Goal: Task Accomplishment & Management: Manage account settings

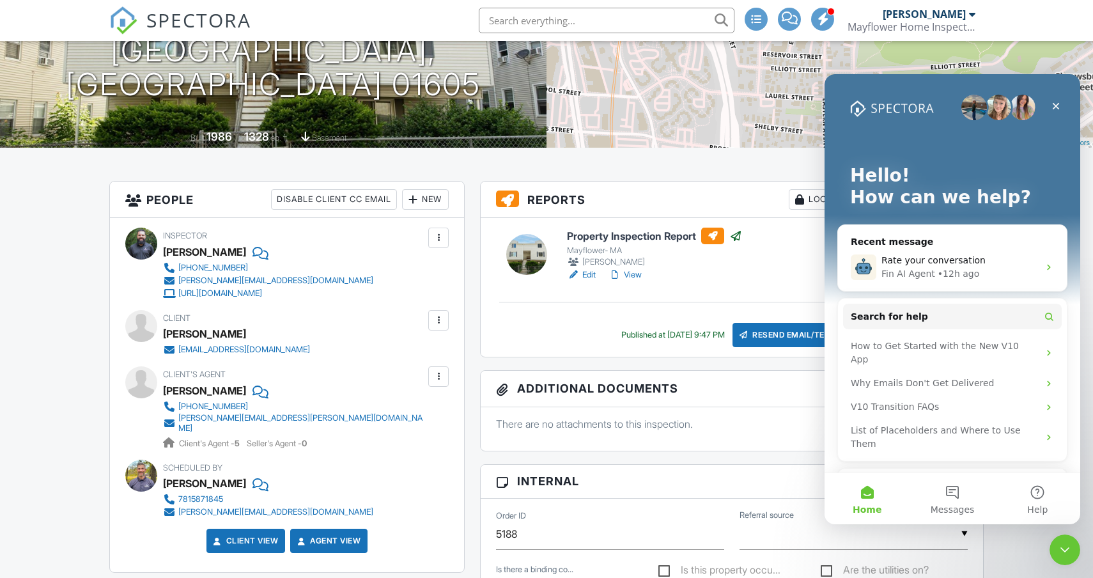
scroll to position [196, 0]
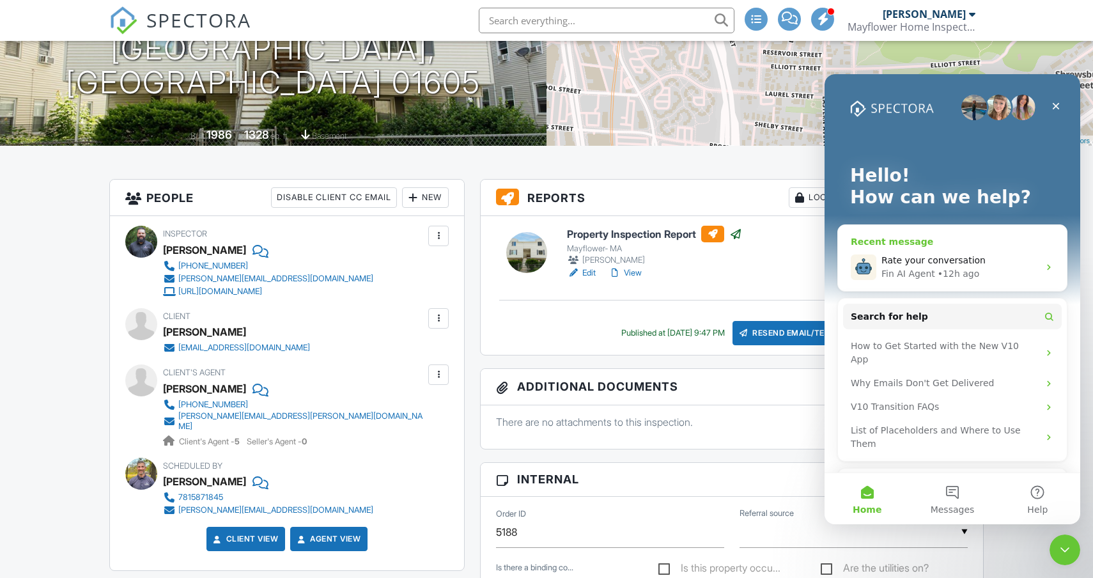
click at [974, 265] on span "Rate your conversation" at bounding box center [933, 260] width 104 height 10
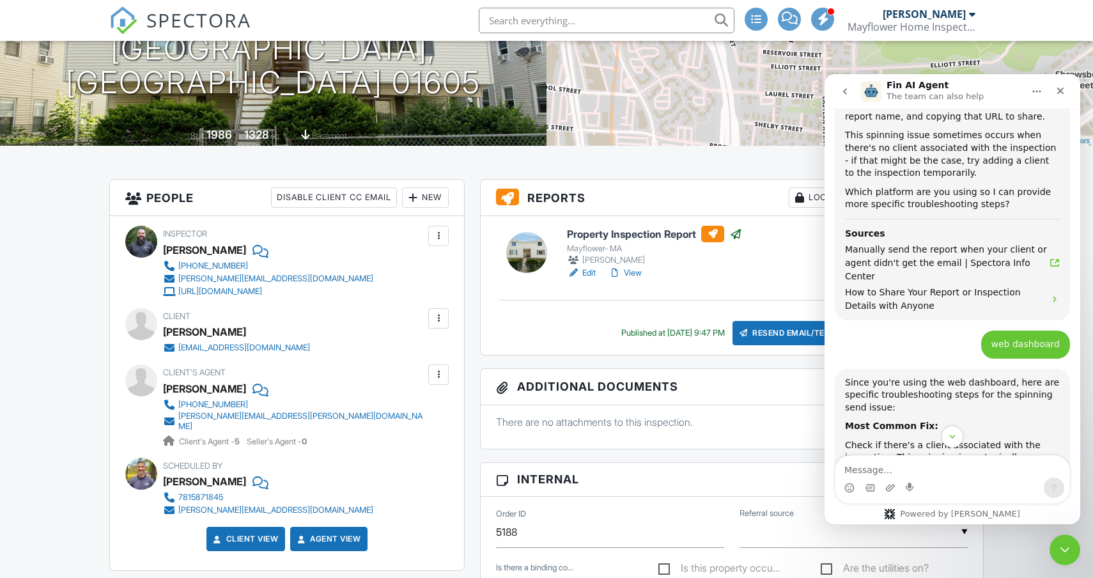
scroll to position [620, 0]
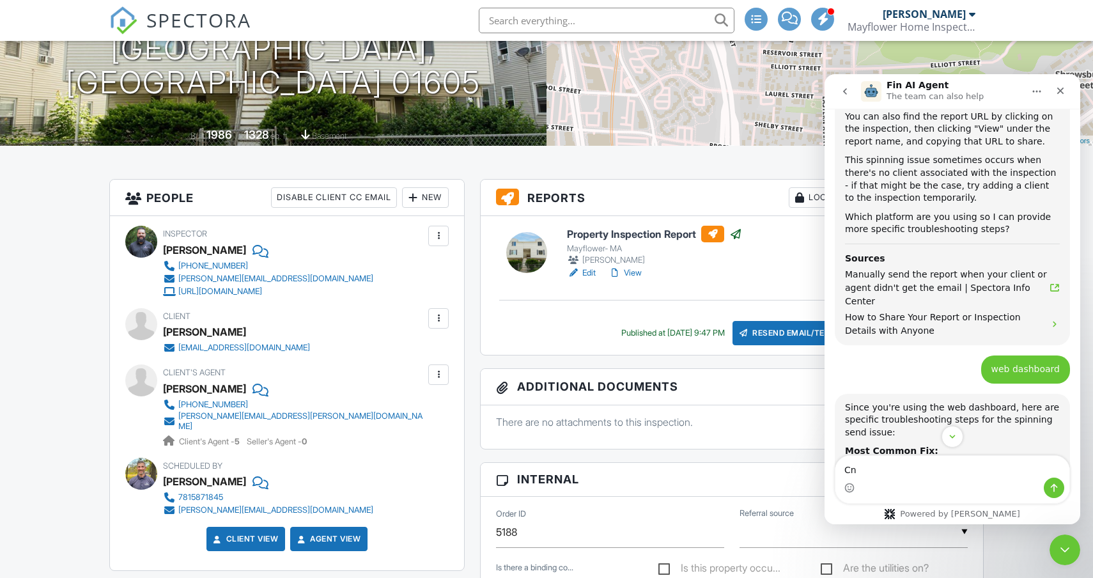
type textarea "C"
type textarea "Can I talk to a human to have them send the report out for [STREET_ADDRESS]"
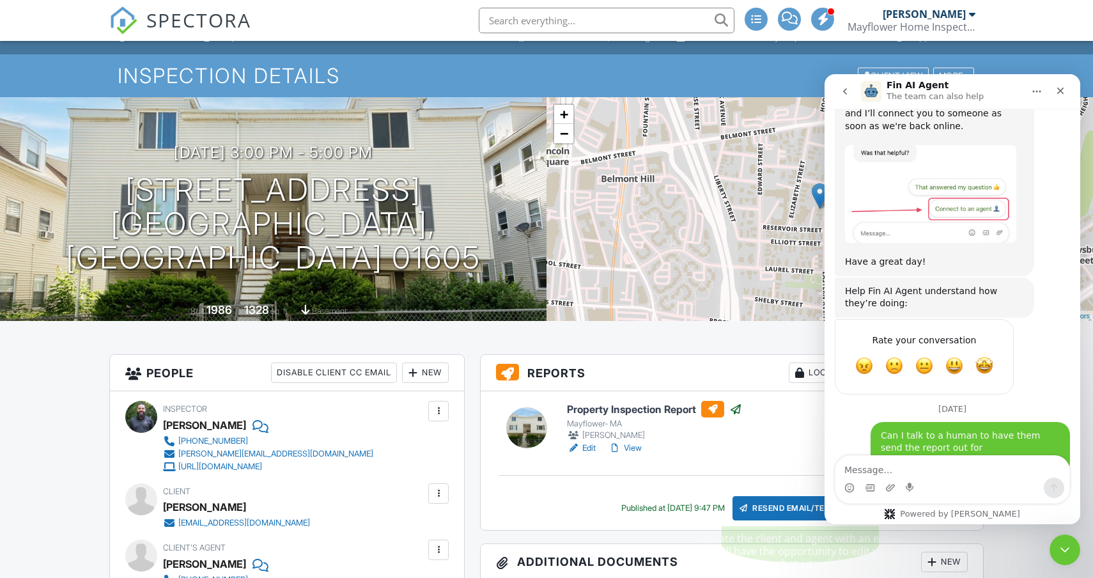
scroll to position [0, 0]
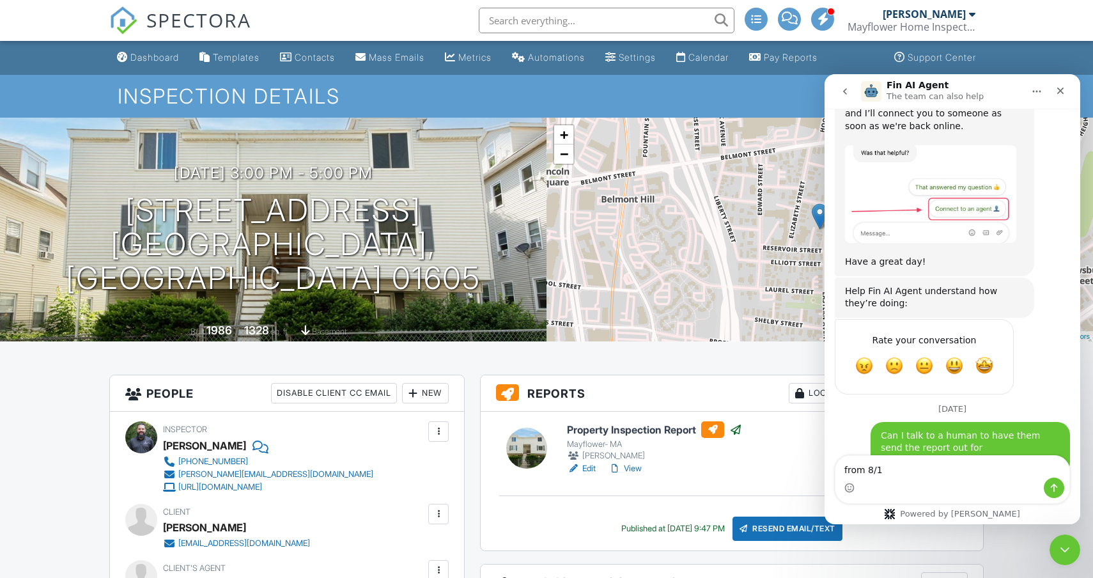
type textarea "from 8/18"
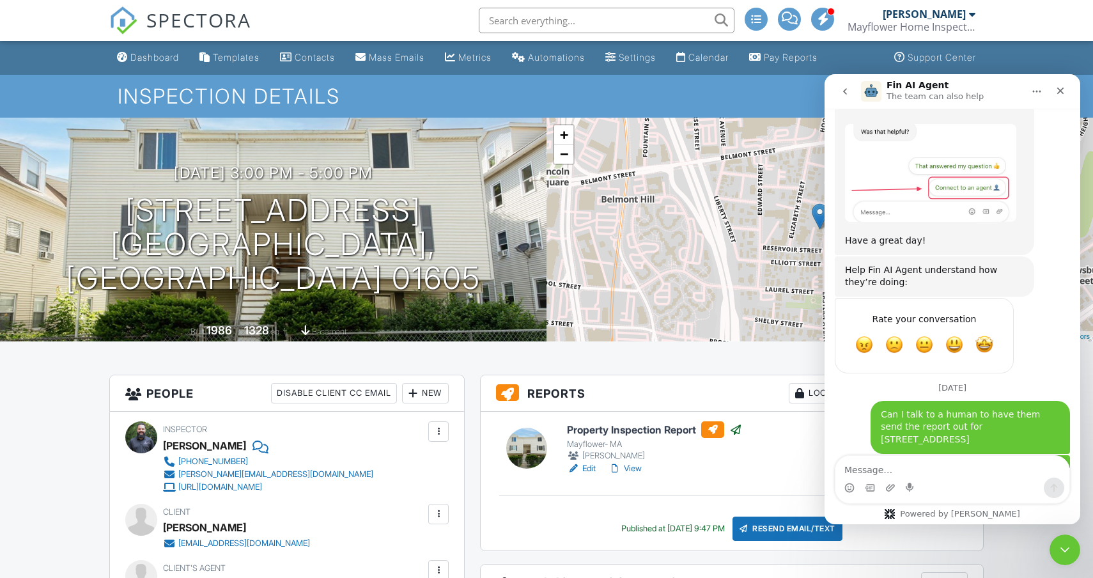
scroll to position [1514, 0]
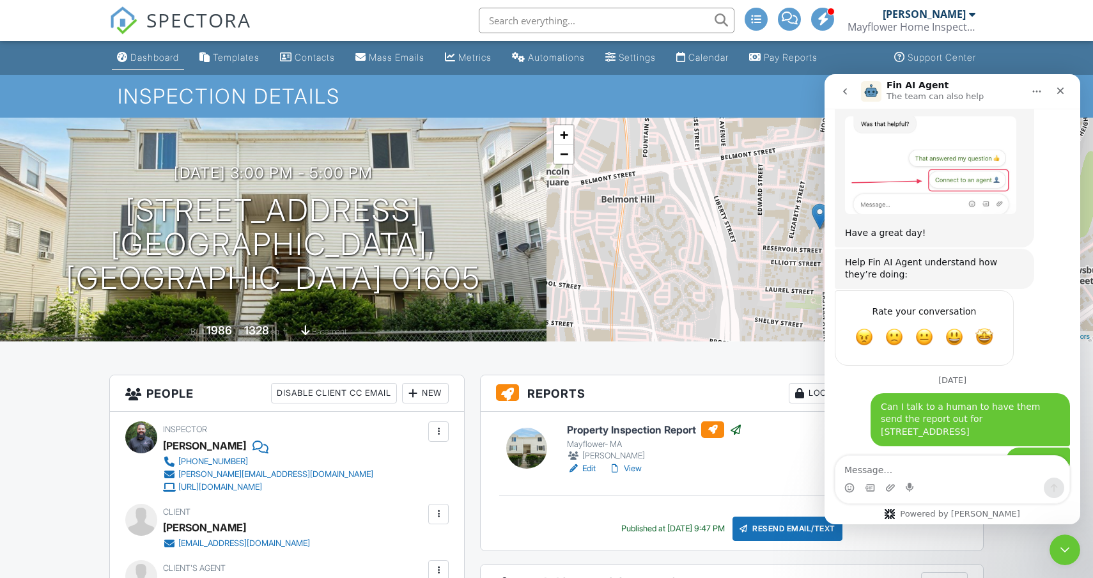
click at [157, 60] on div "Dashboard" at bounding box center [154, 57] width 49 height 11
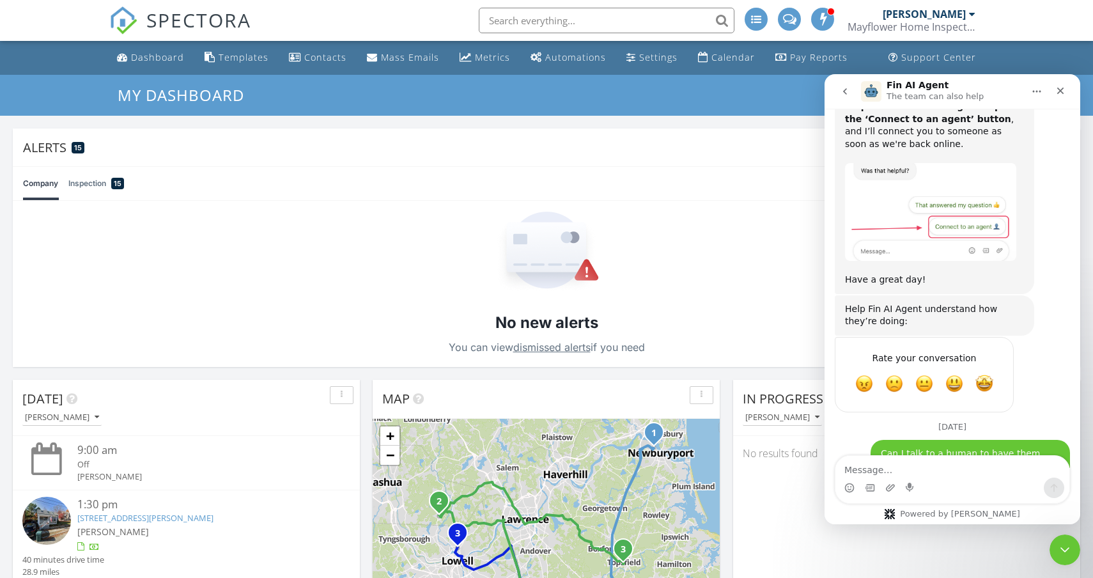
scroll to position [1472, 0]
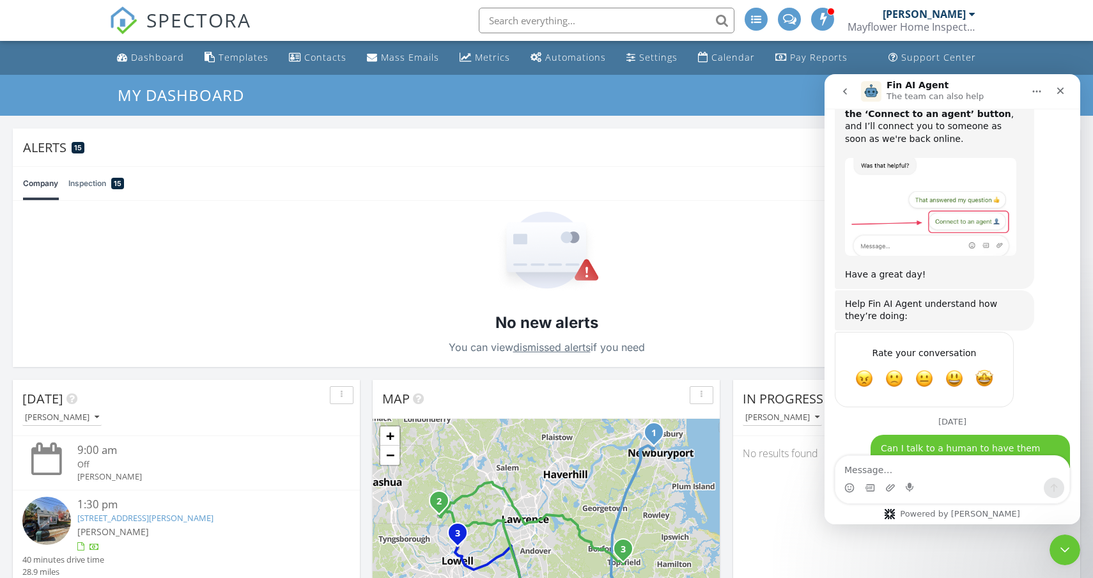
click at [148, 61] on div "Dashboard" at bounding box center [157, 57] width 53 height 12
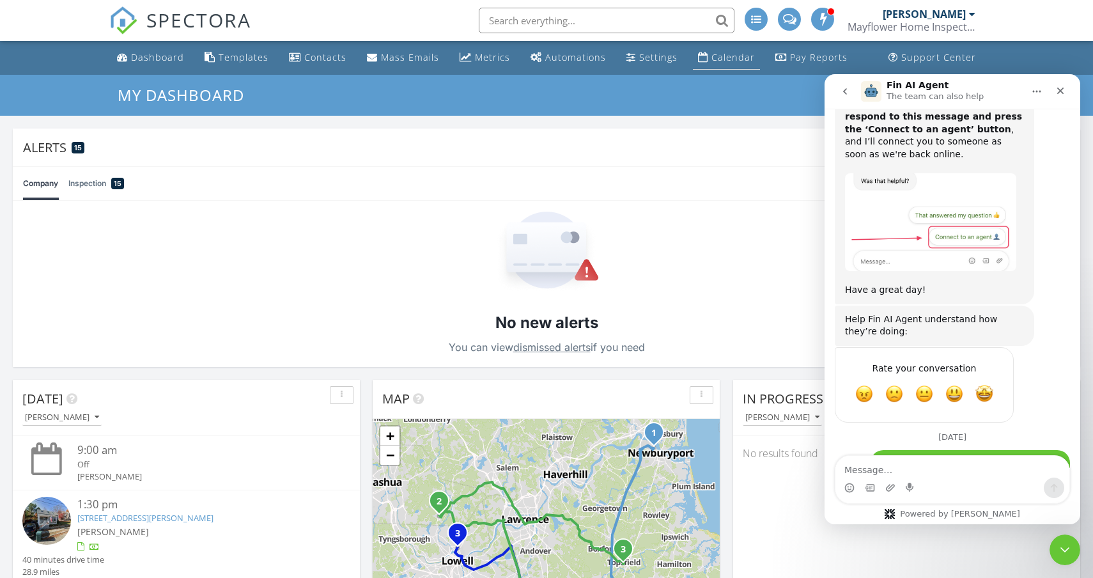
click at [716, 61] on div "Calendar" at bounding box center [732, 57] width 43 height 12
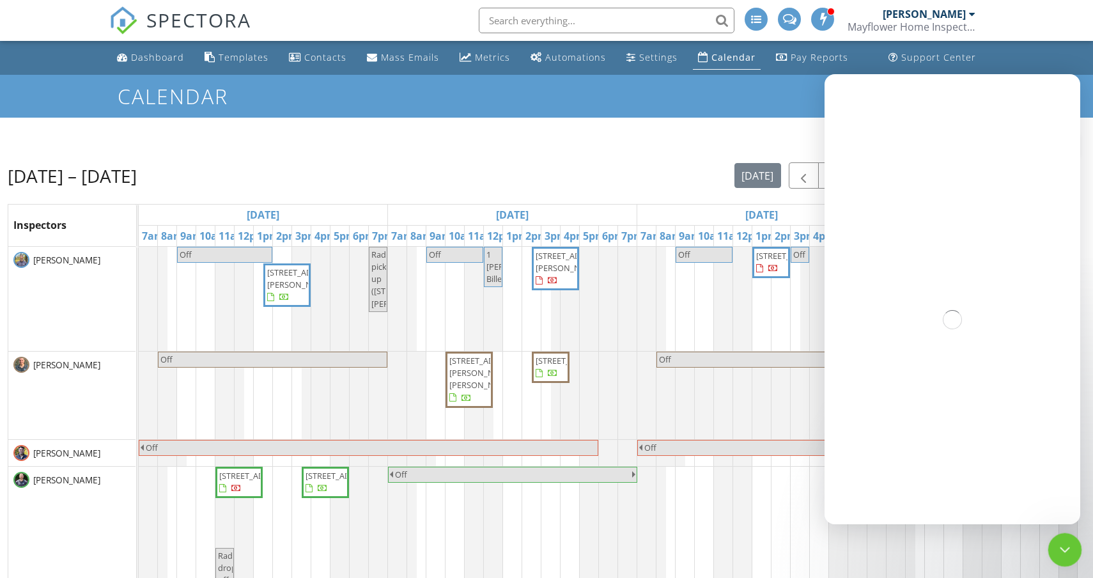
click at [1066, 549] on icon "Close Intercom Messenger" at bounding box center [1062, 547] width 15 height 15
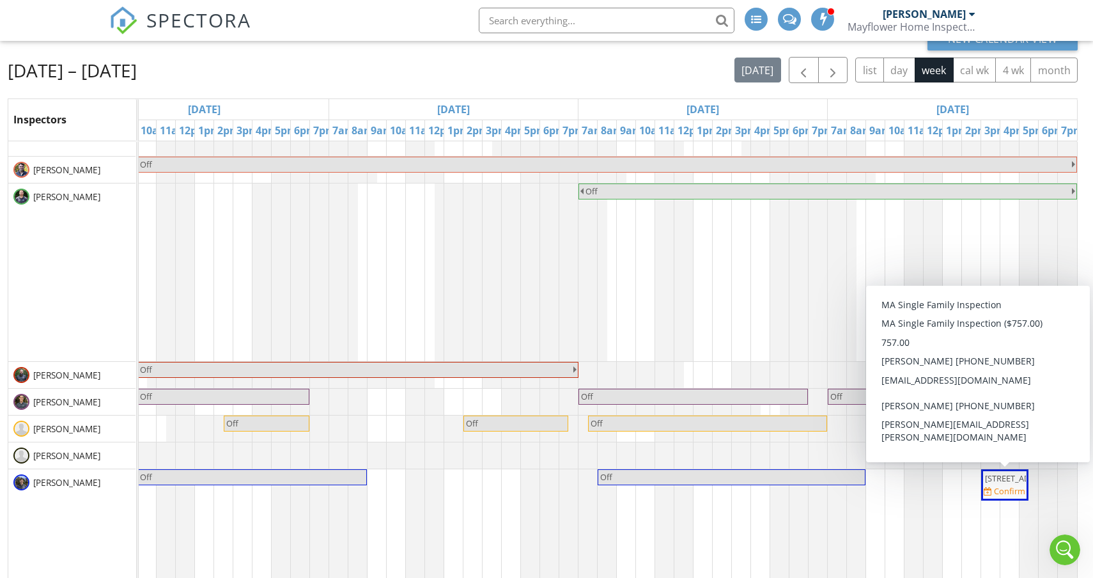
click at [1007, 484] on span "2 Hickory Ln, Ipswich 01938" at bounding box center [1021, 478] width 72 height 12
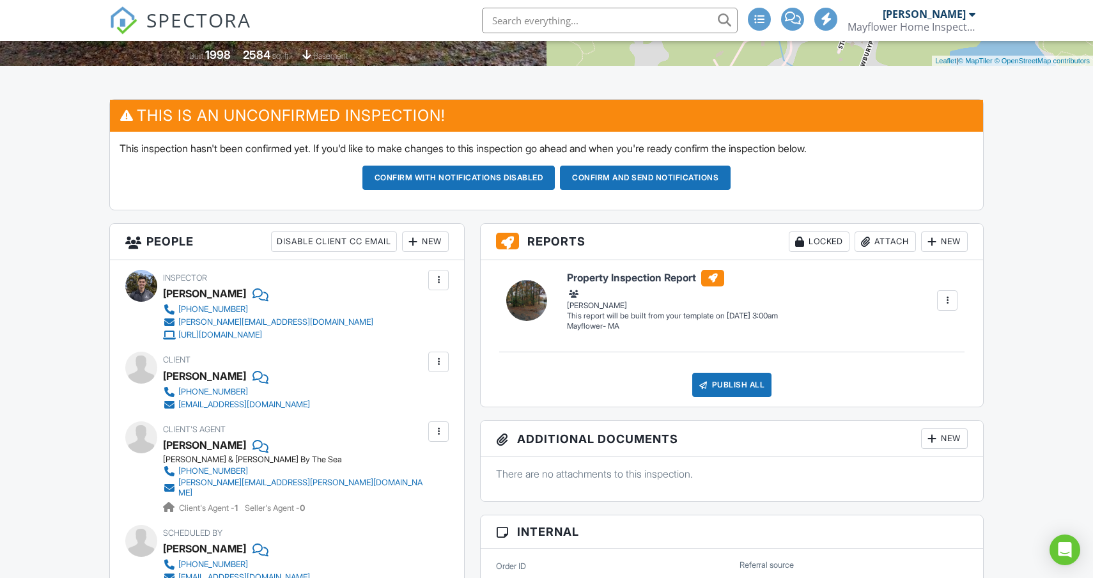
scroll to position [280, 0]
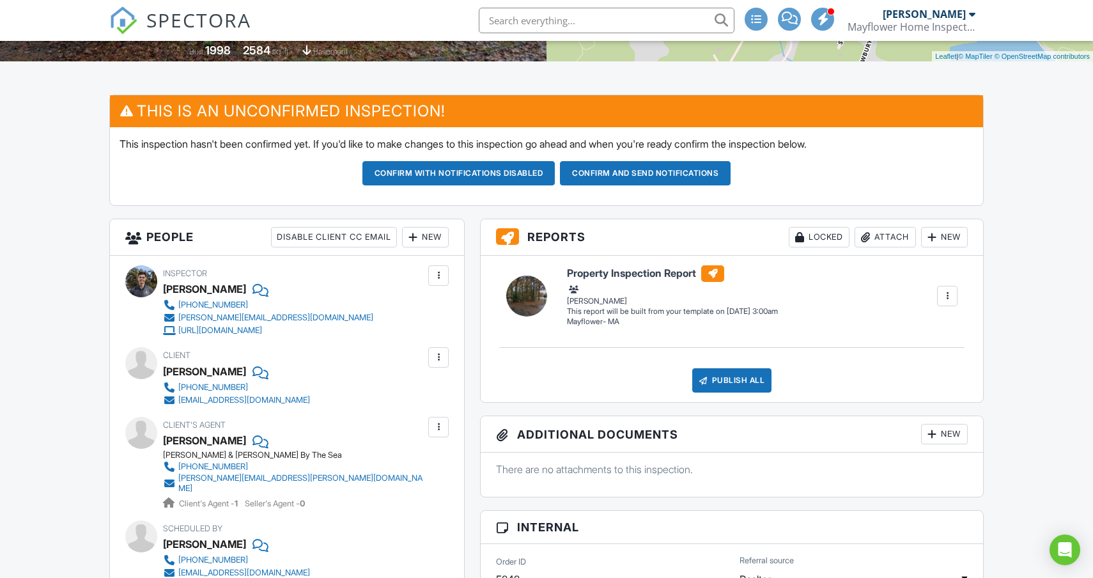
click at [437, 281] on div at bounding box center [438, 275] width 13 height 13
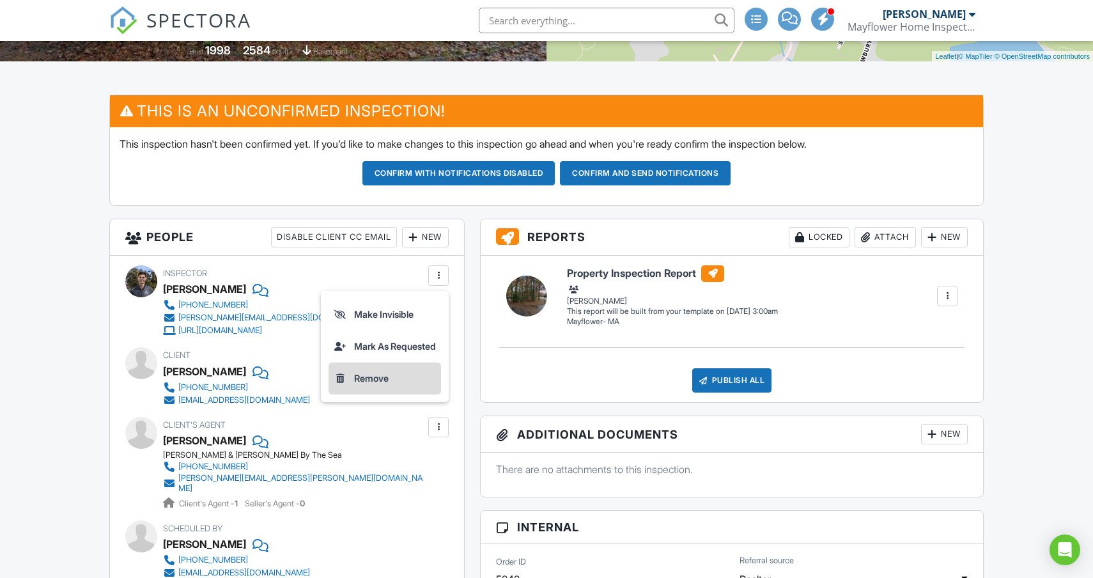
click at [365, 379] on li "Remove" at bounding box center [384, 378] width 112 height 32
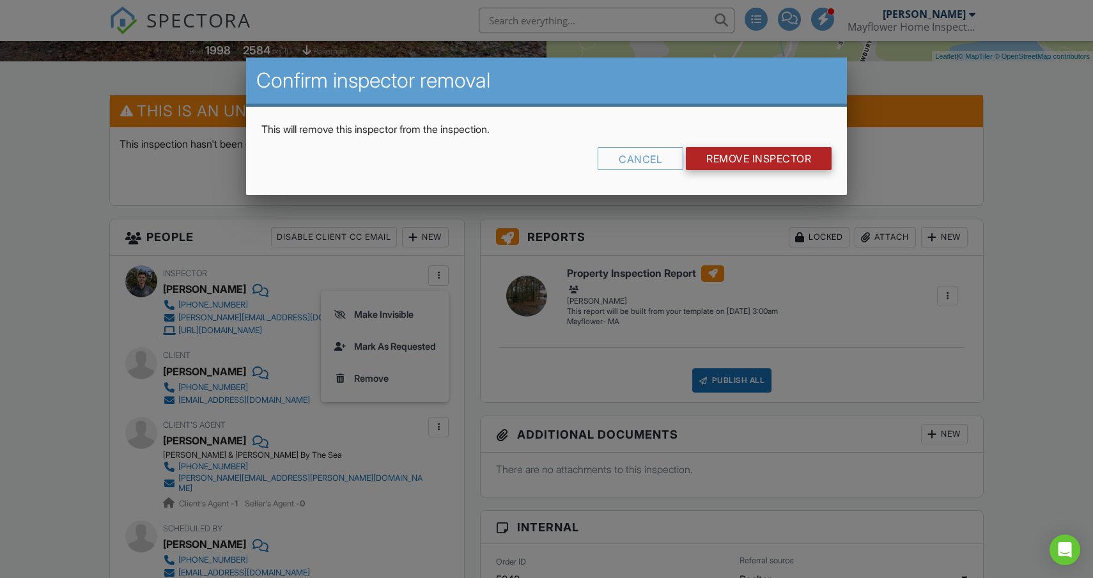
click at [746, 158] on input "Remove Inspector" at bounding box center [759, 158] width 146 height 23
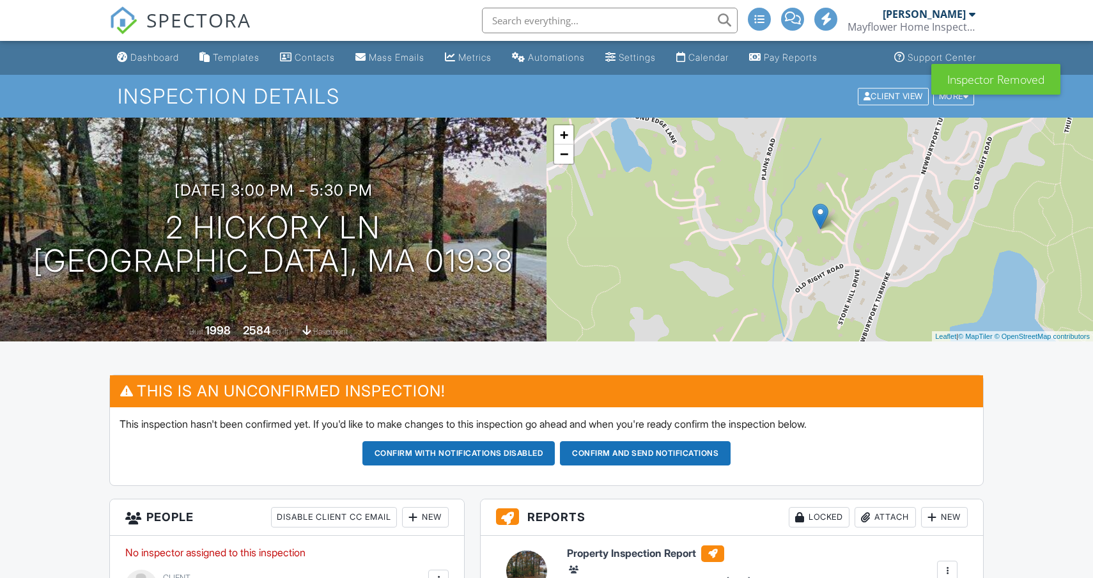
click at [424, 507] on div "New" at bounding box center [425, 517] width 47 height 20
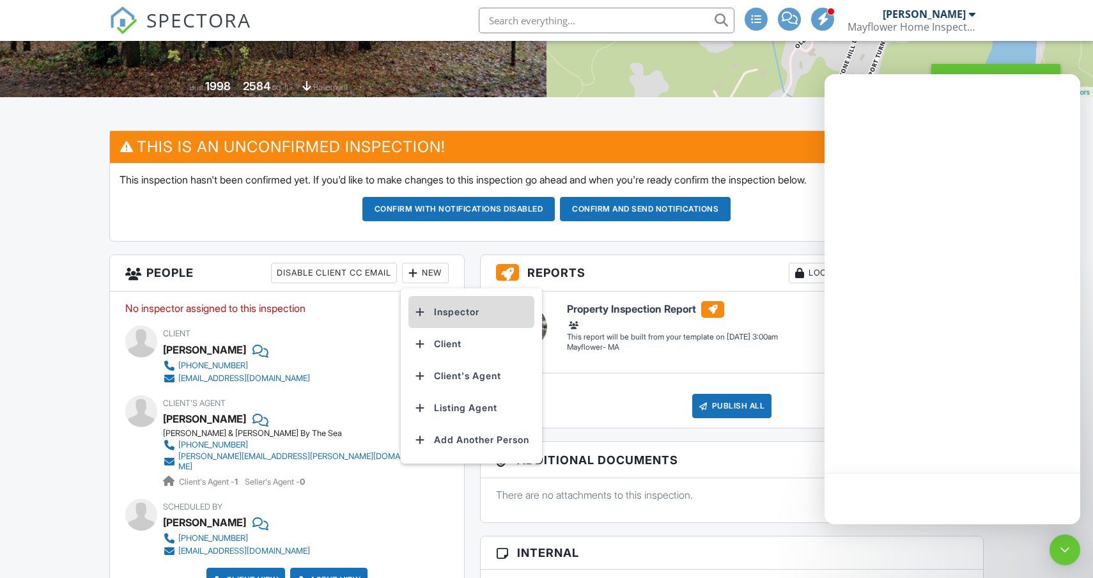
click at [456, 320] on li "Inspector" at bounding box center [471, 312] width 126 height 32
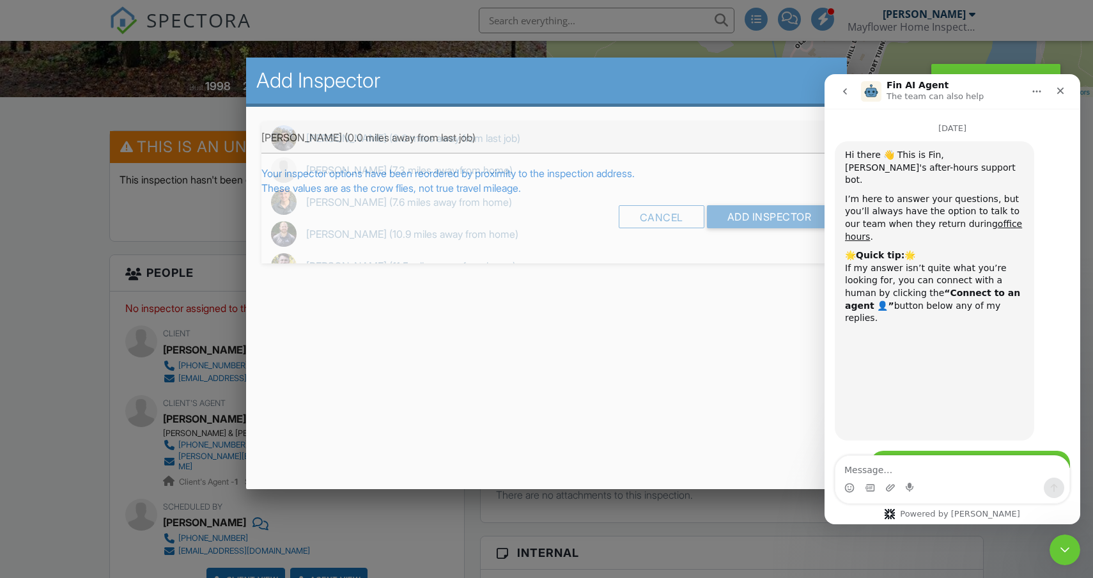
click at [312, 145] on div "▼ Alex Monterrey (0.0 miles away from last job) Alex Monterrey (0.0 miles away …" at bounding box center [546, 137] width 571 height 31
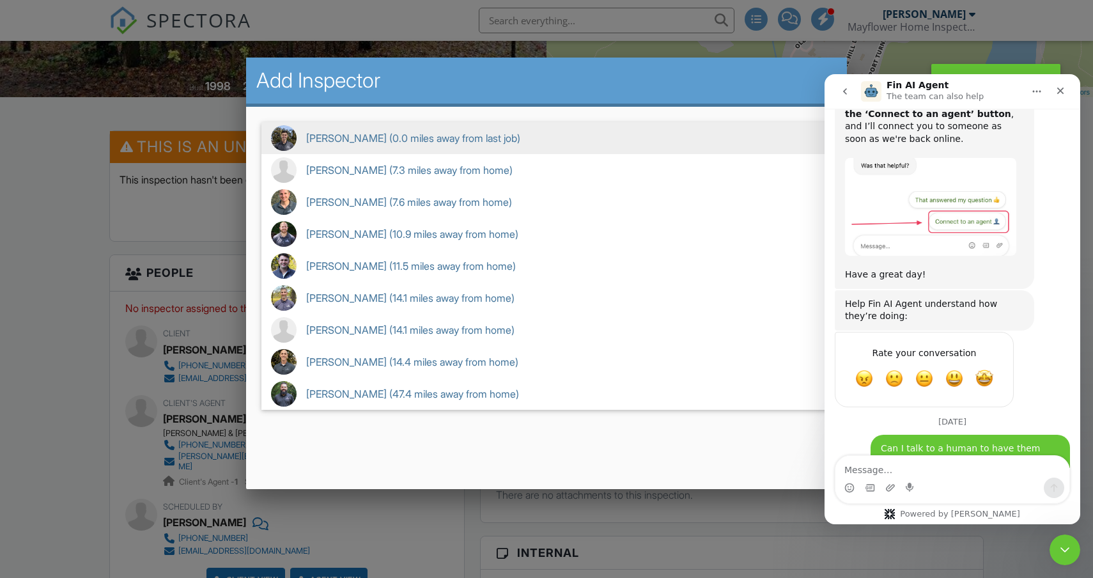
scroll to position [1472, 0]
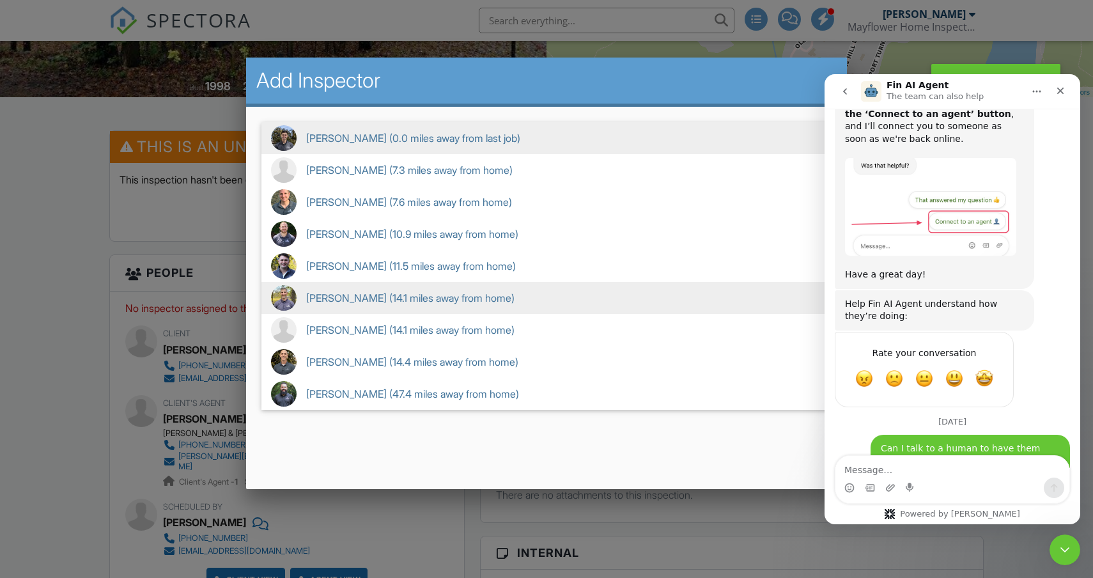
click at [330, 297] on span "Andrew Dorney (14.1 miles away from home)" at bounding box center [546, 298] width 571 height 32
type input "Andrew Dorney (14.1 miles away from home)"
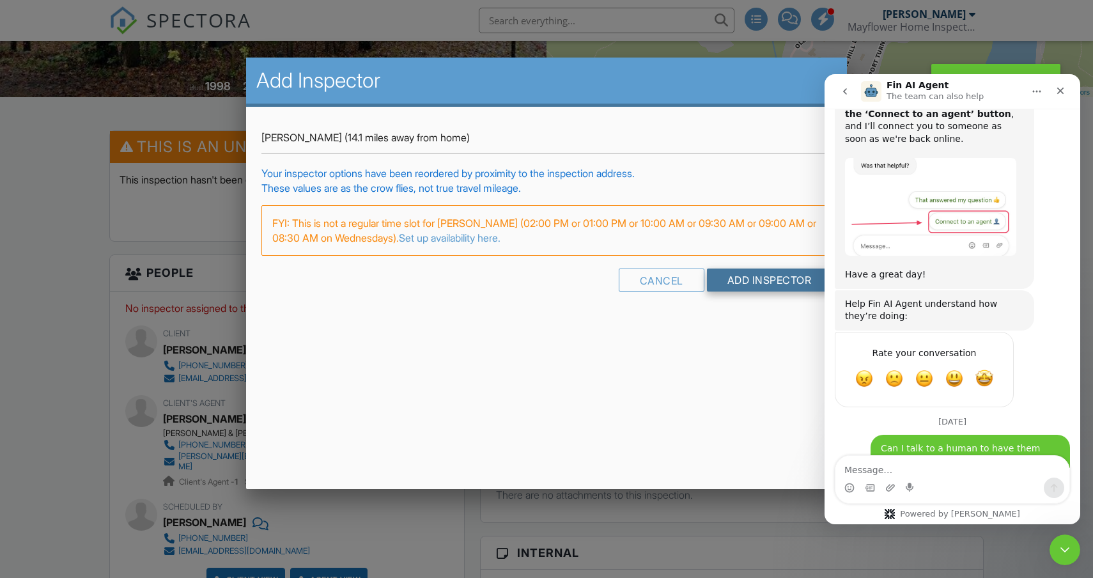
click at [744, 281] on input "Add Inspector" at bounding box center [769, 279] width 125 height 23
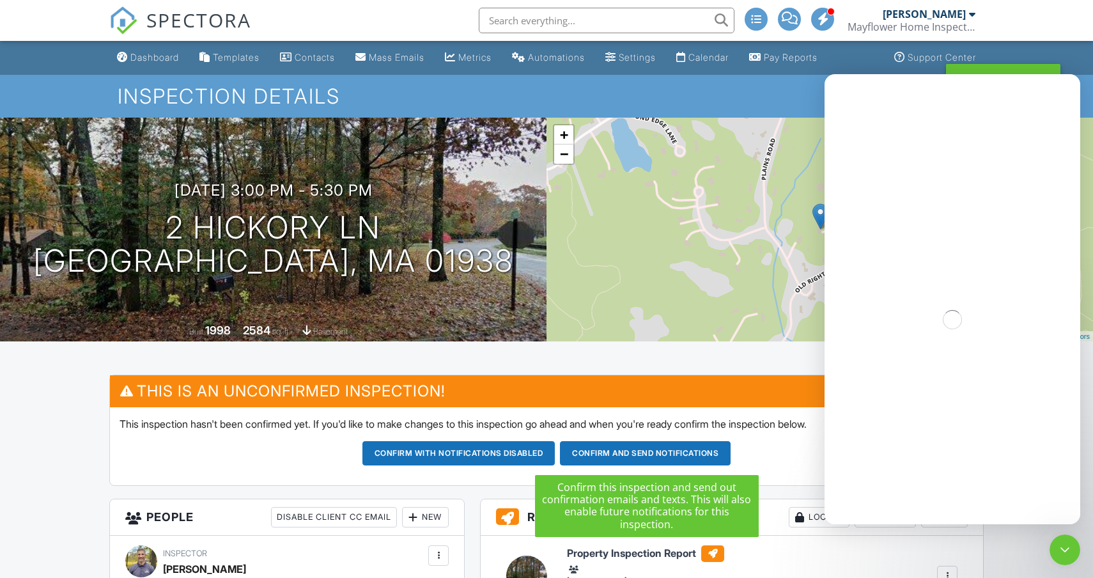
click at [555, 456] on button "Confirm and send notifications" at bounding box center [458, 453] width 193 height 24
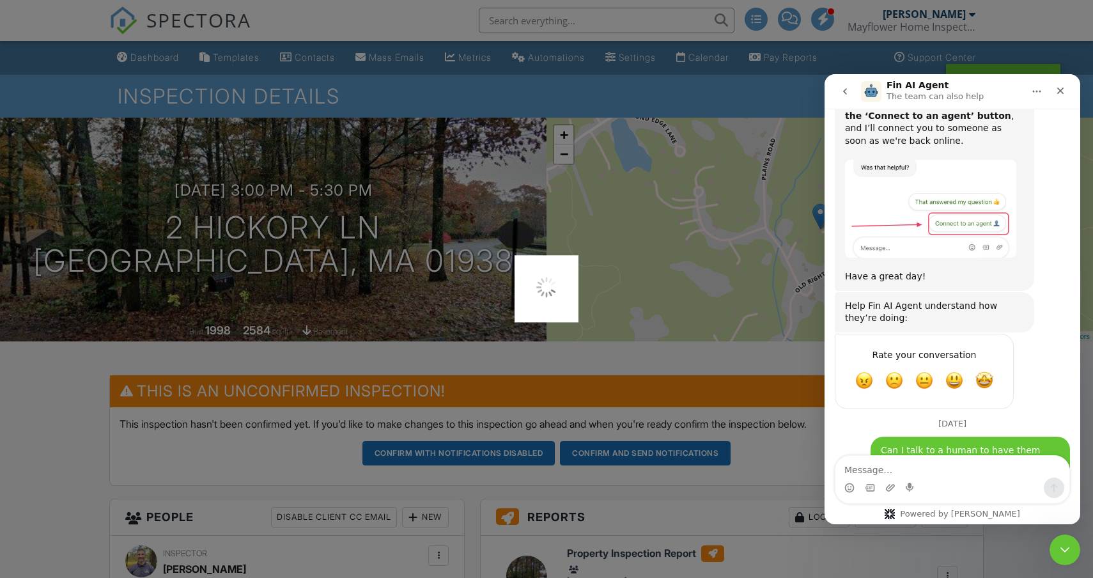
scroll to position [1472, 0]
click at [1055, 549] on icon "Close Intercom Messenger" at bounding box center [1062, 547] width 15 height 15
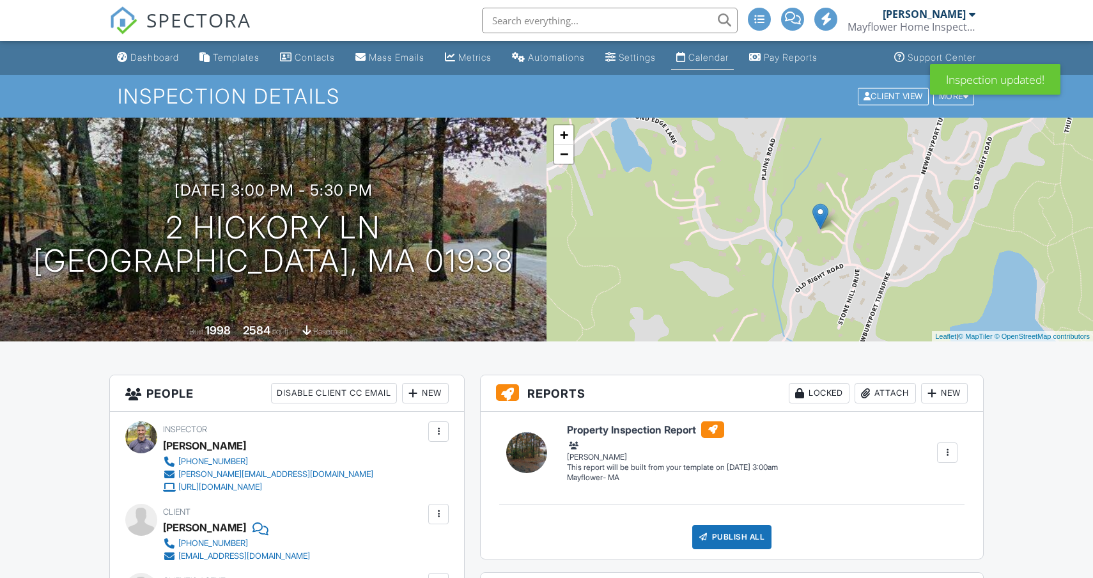
click at [716, 61] on div "Calendar" at bounding box center [708, 57] width 40 height 11
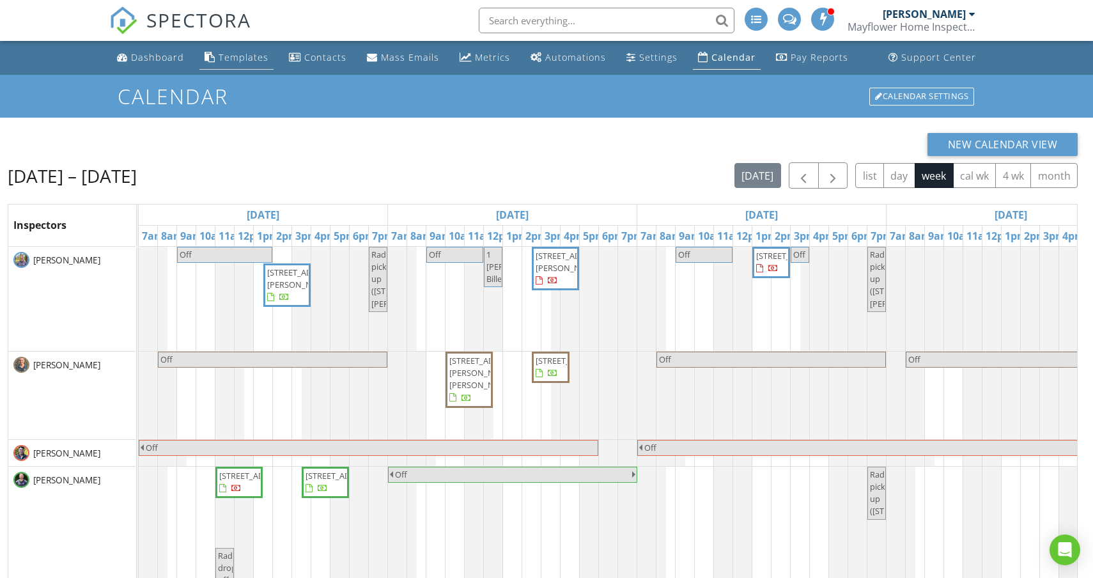
click at [245, 54] on div "Templates" at bounding box center [244, 57] width 50 height 12
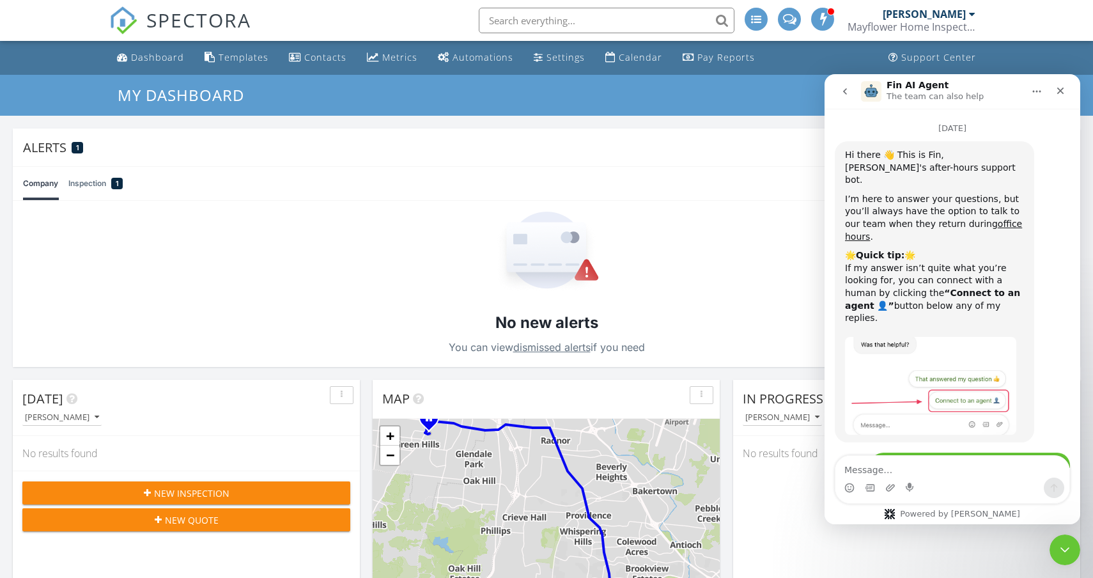
scroll to position [1472, 0]
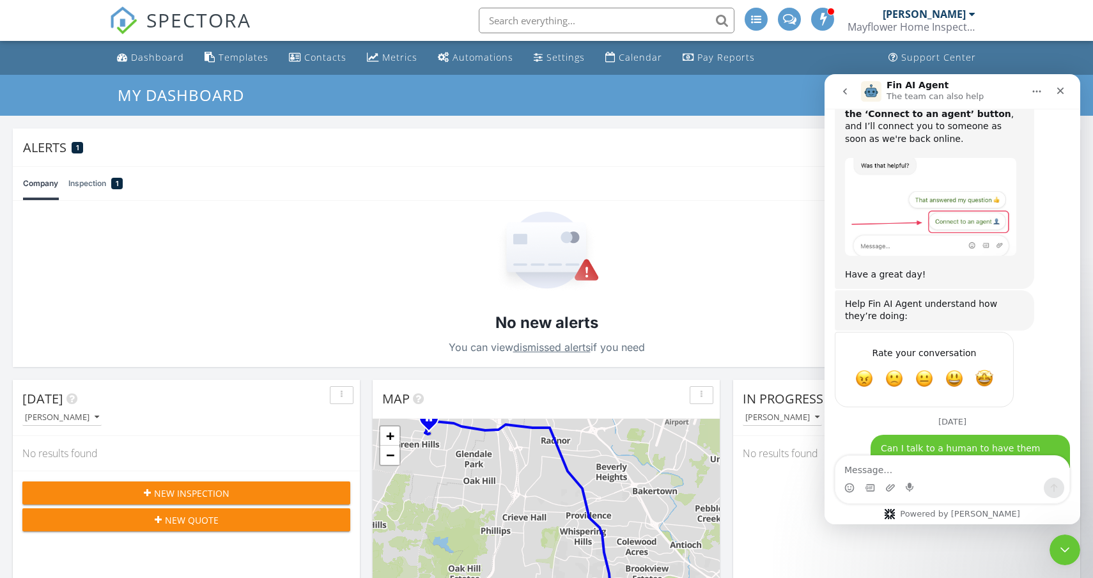
click at [1055, 537] on div "Close Intercom Messenger" at bounding box center [1064, 549] width 31 height 31
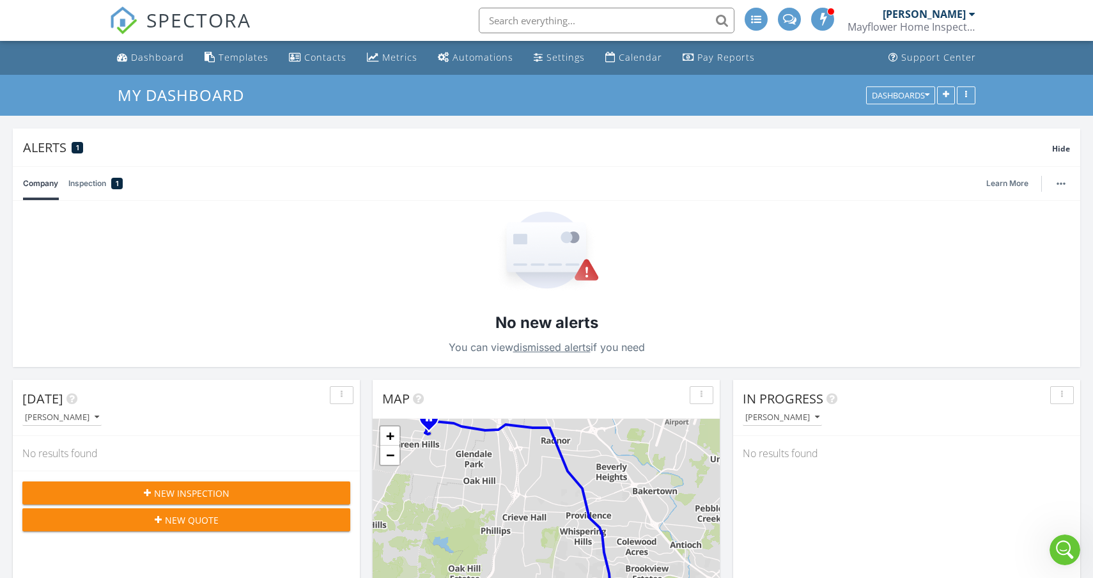
scroll to position [1224, 0]
click at [1065, 546] on icon "Open Intercom Messenger" at bounding box center [1064, 549] width 21 height 21
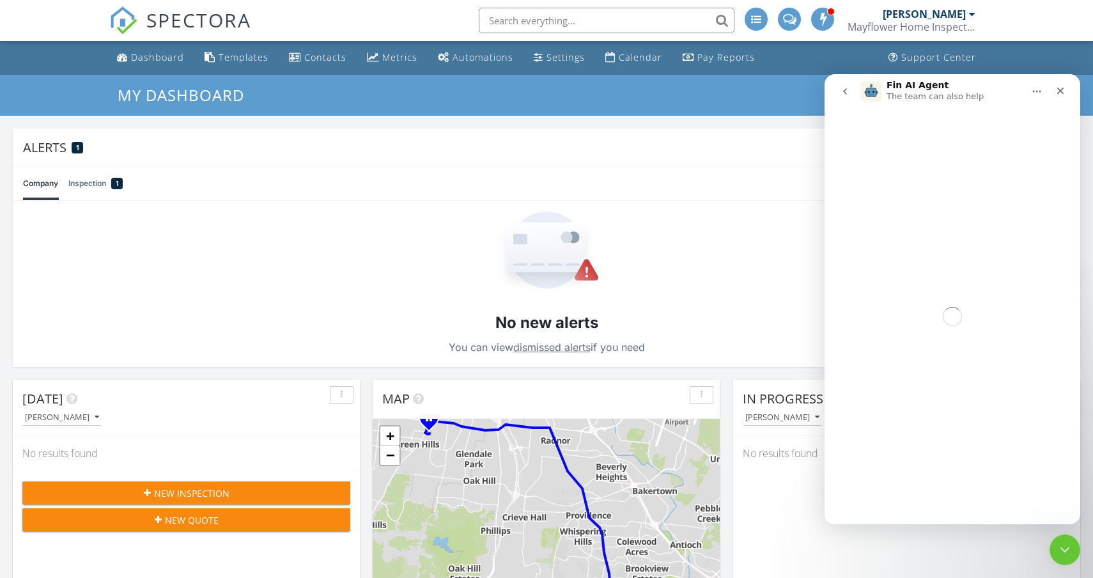
click at [626, 57] on div "Calendar" at bounding box center [639, 57] width 43 height 12
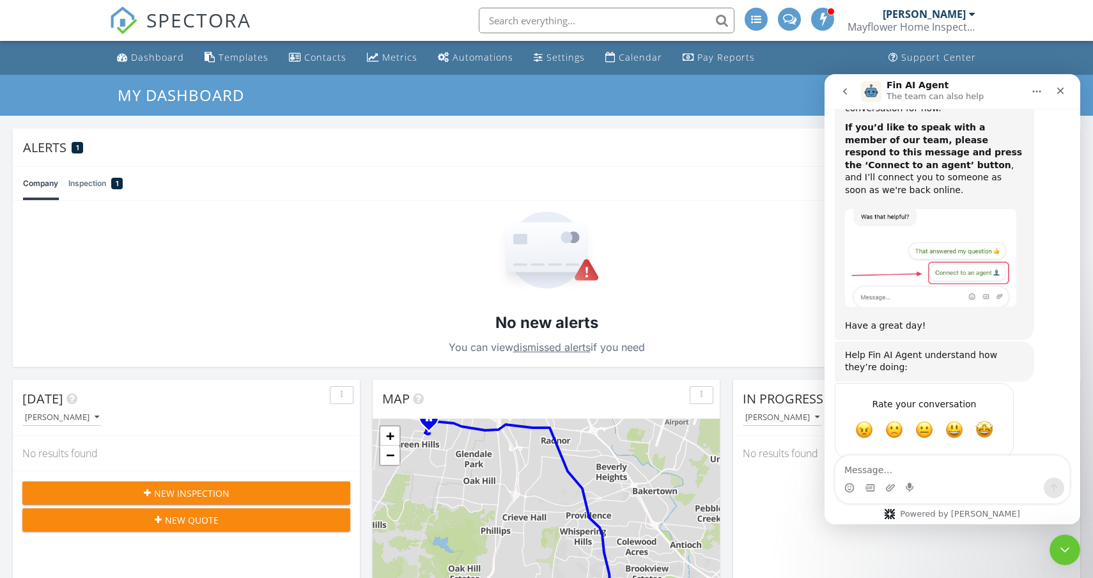
scroll to position [1472, 0]
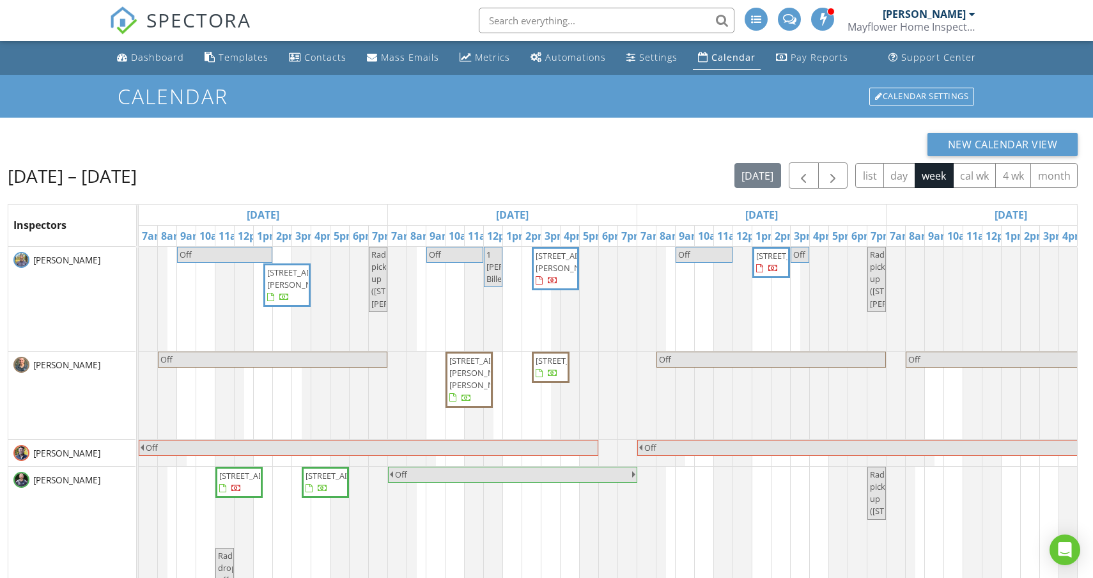
click at [940, 19] on div "[PERSON_NAME]" at bounding box center [923, 14] width 83 height 13
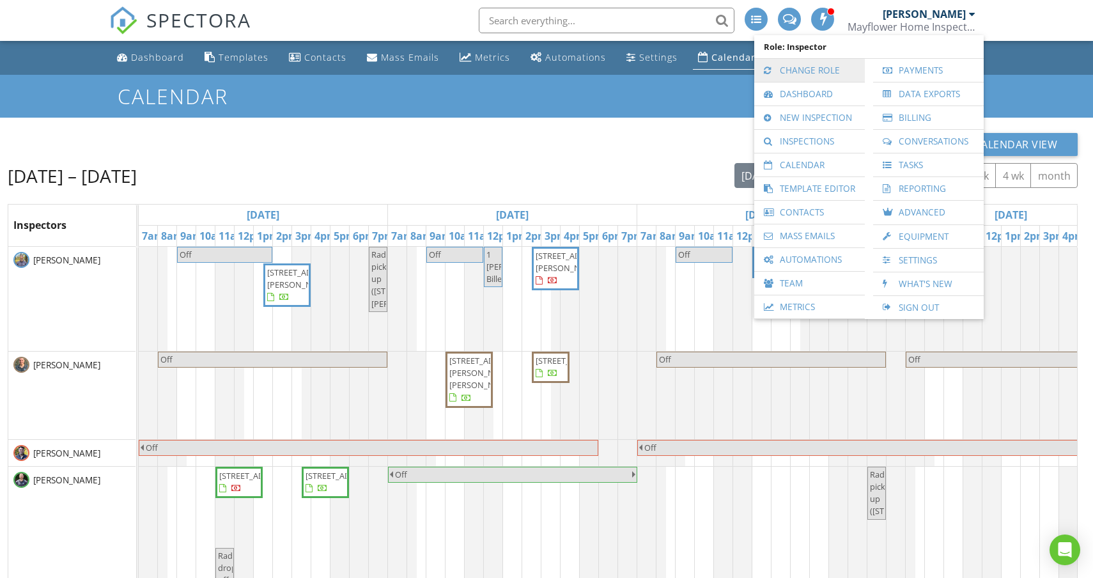
click at [825, 61] on link "Change Role" at bounding box center [809, 70] width 98 height 23
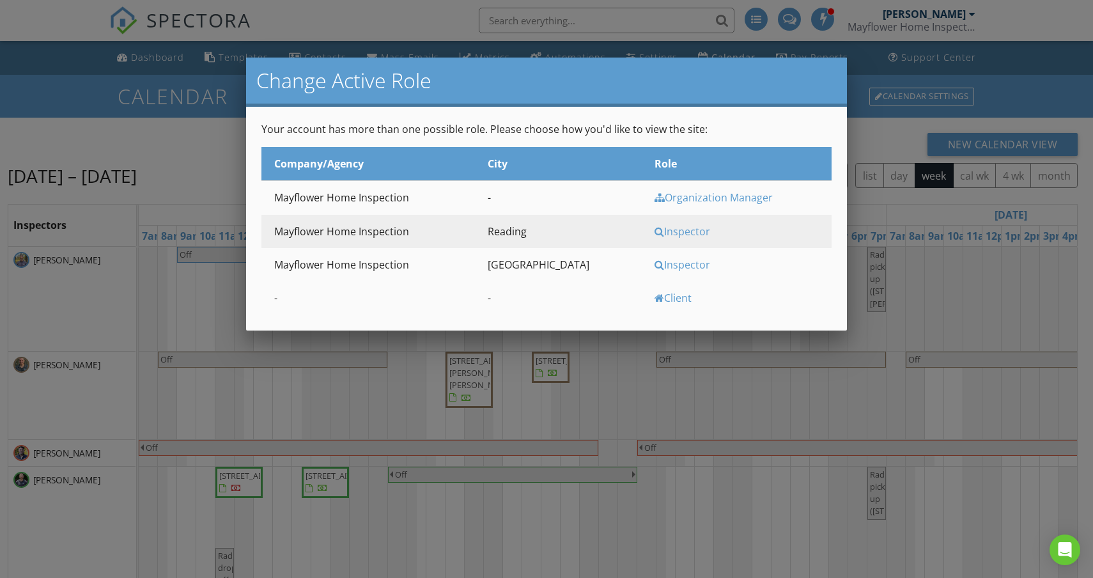
click at [654, 263] on div "Inspector" at bounding box center [741, 264] width 174 height 14
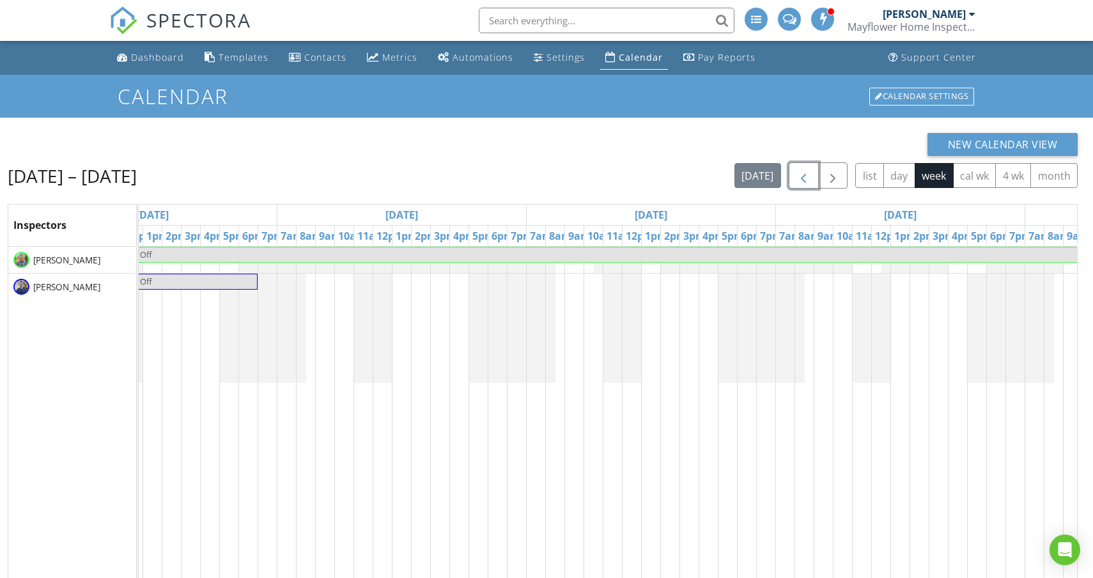
click at [808, 177] on span "button" at bounding box center [802, 175] width 15 height 15
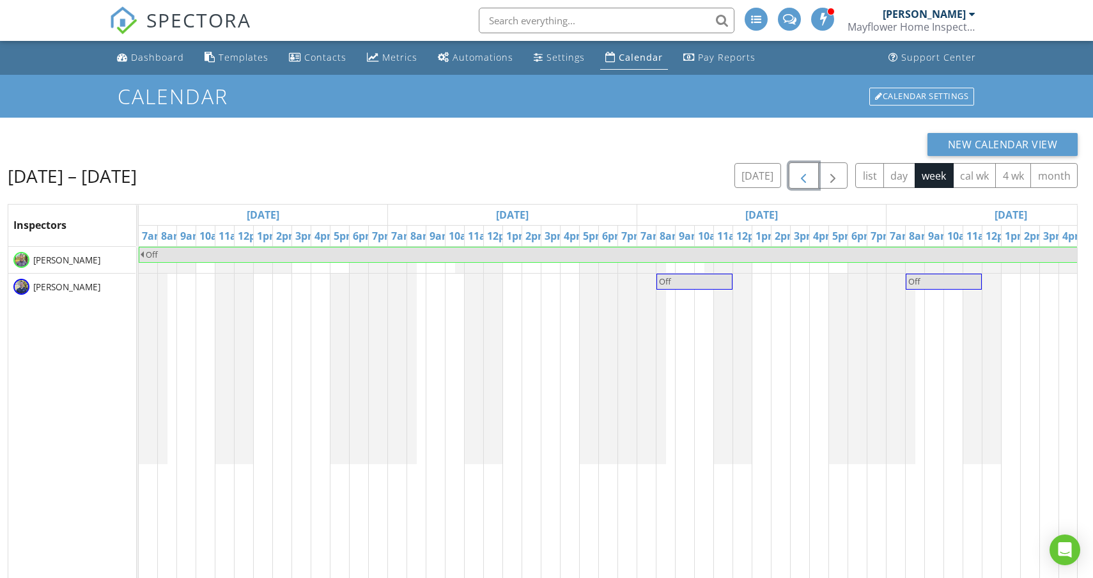
scroll to position [0, 806]
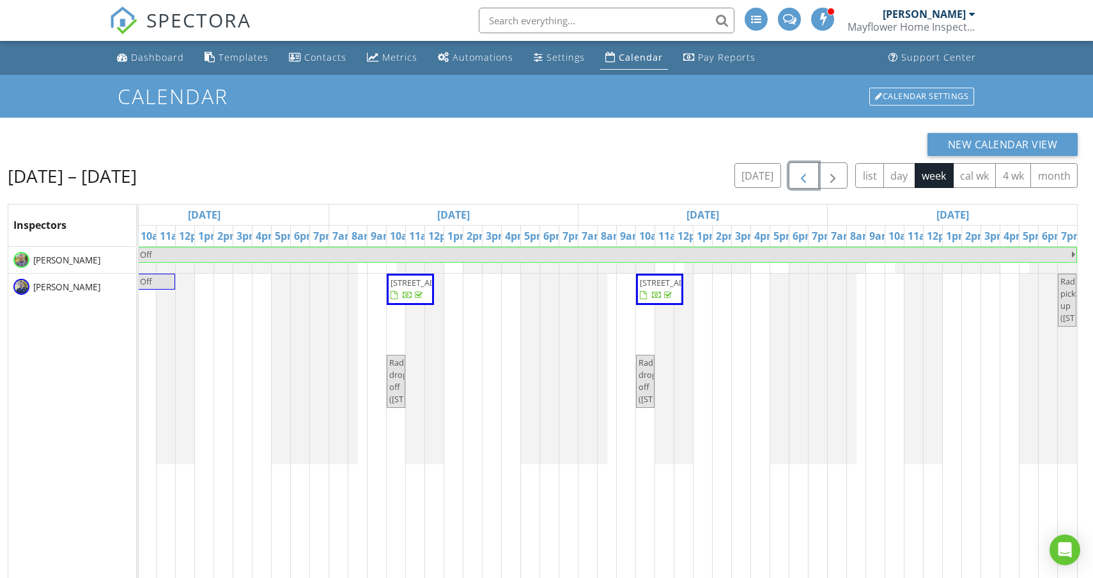
click at [412, 288] on span "2188 Capistrano Way, Nolensville 37135" at bounding box center [426, 283] width 72 height 12
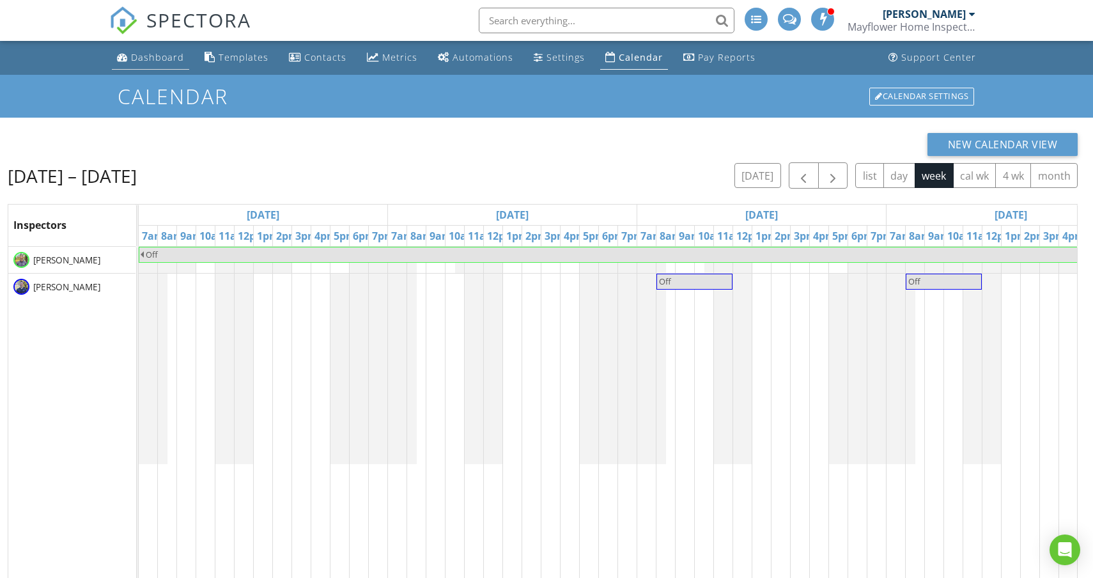
click at [155, 59] on div "Dashboard" at bounding box center [157, 57] width 53 height 12
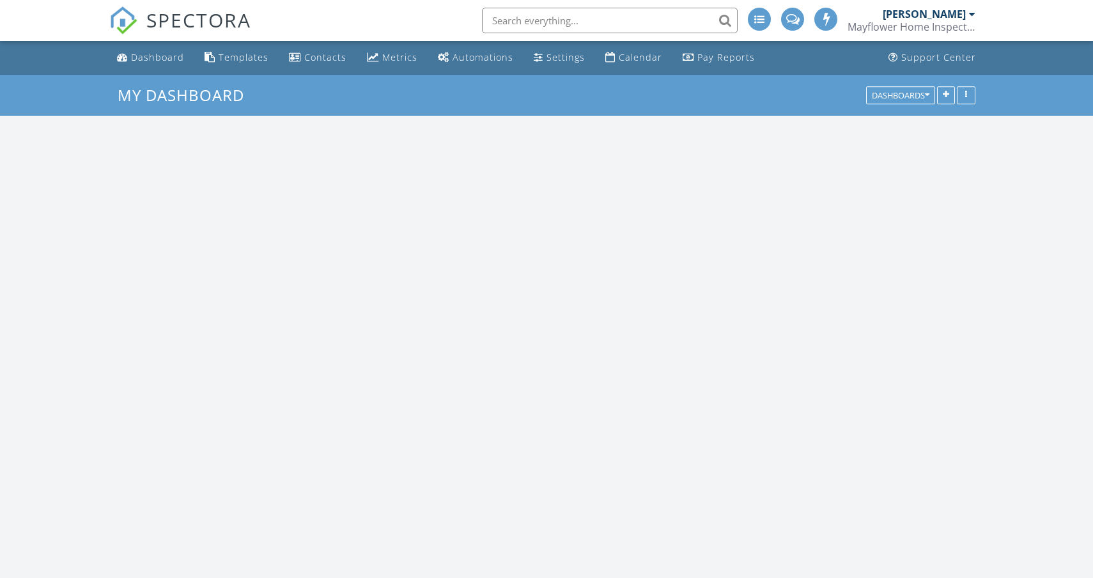
scroll to position [1163, 1093]
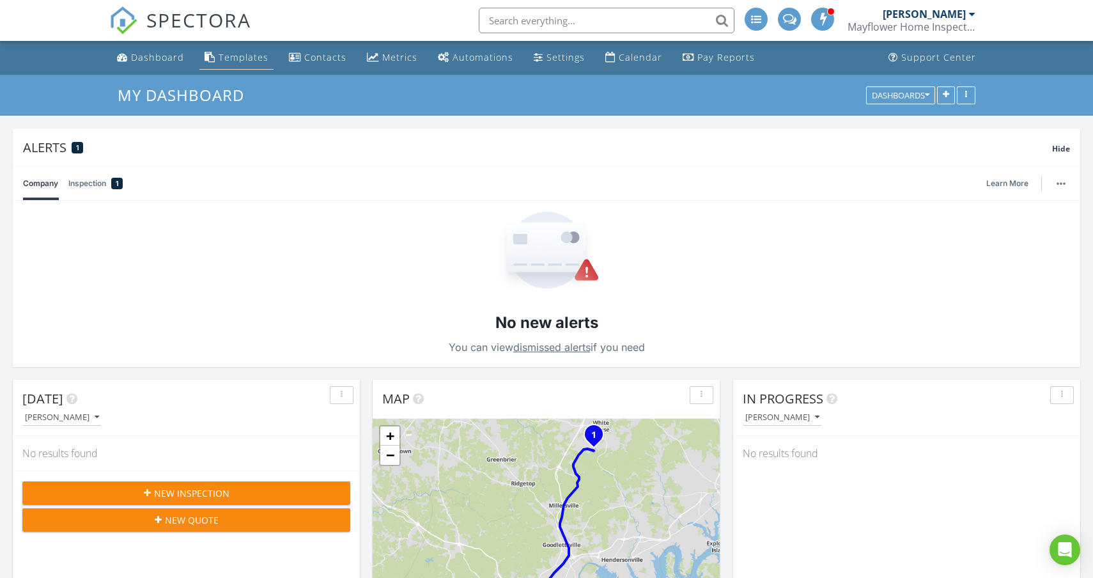
click at [227, 58] on div "Templates" at bounding box center [244, 57] width 50 height 12
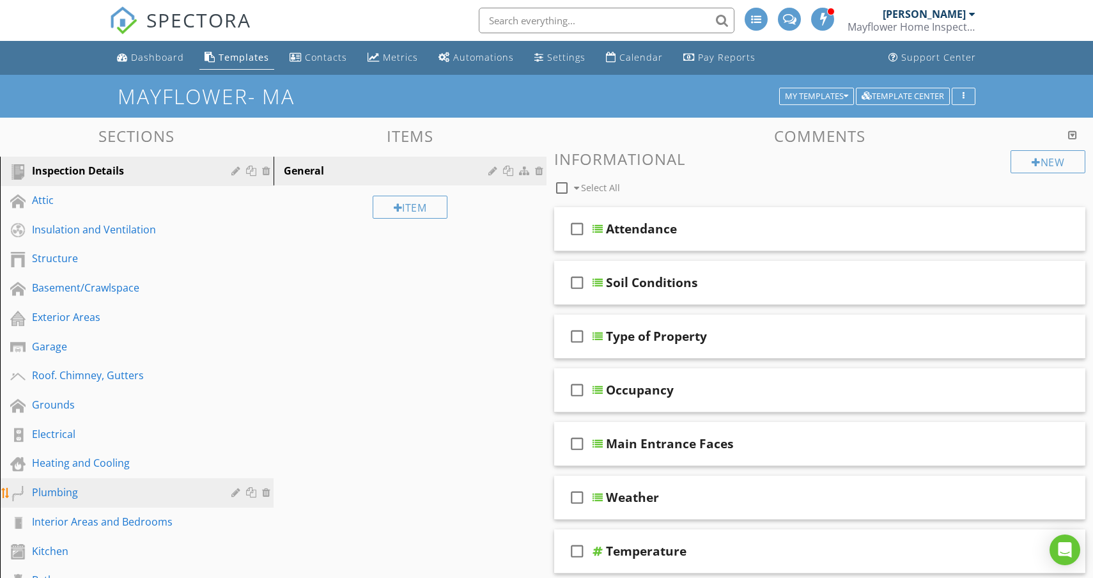
click at [71, 489] on div "Plumbing" at bounding box center [122, 491] width 181 height 15
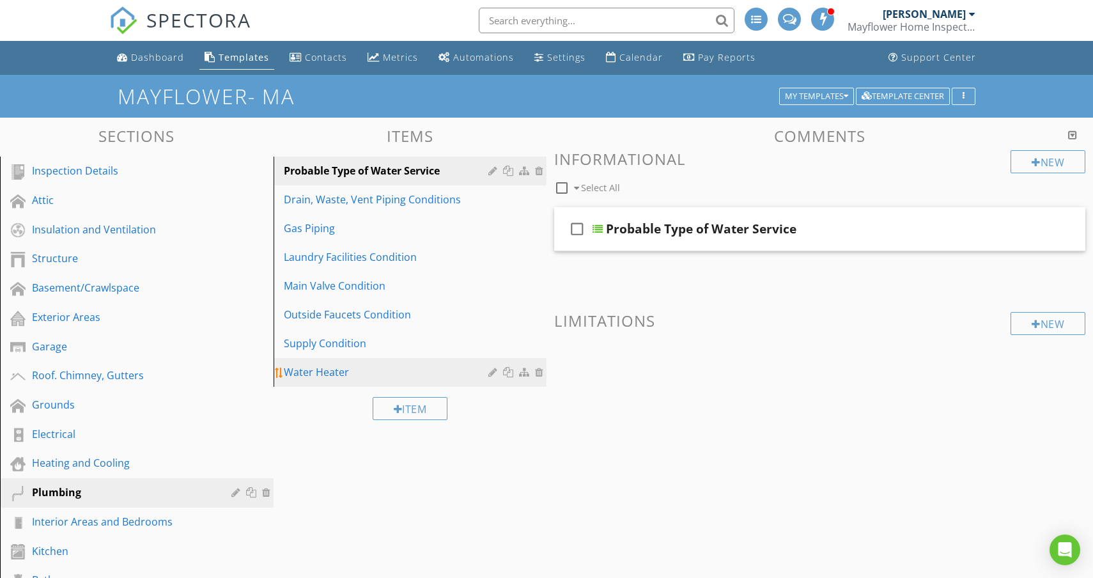
click at [334, 367] on div "Water Heater" at bounding box center [388, 371] width 209 height 15
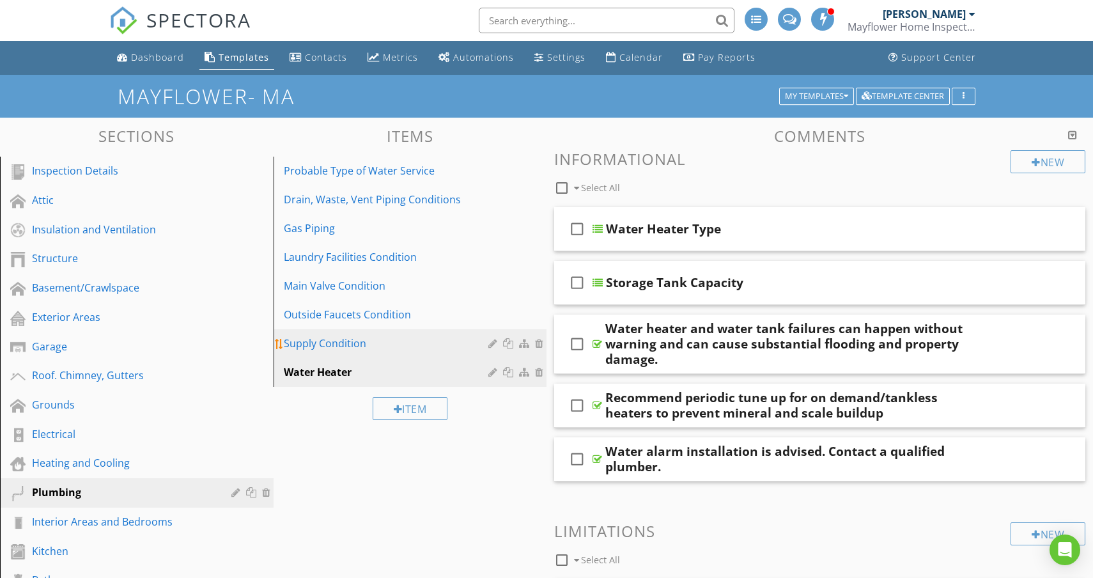
click at [324, 342] on div "Supply Condition" at bounding box center [388, 342] width 209 height 15
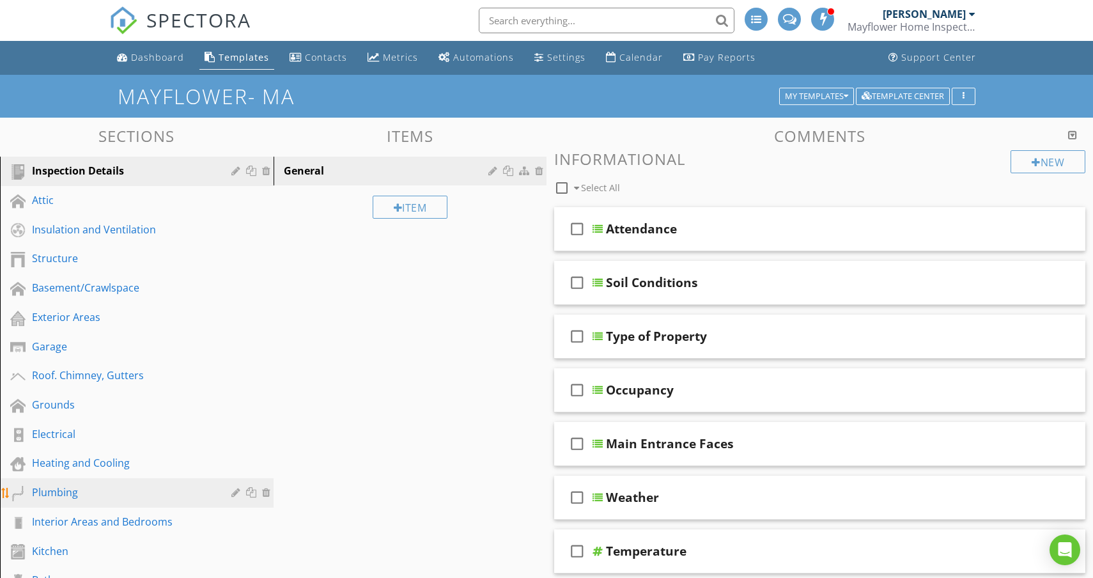
click at [63, 494] on div "Plumbing" at bounding box center [122, 491] width 181 height 15
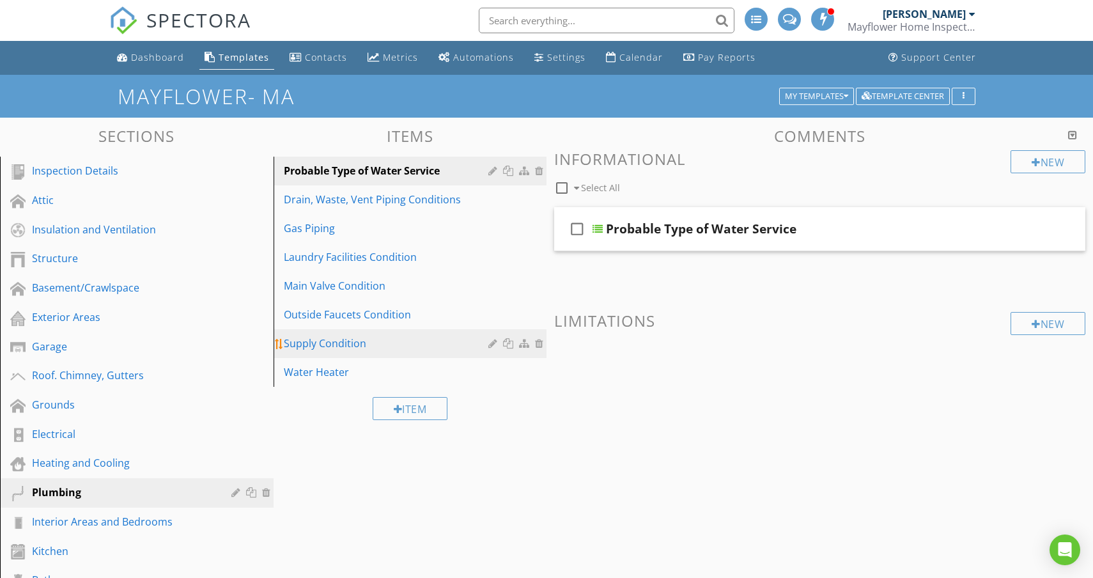
click at [336, 344] on div "Supply Condition" at bounding box center [388, 342] width 209 height 15
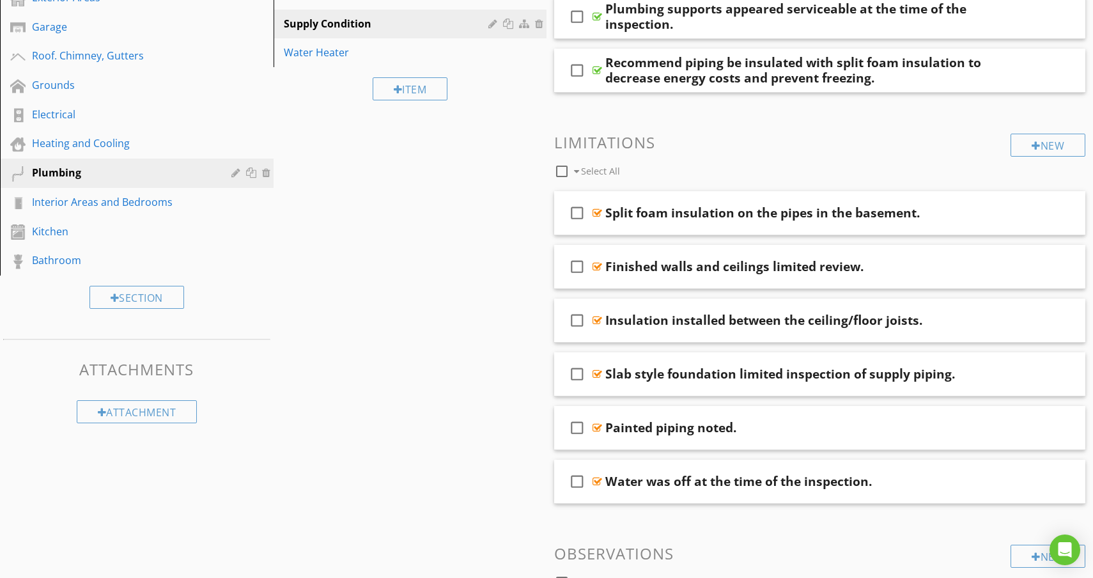
scroll to position [316, 0]
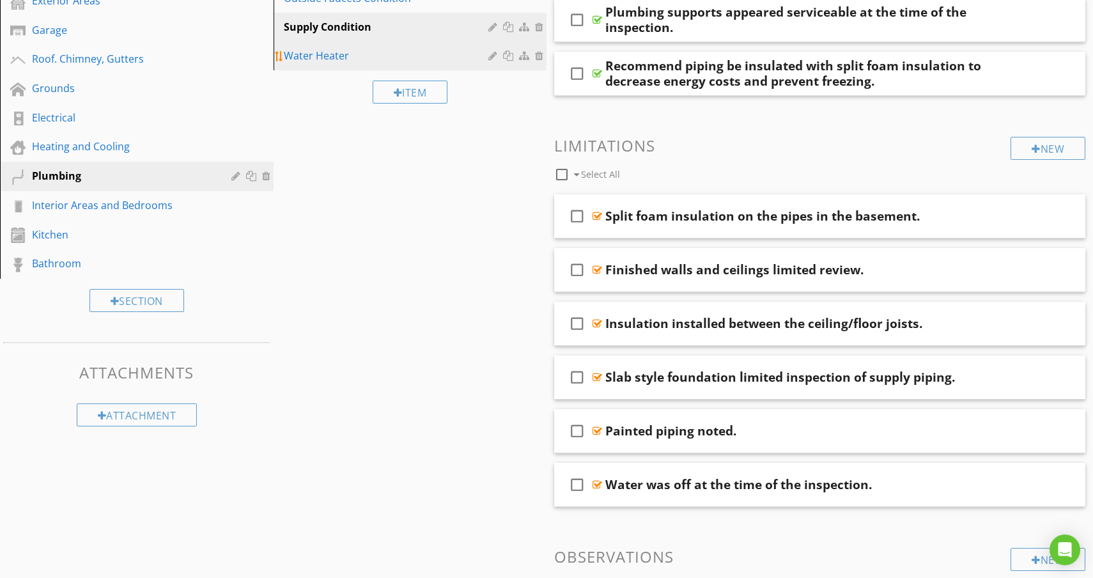
click at [333, 56] on div "Water Heater" at bounding box center [388, 55] width 209 height 15
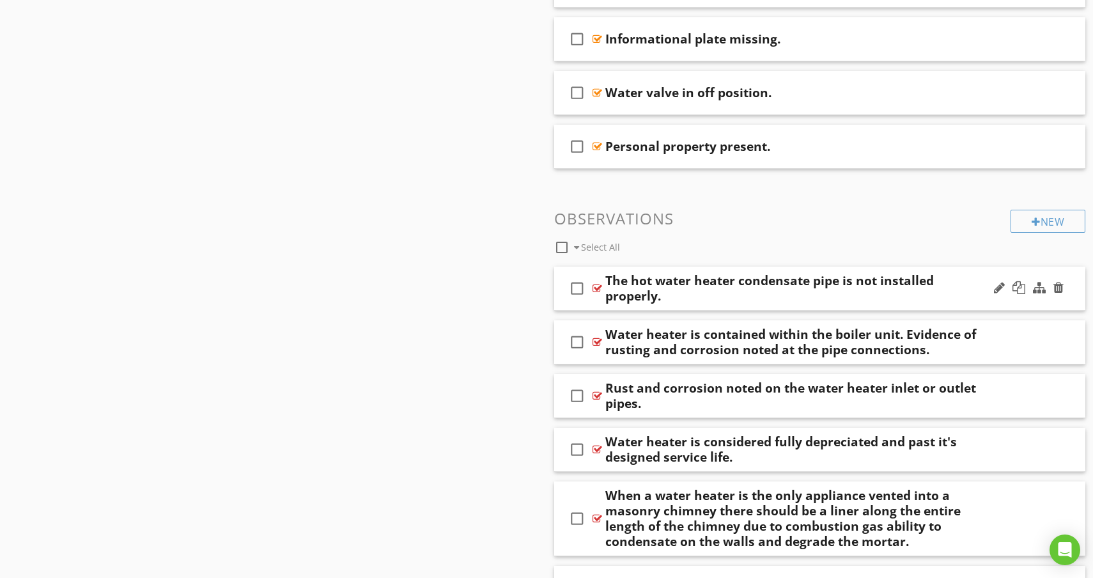
scroll to position [935, 0]
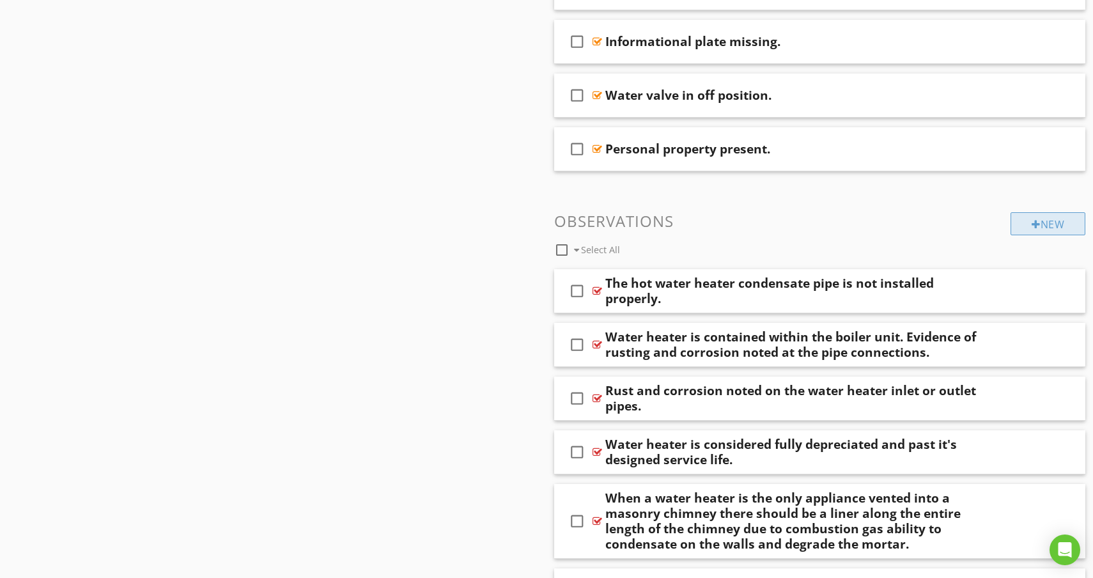
click at [1024, 227] on div "New" at bounding box center [1047, 223] width 75 height 23
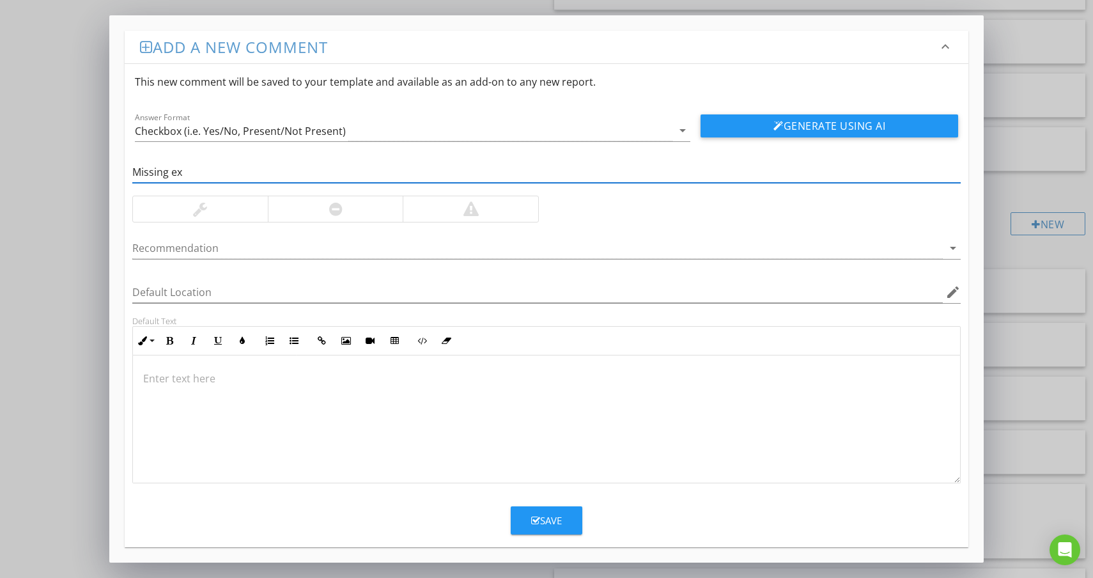
type input "Missing expansion tank at water heater supply piping."
click at [233, 380] on p at bounding box center [546, 378] width 806 height 15
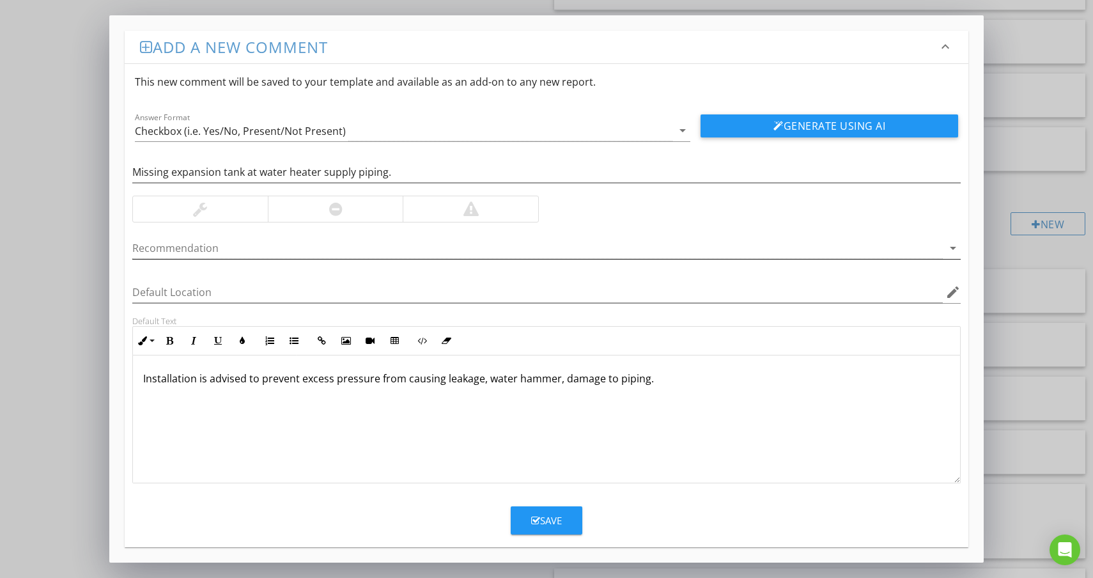
click at [463, 254] on div at bounding box center [537, 248] width 810 height 21
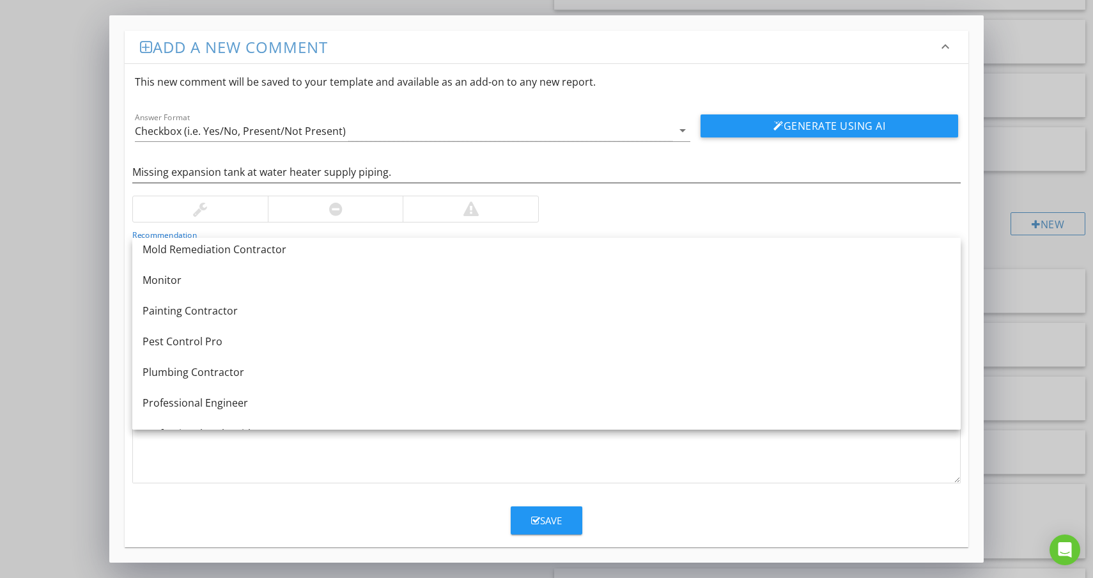
scroll to position [1274, 0]
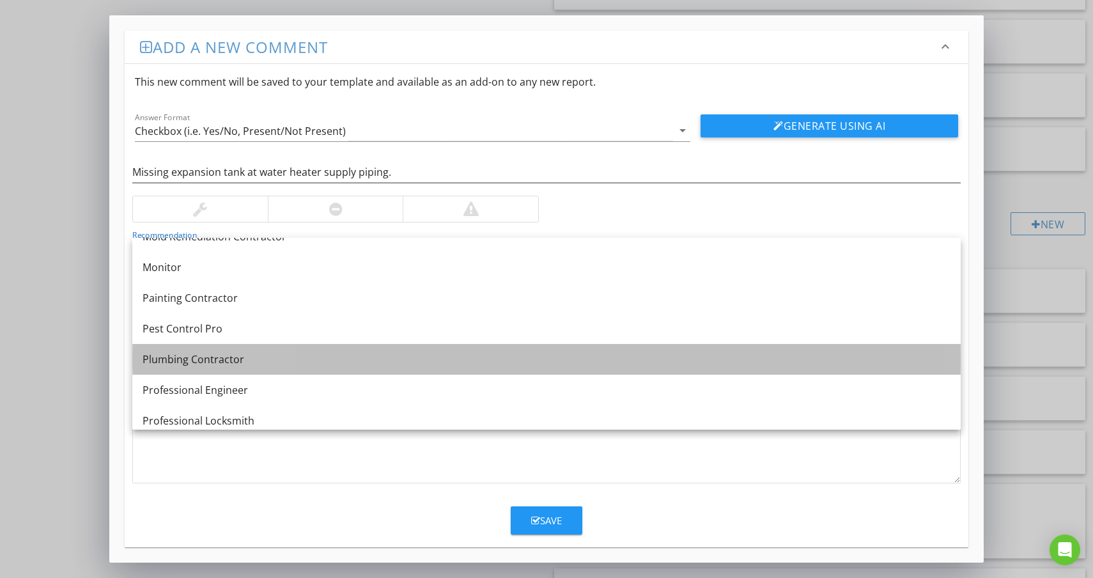
click at [174, 360] on div "Plumbing Contractor" at bounding box center [546, 358] width 808 height 15
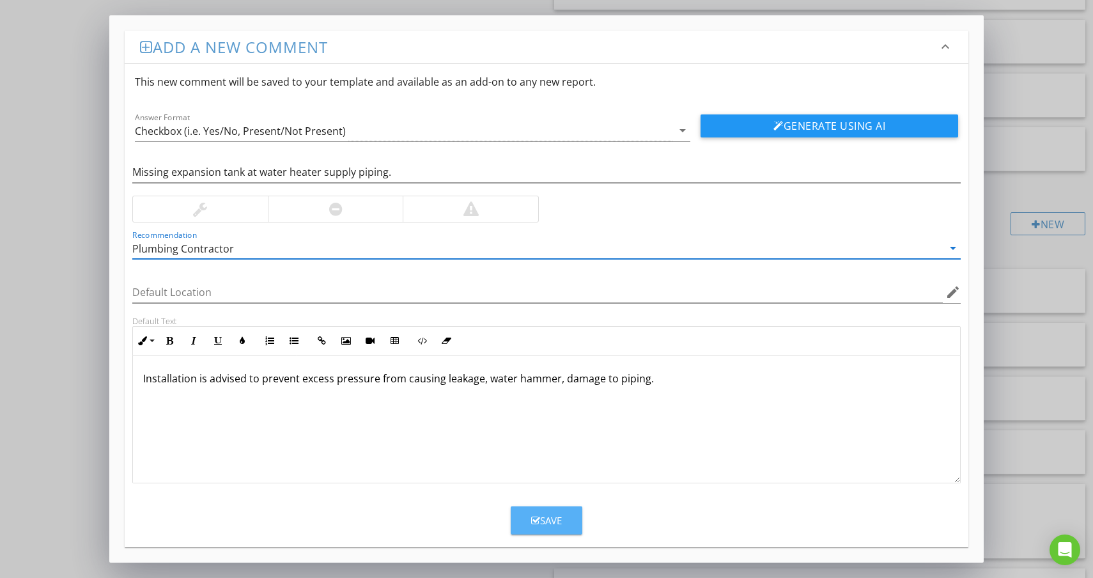
click at [560, 521] on div "Save" at bounding box center [546, 520] width 31 height 15
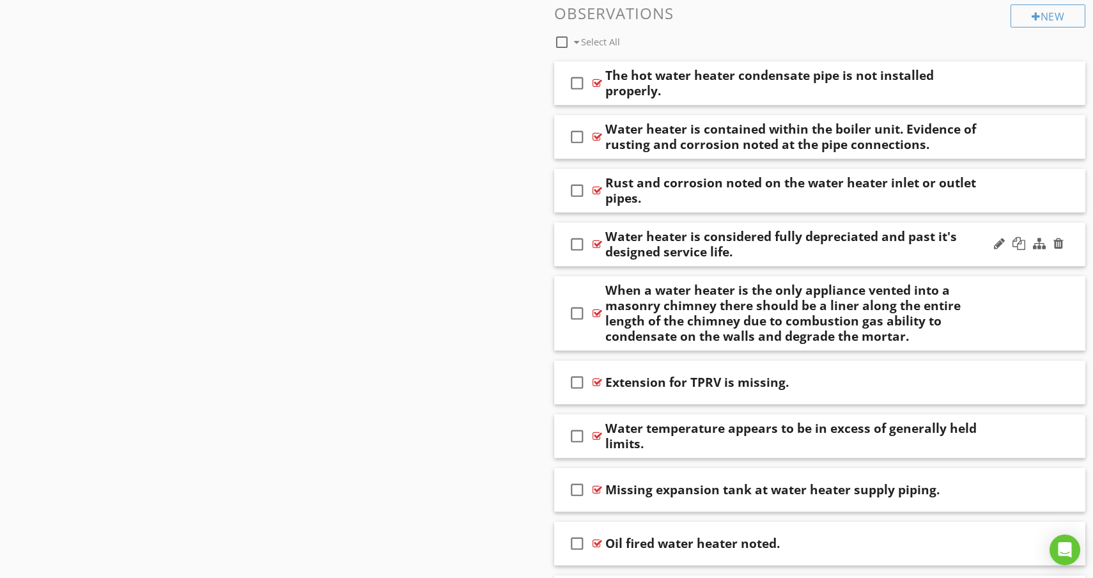
scroll to position [1453, 0]
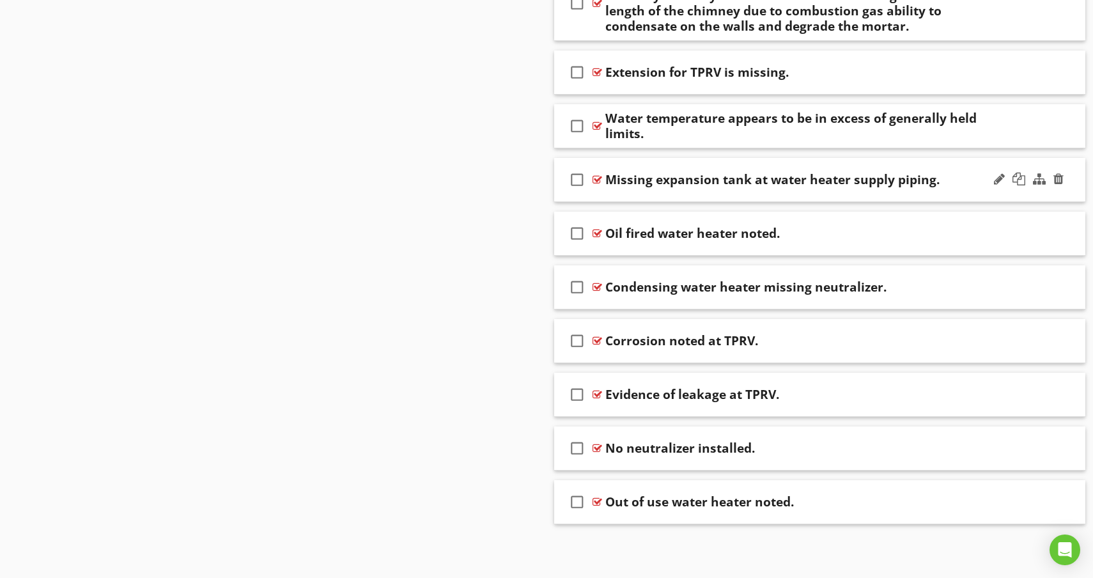
click at [947, 192] on div "check_box_outline_blank Missing expansion tank at water heater supply piping." at bounding box center [819, 180] width 531 height 44
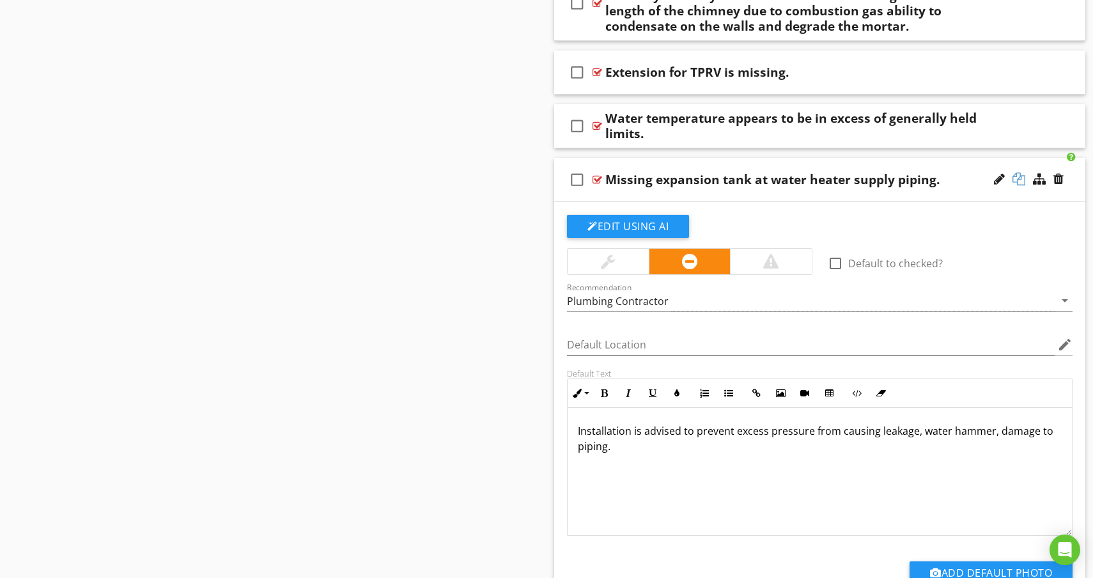
click at [1020, 181] on div at bounding box center [1018, 179] width 13 height 13
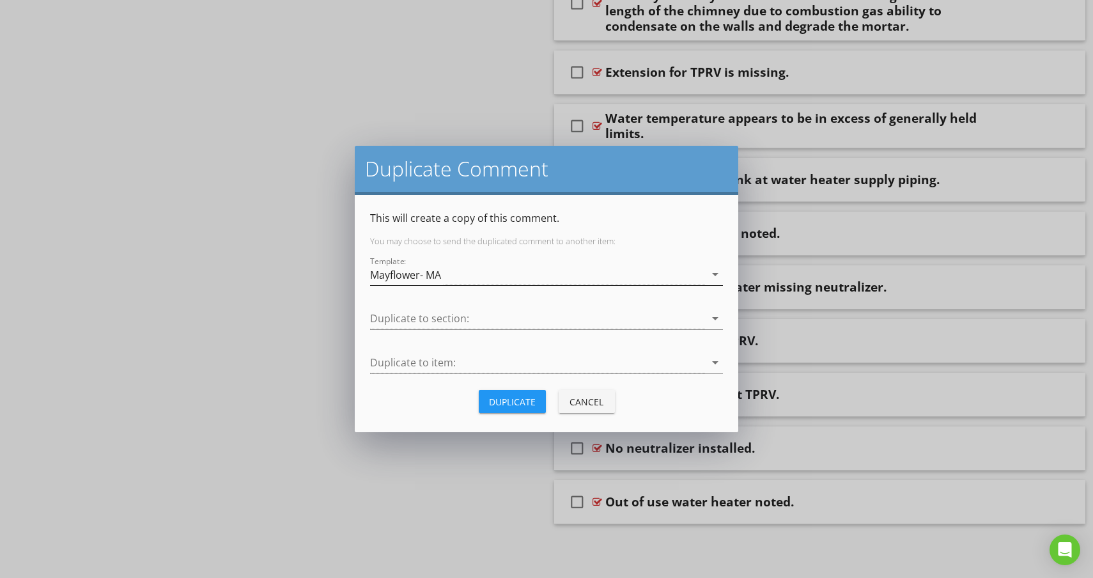
click at [453, 277] on div "Mayflower- MA" at bounding box center [537, 274] width 335 height 21
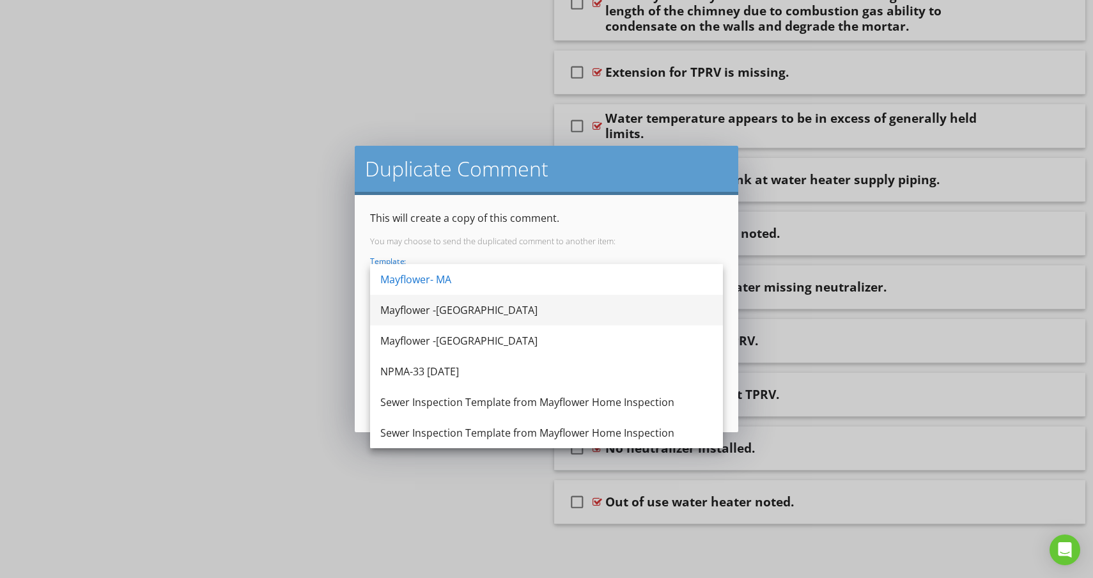
click at [429, 316] on div "Mayflower -[GEOGRAPHIC_DATA]" at bounding box center [546, 309] width 332 height 15
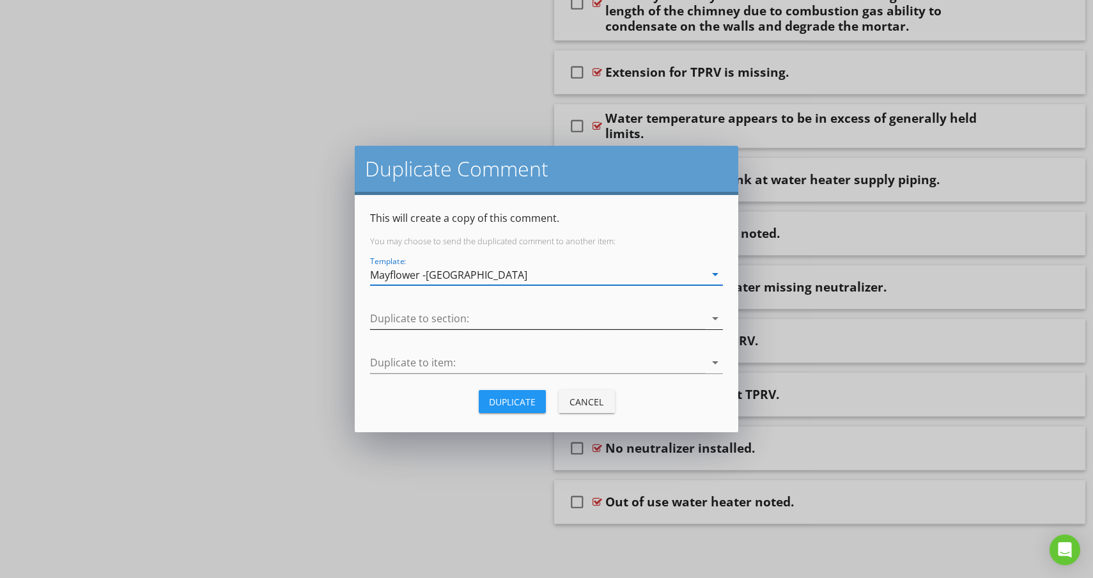
click at [417, 321] on div at bounding box center [537, 318] width 335 height 21
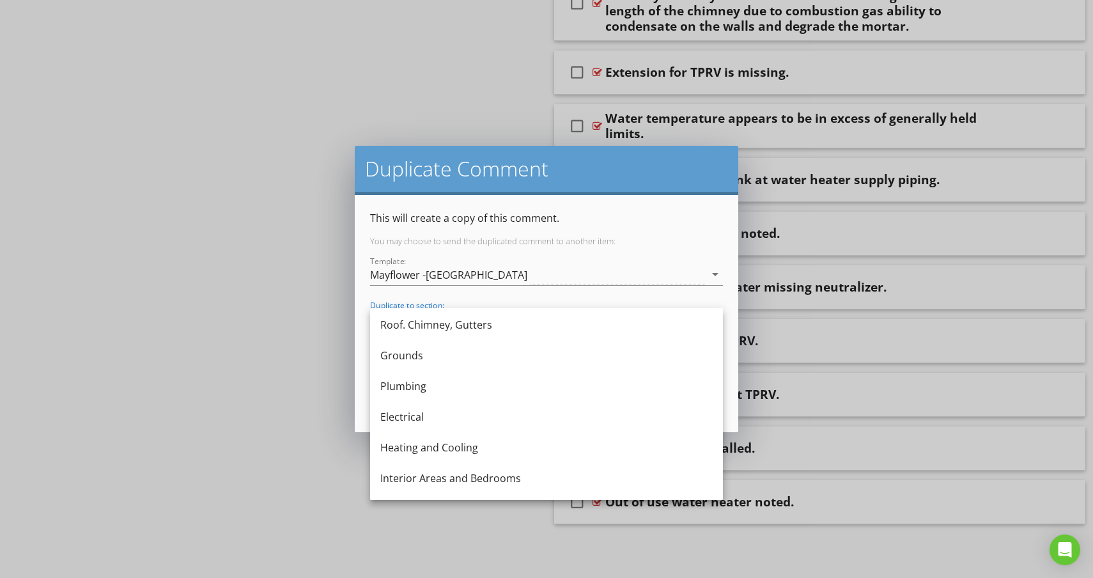
scroll to position [215, 0]
click at [412, 381] on div "Plumbing" at bounding box center [546, 383] width 332 height 15
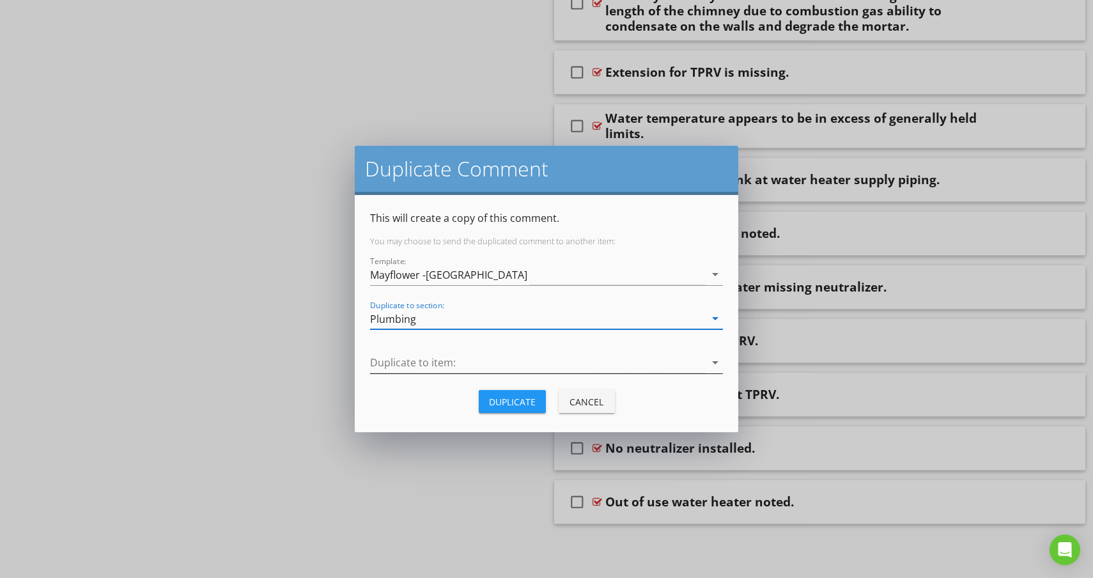
click at [422, 367] on div at bounding box center [537, 362] width 335 height 21
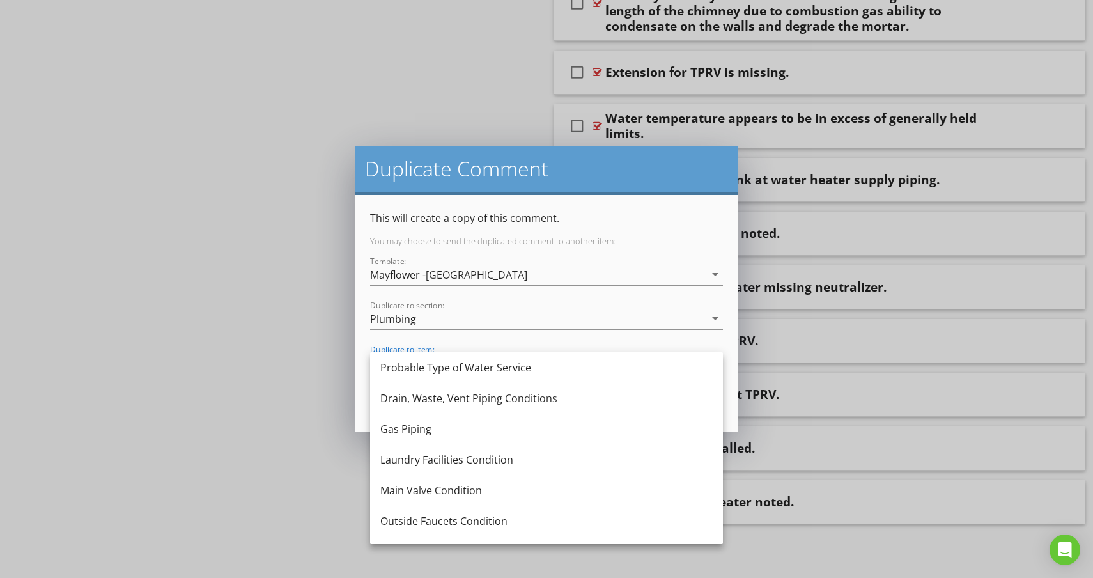
scroll to position [54, 0]
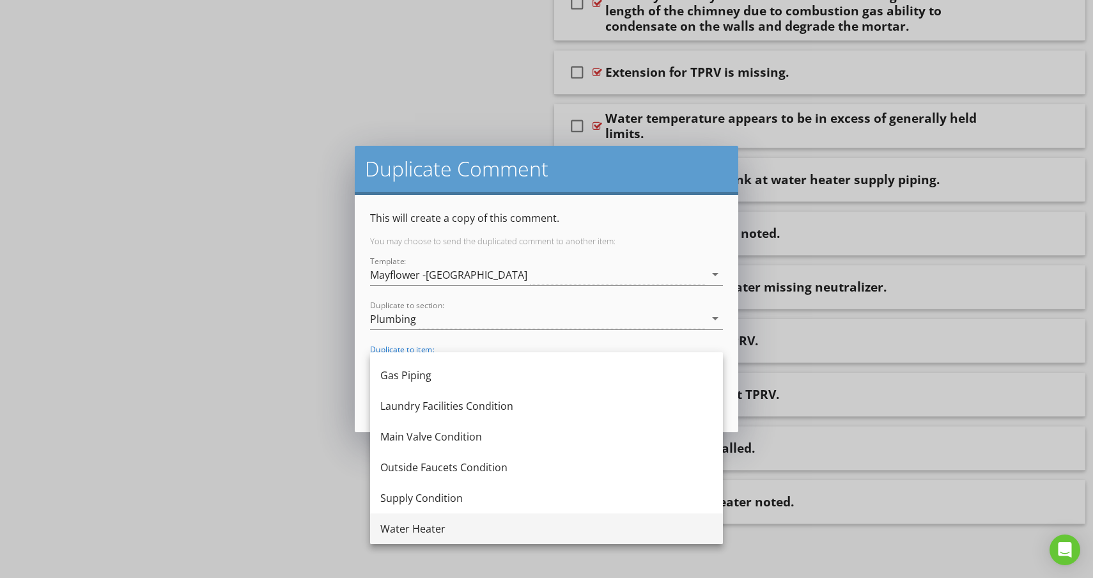
click at [410, 530] on div "Water Heater" at bounding box center [546, 528] width 332 height 15
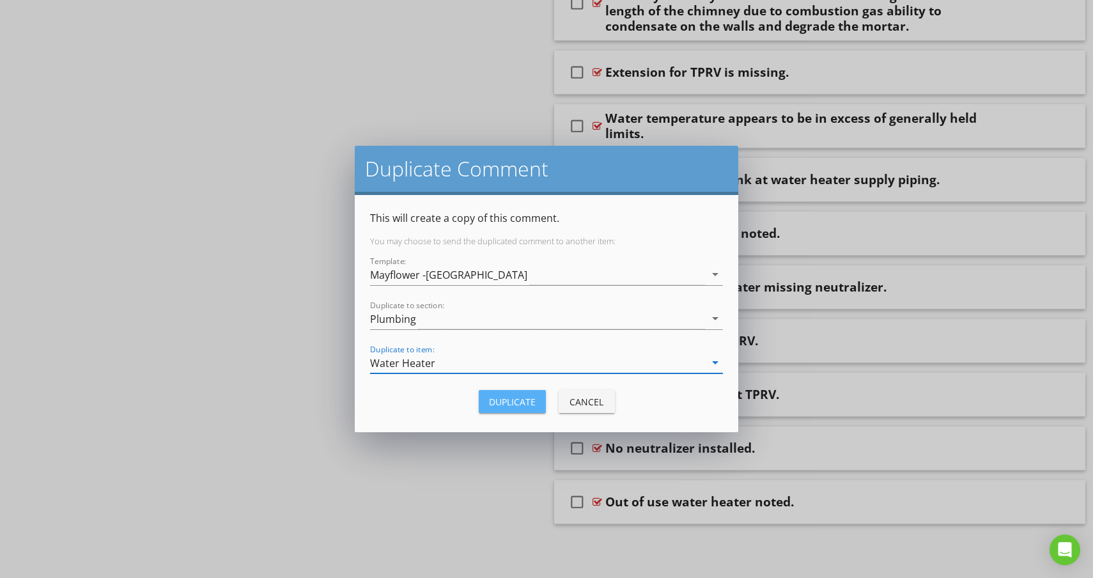
click at [521, 397] on div "Duplicate" at bounding box center [512, 401] width 47 height 13
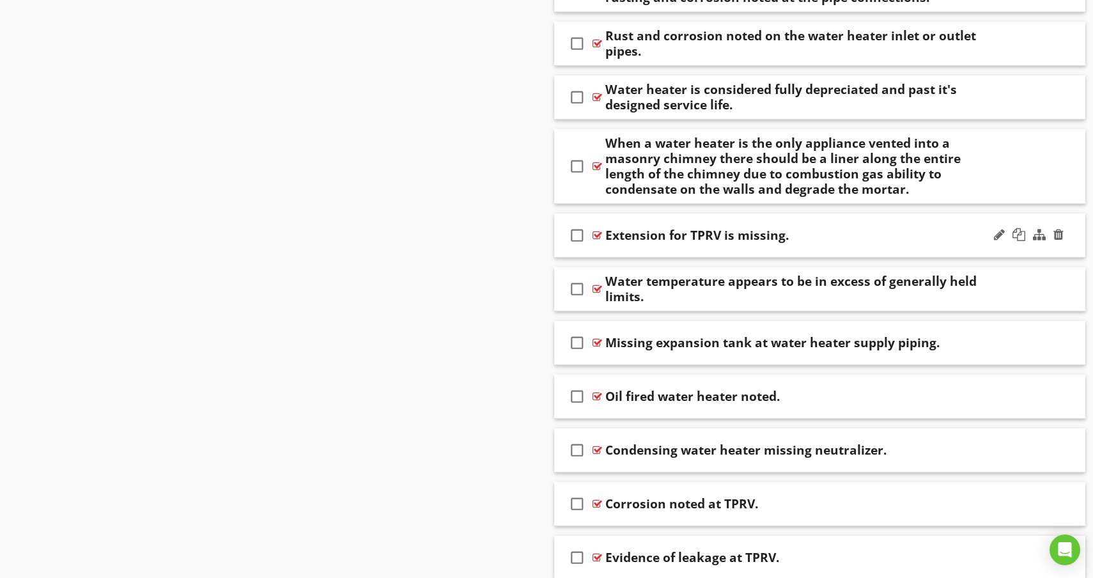
scroll to position [1298, 0]
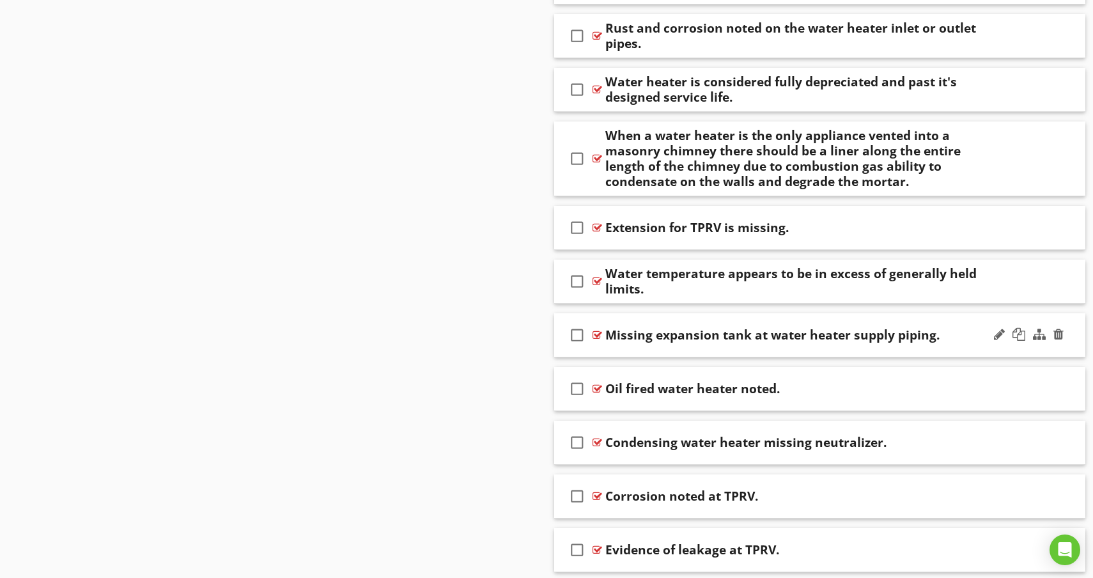
click at [977, 345] on div "check_box_outline_blank Missing expansion tank at water heater supply piping." at bounding box center [819, 335] width 531 height 44
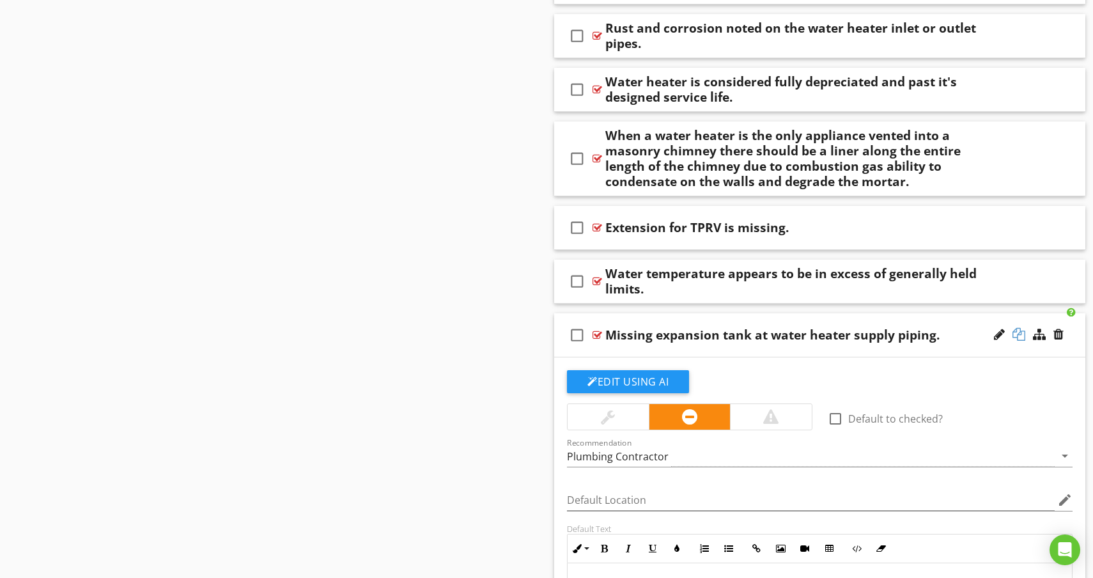
click at [1019, 339] on div at bounding box center [1018, 334] width 13 height 13
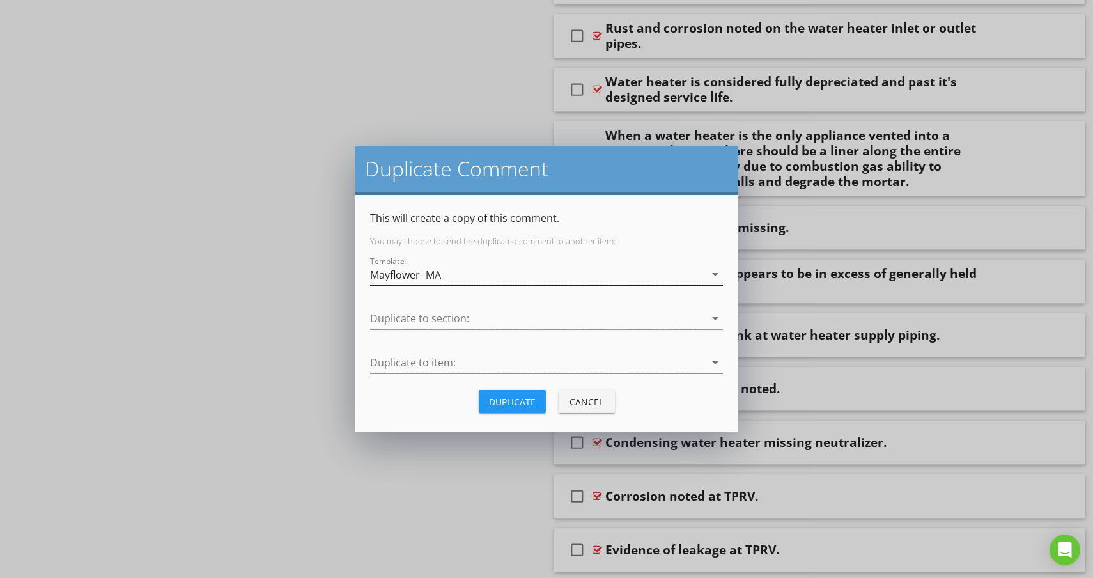
click at [433, 278] on div "Mayflower- MA" at bounding box center [405, 275] width 71 height 12
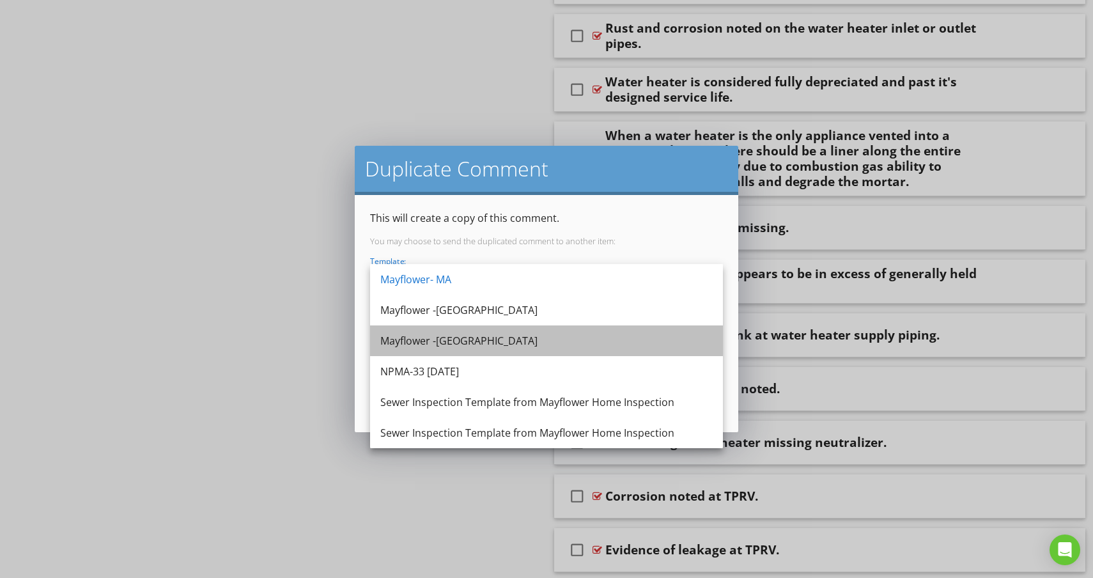
click at [429, 340] on div "Mayflower -[GEOGRAPHIC_DATA]" at bounding box center [546, 340] width 332 height 15
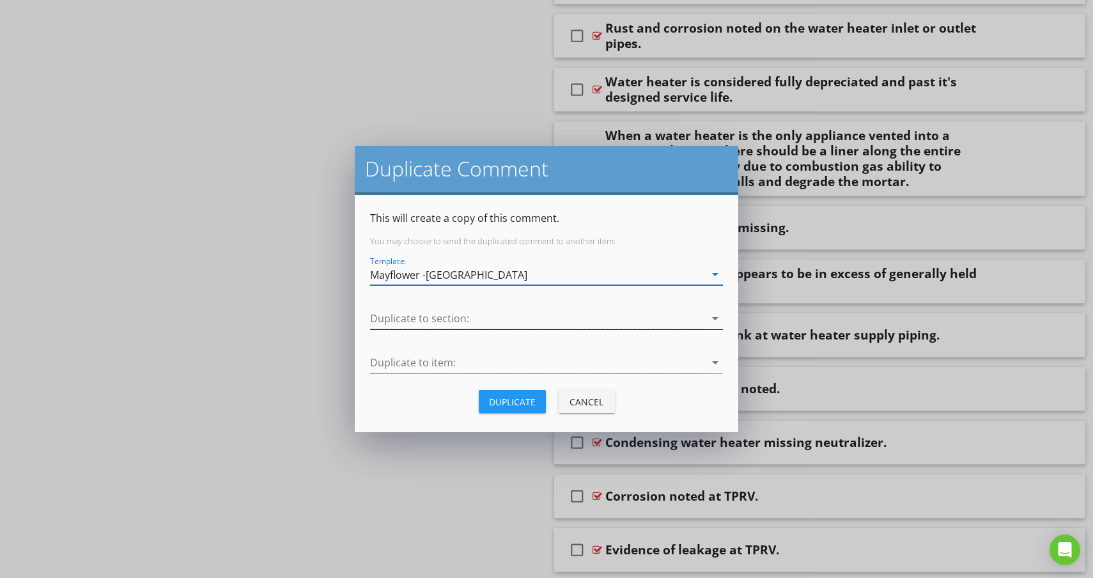
click at [441, 319] on div at bounding box center [537, 318] width 335 height 21
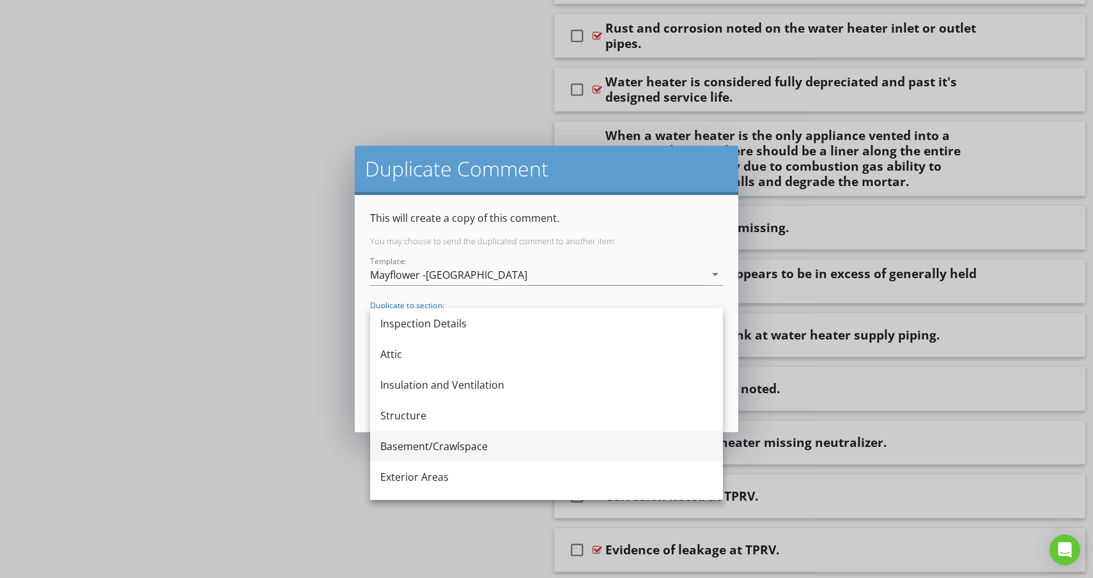
scroll to position [268, 0]
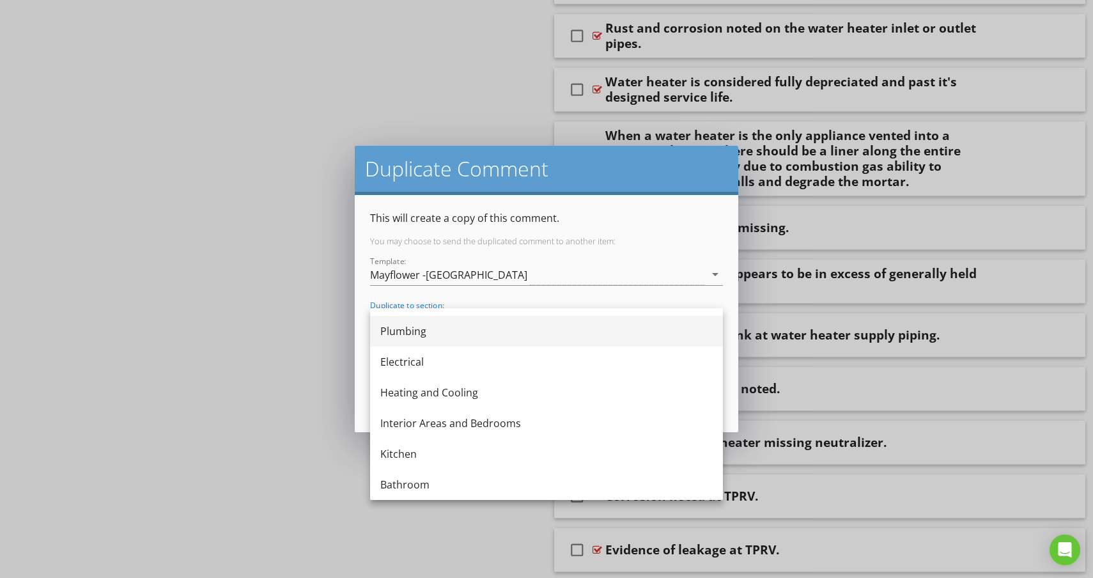
click at [416, 332] on div "Plumbing" at bounding box center [546, 330] width 332 height 15
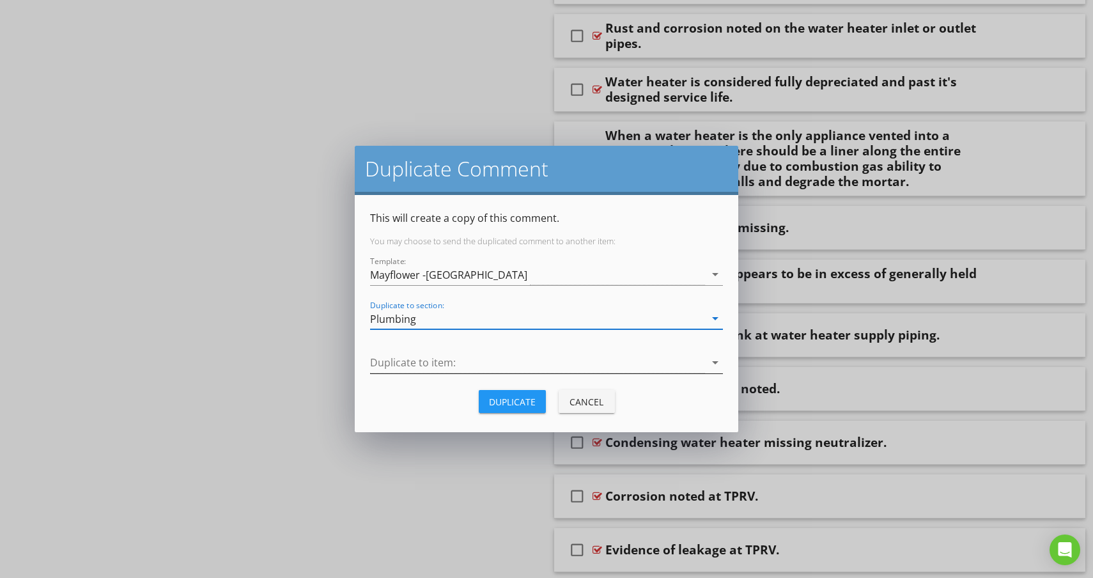
click at [406, 358] on div at bounding box center [537, 362] width 335 height 21
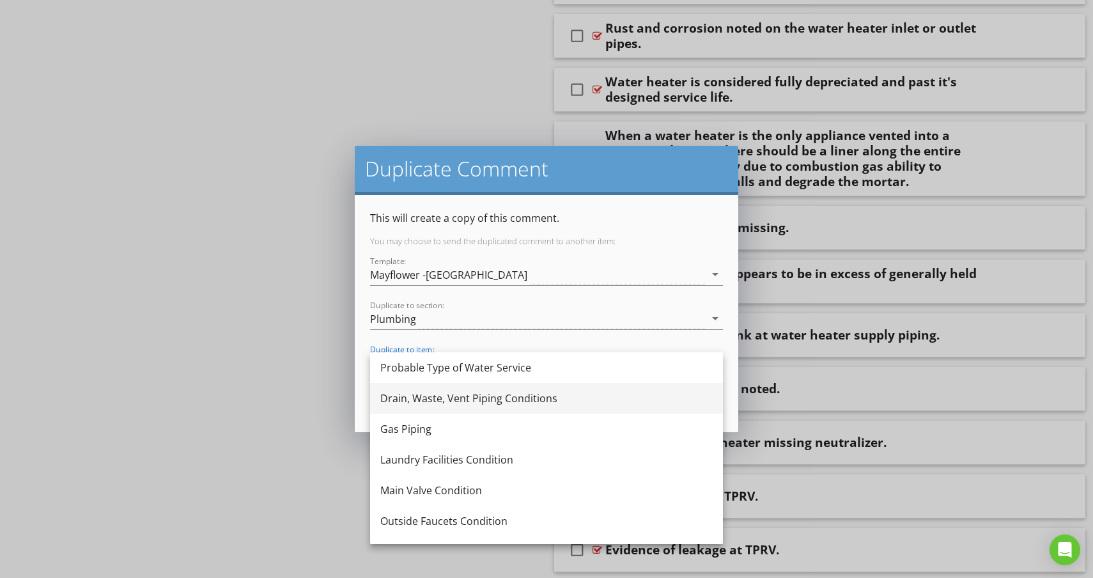
scroll to position [54, 0]
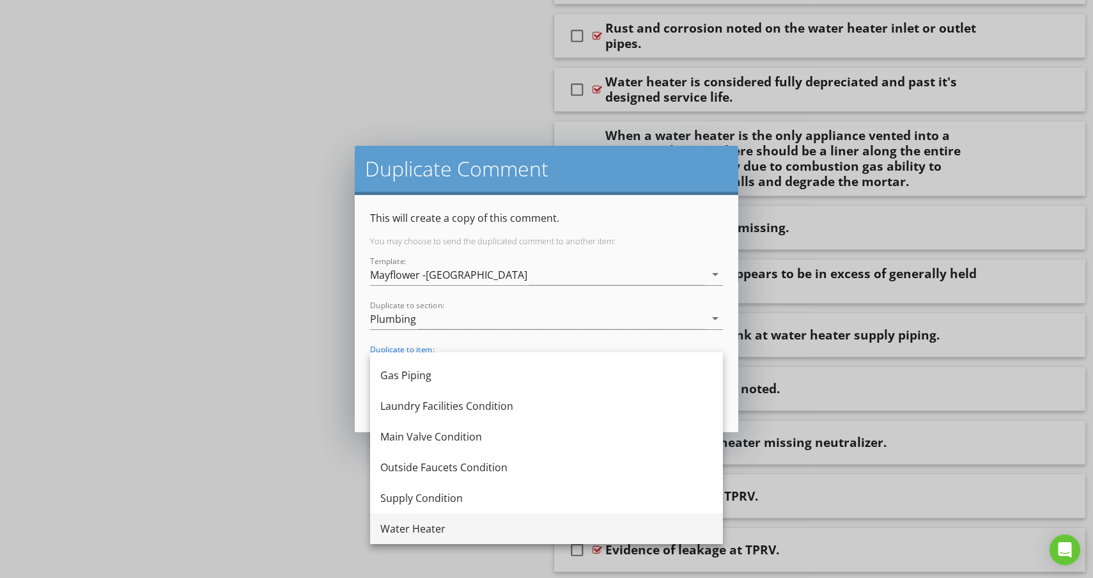
click at [410, 529] on div "Water Heater" at bounding box center [546, 528] width 332 height 15
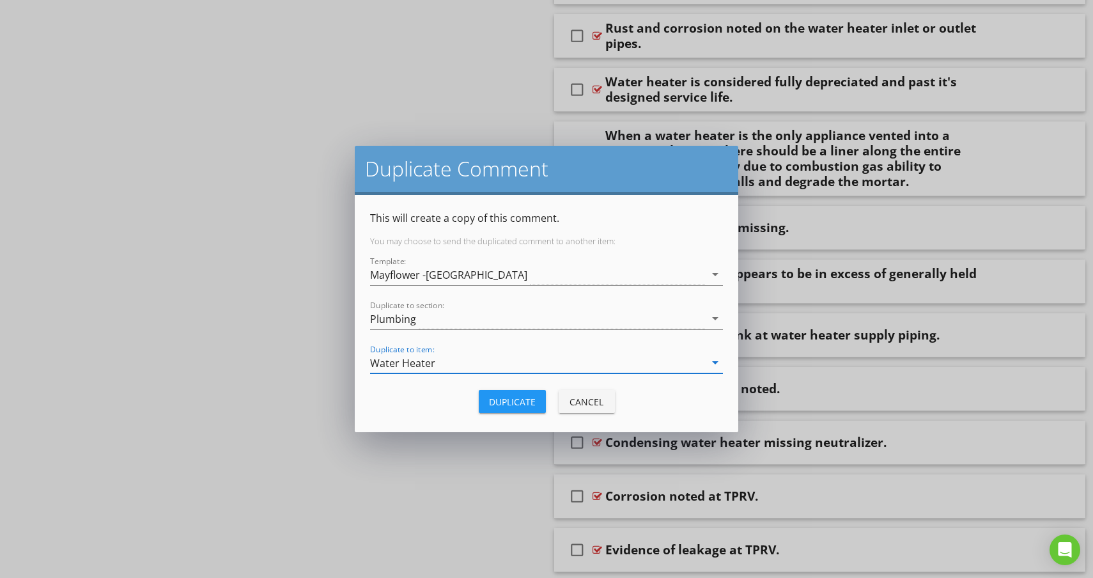
click at [493, 395] on div "Duplicate" at bounding box center [512, 401] width 47 height 13
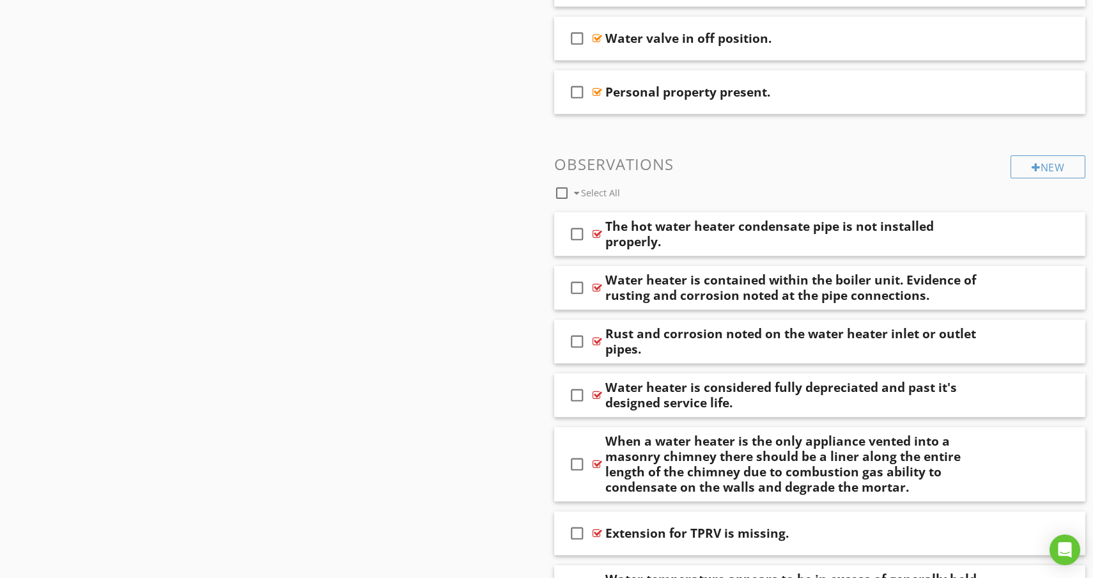
scroll to position [997, 0]
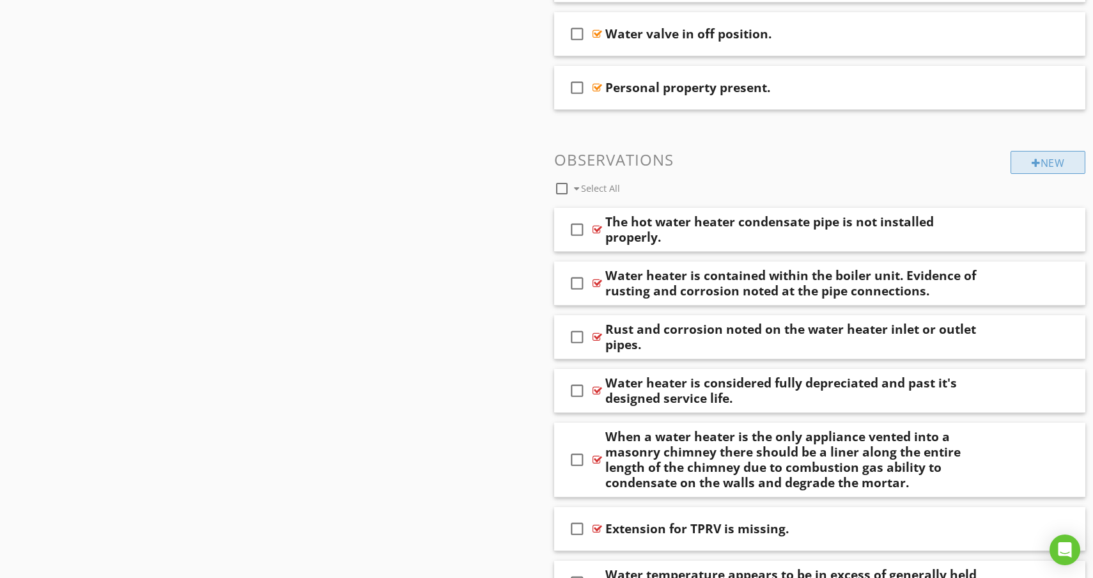
click at [1043, 167] on div "New" at bounding box center [1047, 162] width 75 height 23
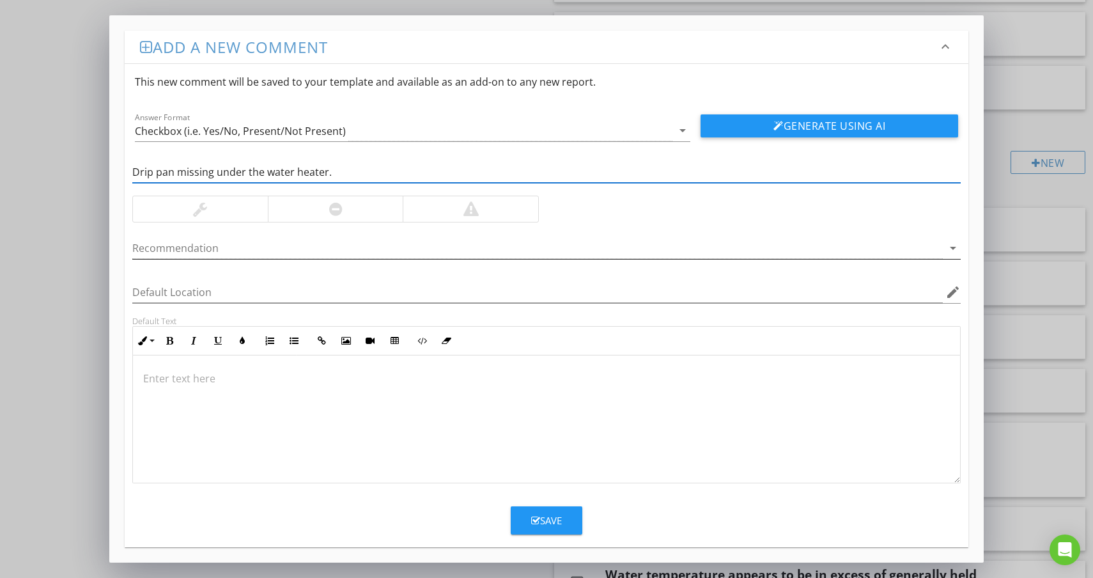
type input "Drip pan missing under the water heater."
click at [193, 245] on div at bounding box center [537, 248] width 810 height 21
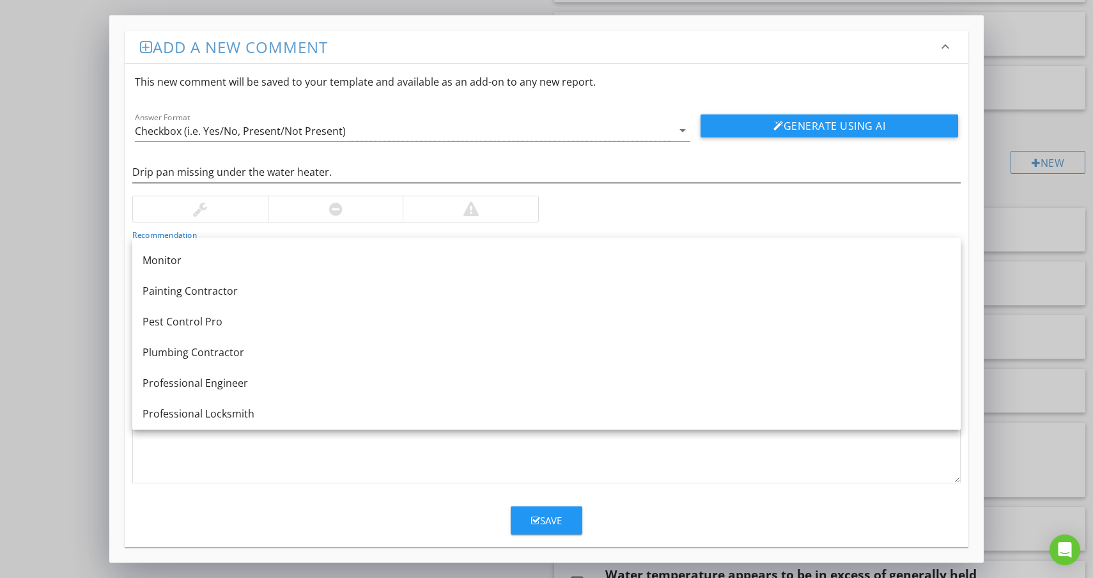
scroll to position [1289, 0]
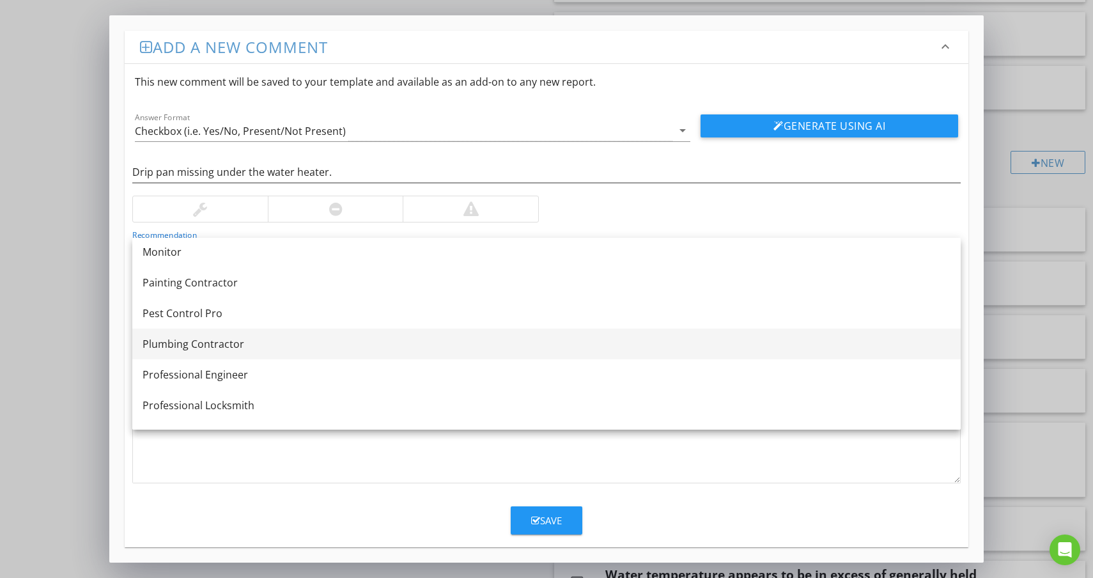
click at [189, 338] on div "Plumbing Contractor" at bounding box center [546, 343] width 808 height 15
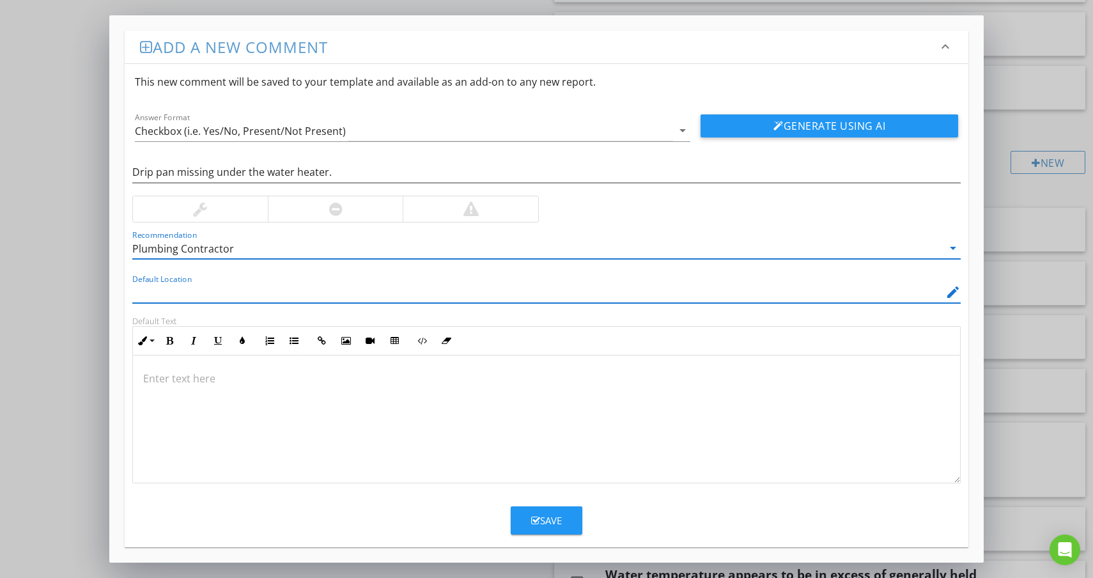
click at [200, 289] on input "Default Location" at bounding box center [537, 292] width 810 height 21
click at [955, 295] on icon "edit" at bounding box center [952, 291] width 15 height 15
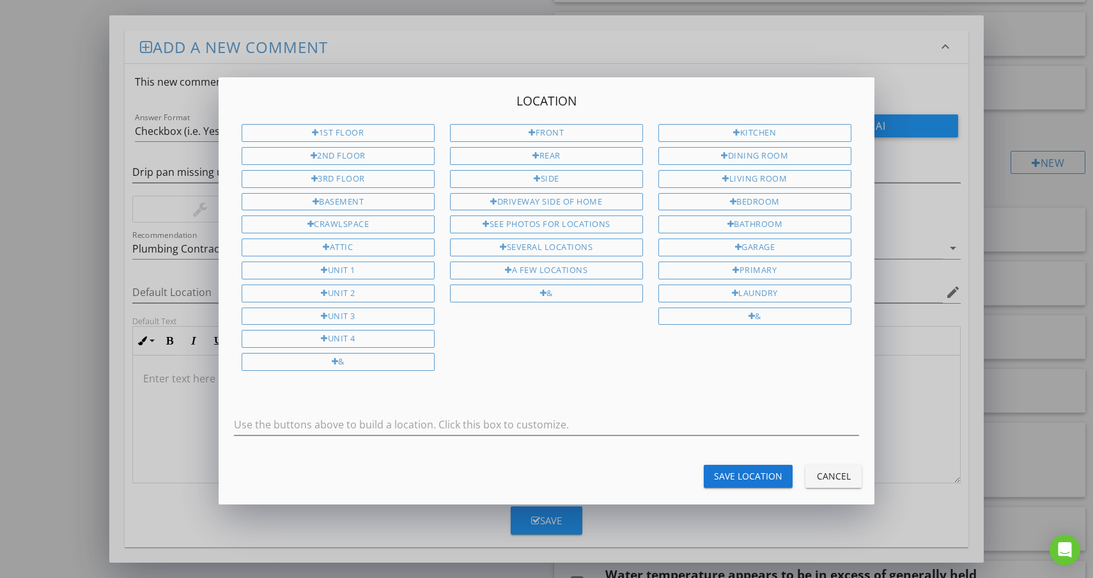
click at [918, 408] on div "Location 1st Floor 2nd Floor 3rd Floor Basement Crawlspace Attic Unit 1 Unit 2 …" at bounding box center [546, 289] width 1093 height 578
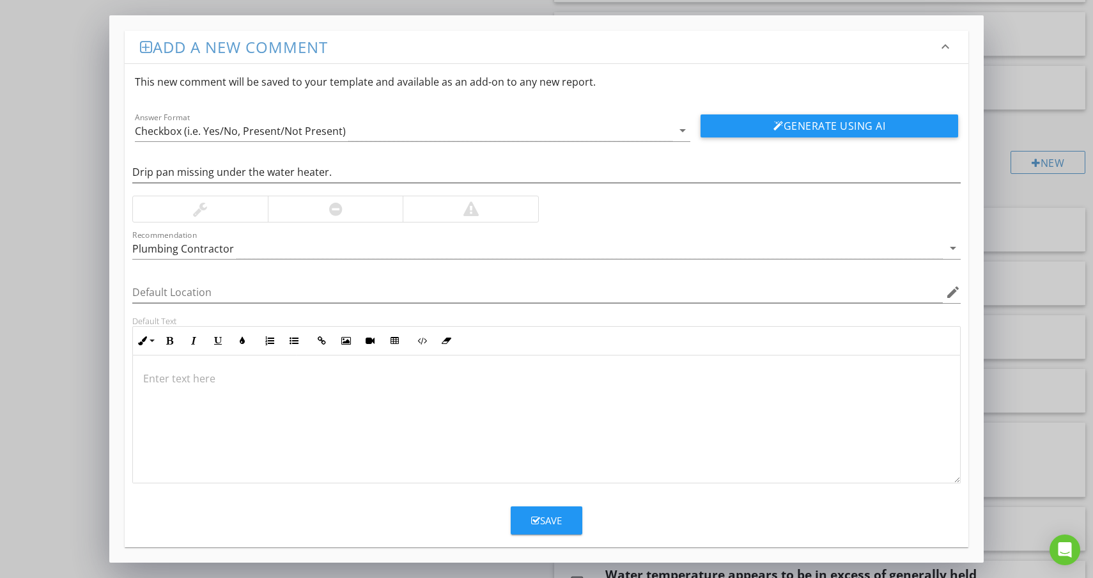
click at [192, 378] on p at bounding box center [546, 378] width 806 height 15
click at [553, 528] on button "Save" at bounding box center [546, 520] width 72 height 28
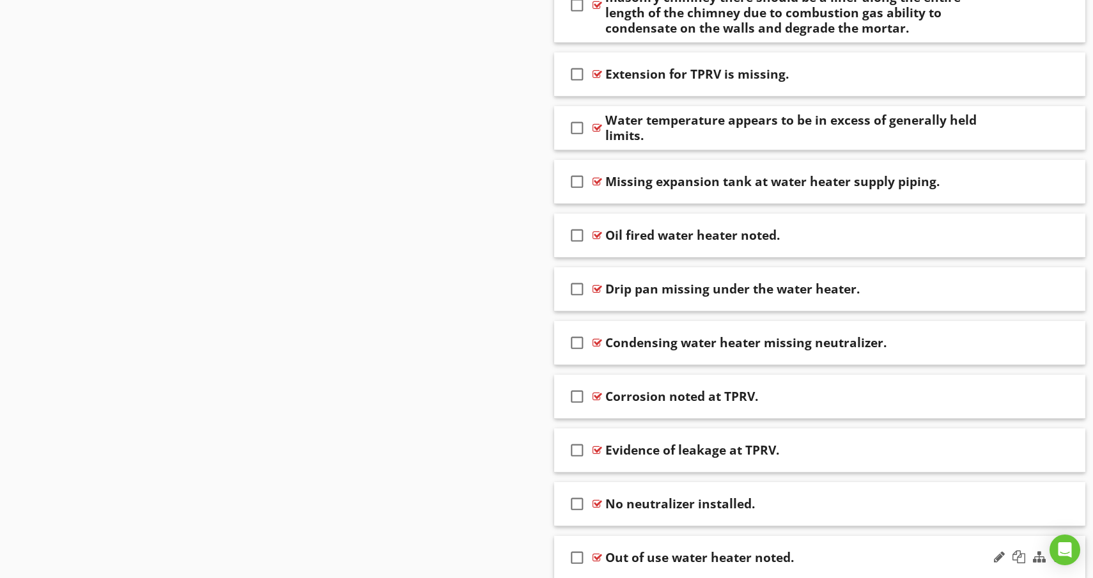
scroll to position [1450, 0]
click at [1020, 290] on div at bounding box center [1018, 289] width 13 height 13
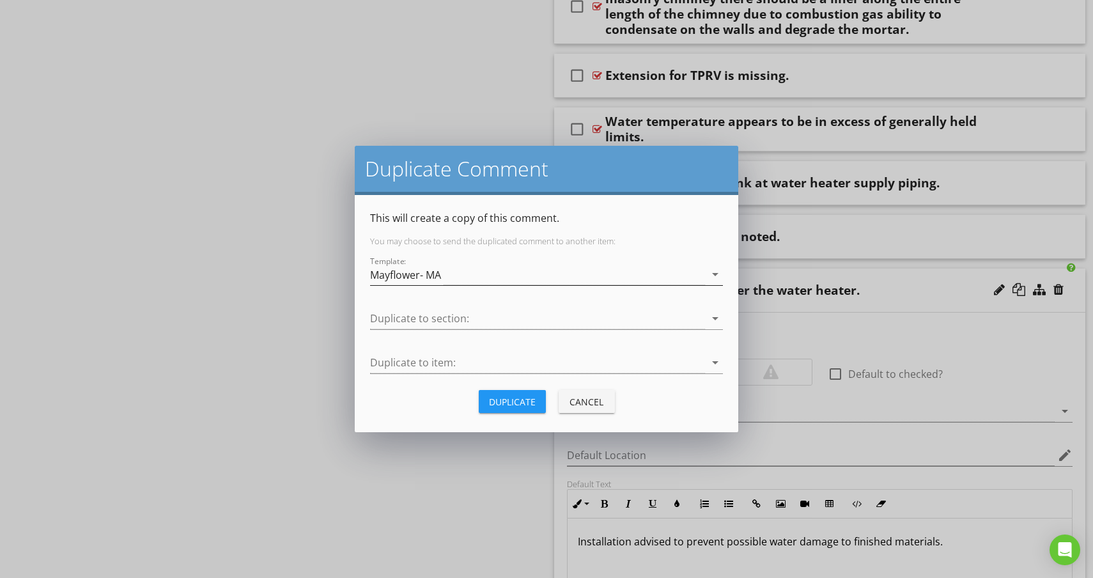
click at [401, 275] on div "Mayflower- MA" at bounding box center [405, 275] width 71 height 12
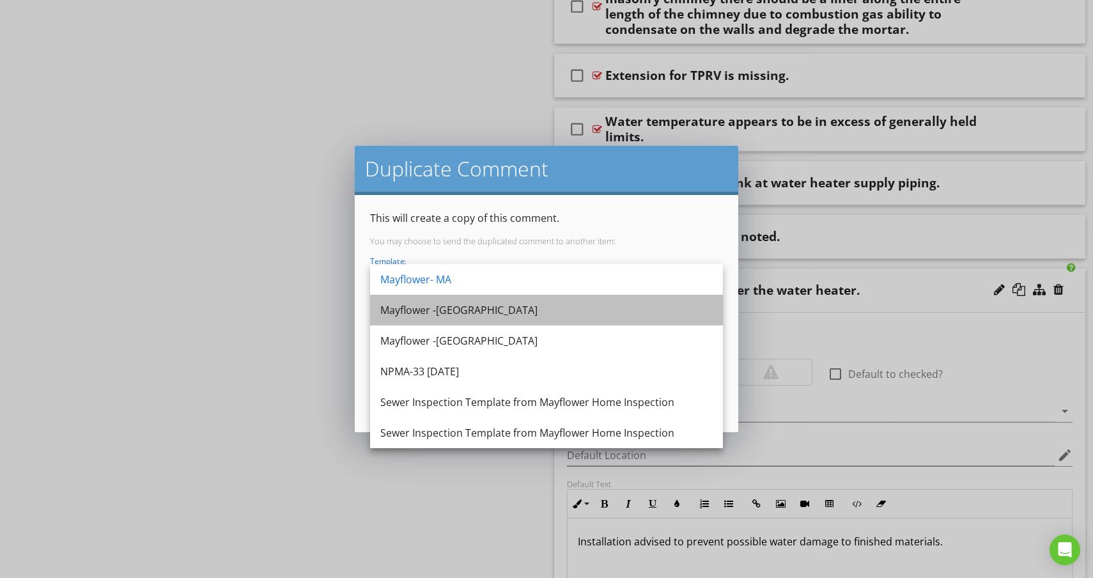
click at [401, 307] on div "Mayflower -[GEOGRAPHIC_DATA]" at bounding box center [546, 309] width 332 height 15
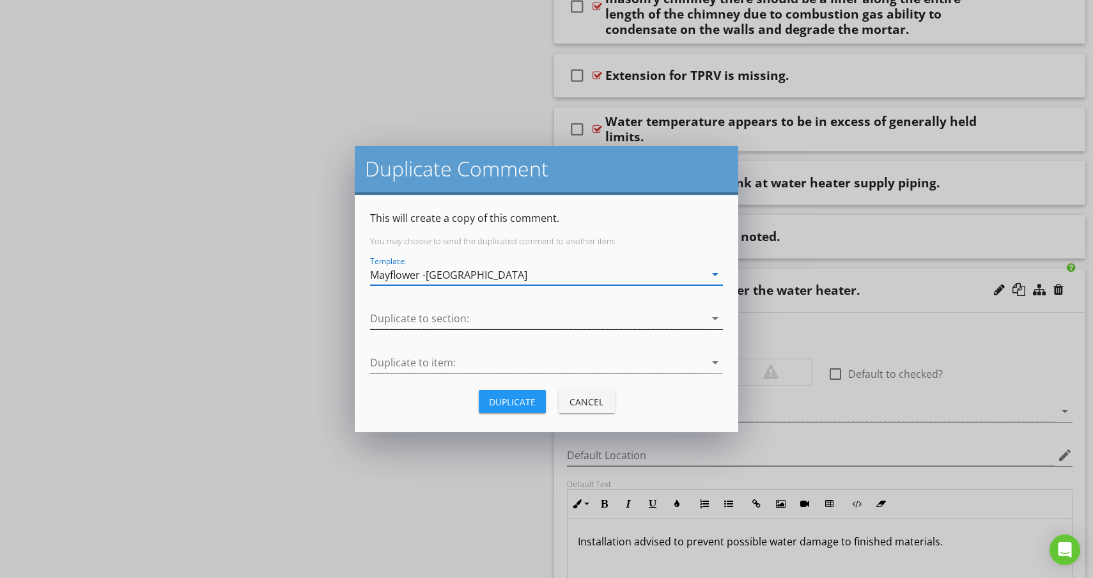
click at [404, 317] on div at bounding box center [537, 318] width 335 height 21
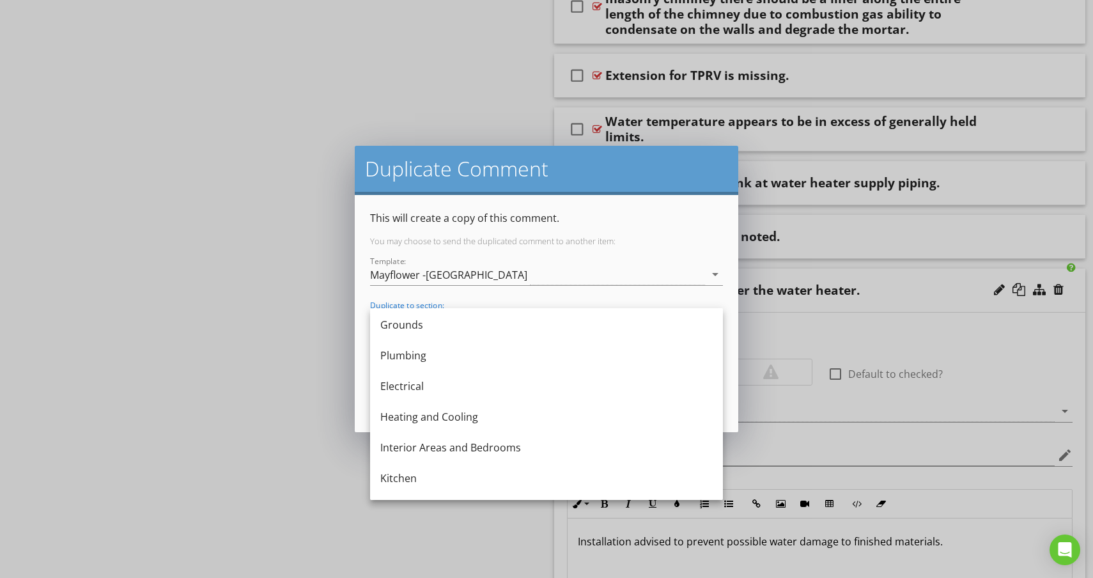
scroll to position [268, 0]
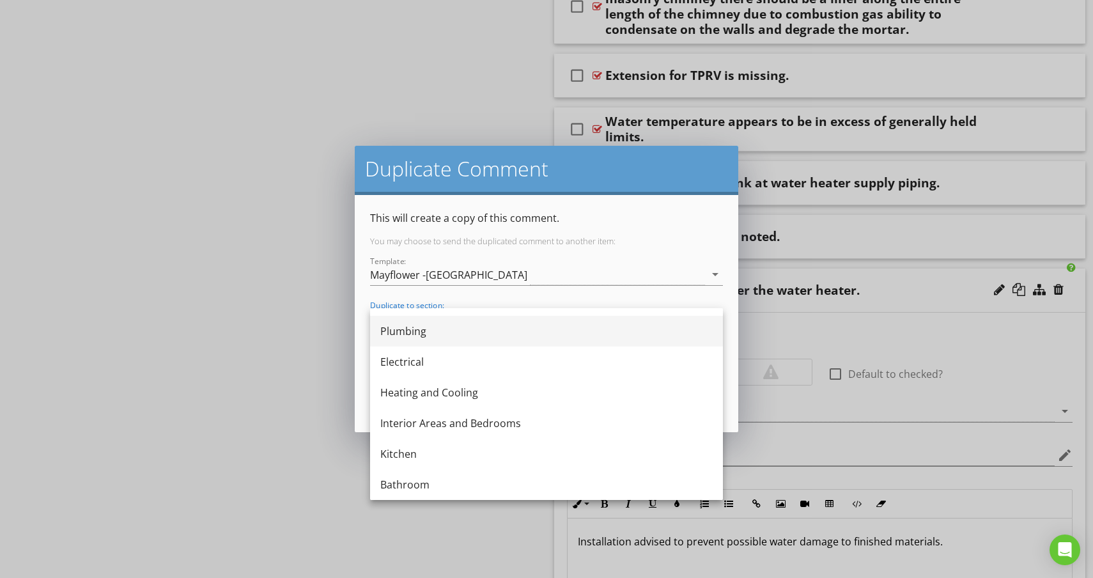
click at [406, 333] on div "Plumbing" at bounding box center [546, 330] width 332 height 15
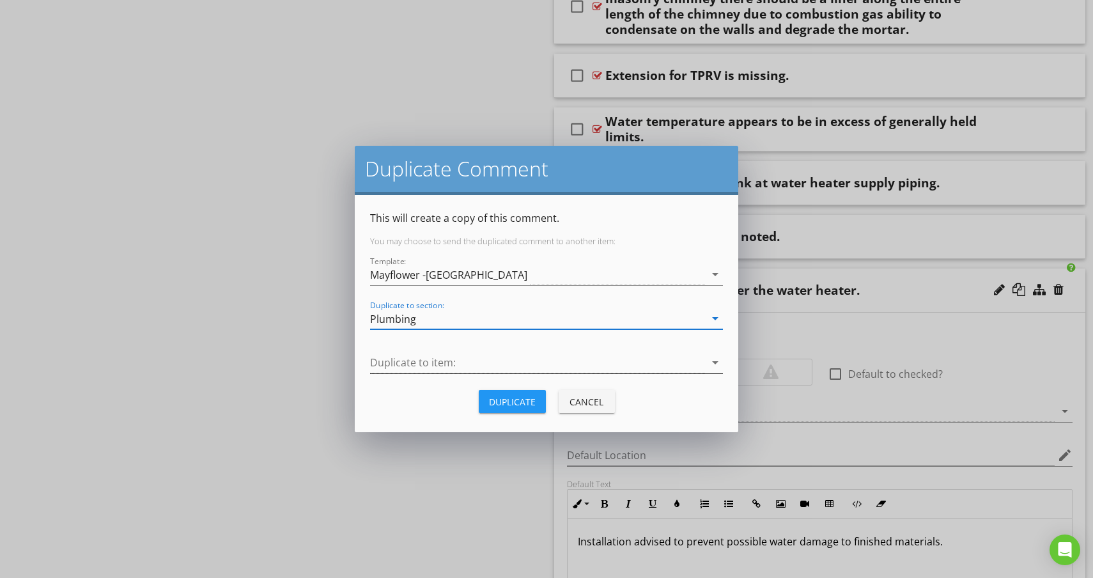
click at [408, 358] on div at bounding box center [537, 362] width 335 height 21
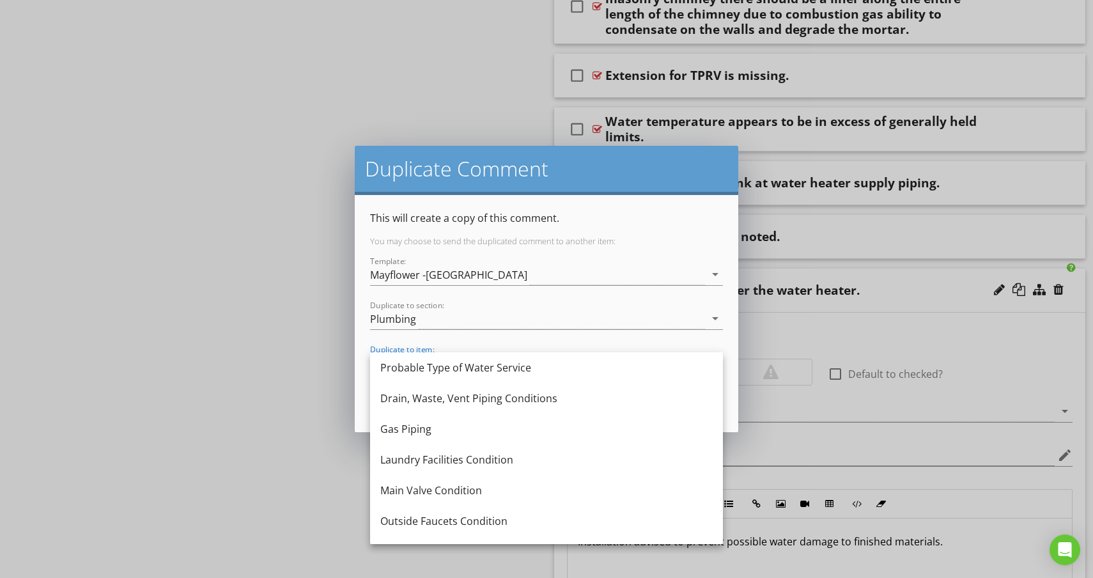
scroll to position [54, 0]
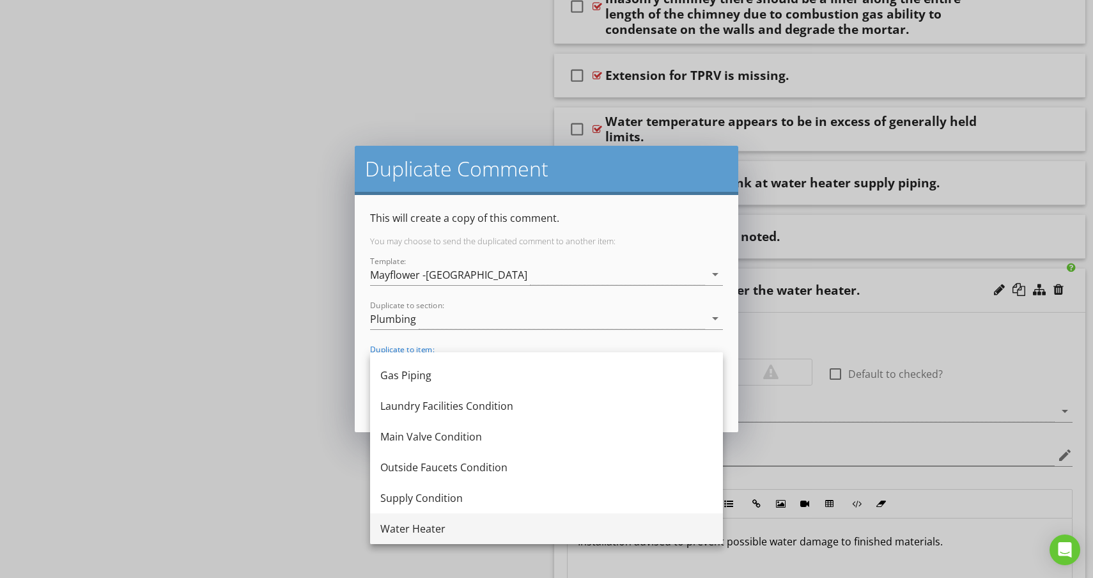
click at [416, 528] on div "Water Heater" at bounding box center [546, 528] width 332 height 15
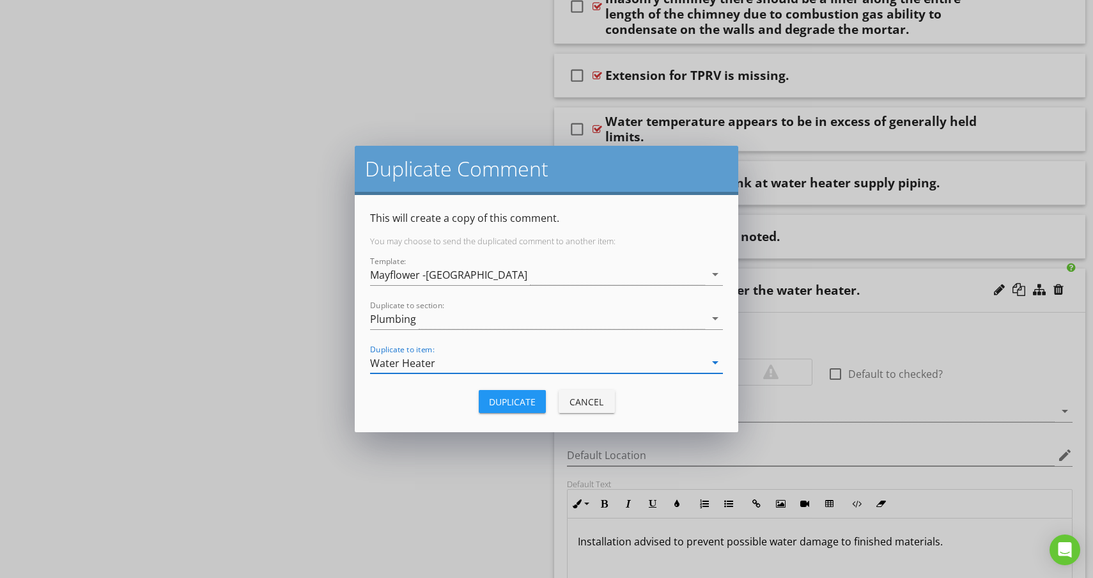
click at [510, 397] on div "Duplicate" at bounding box center [512, 401] width 47 height 13
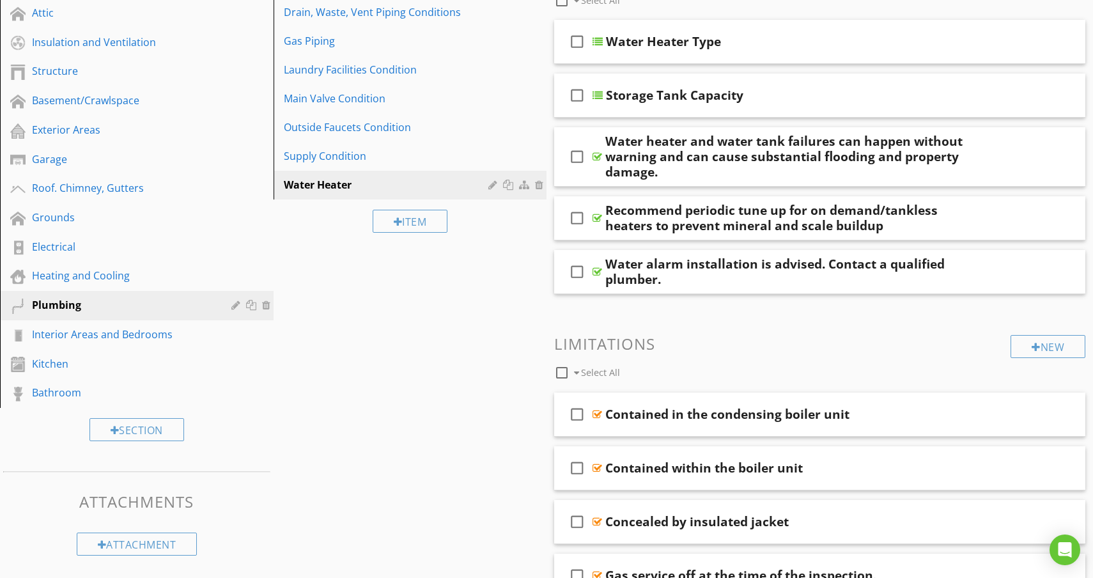
scroll to position [1450, 0]
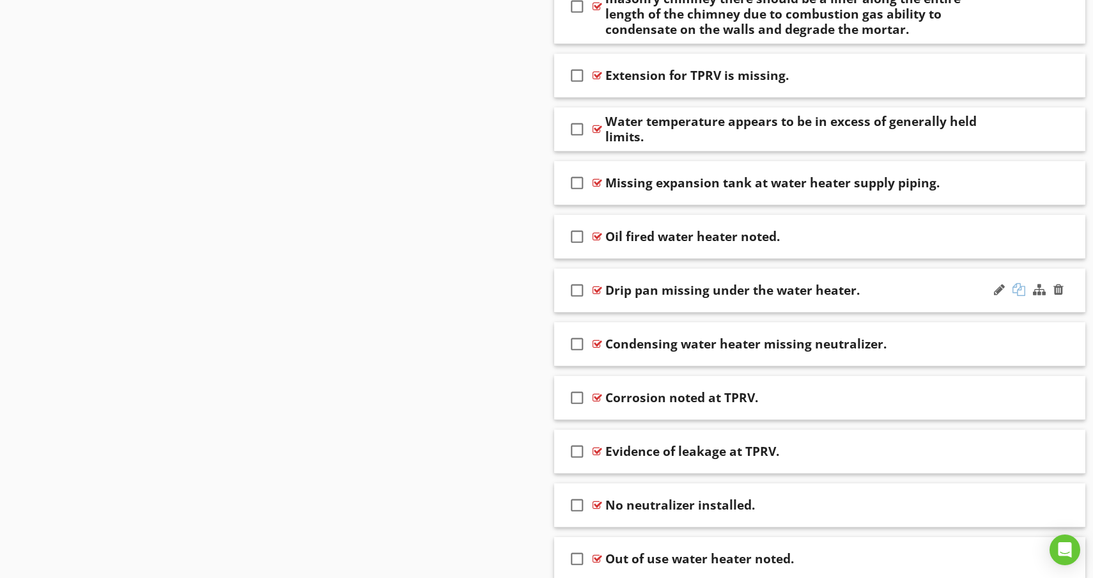
click at [1020, 292] on div at bounding box center [1018, 289] width 13 height 13
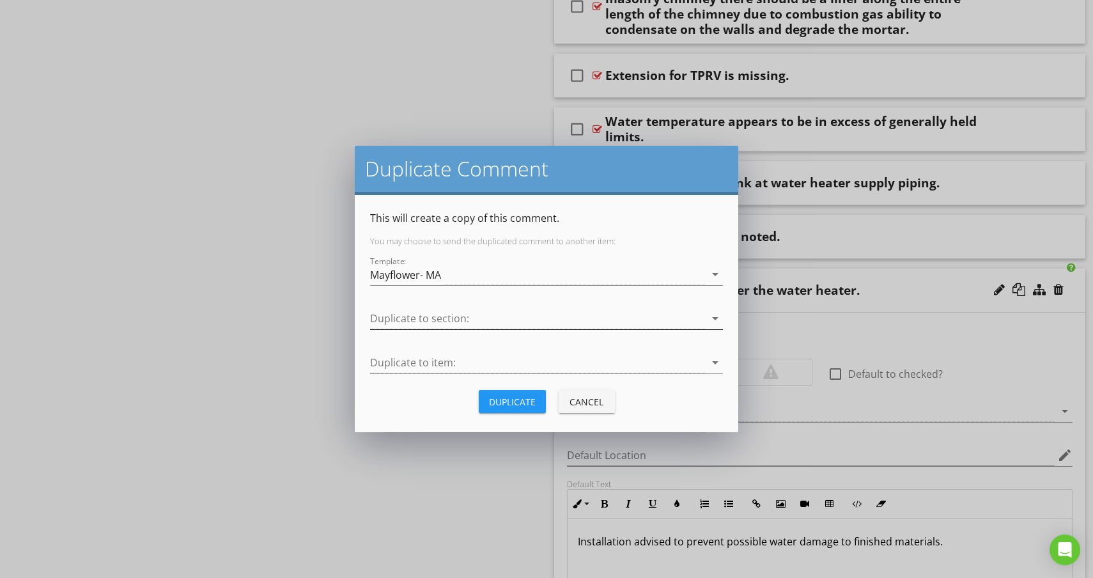
click at [417, 318] on div at bounding box center [537, 318] width 335 height 21
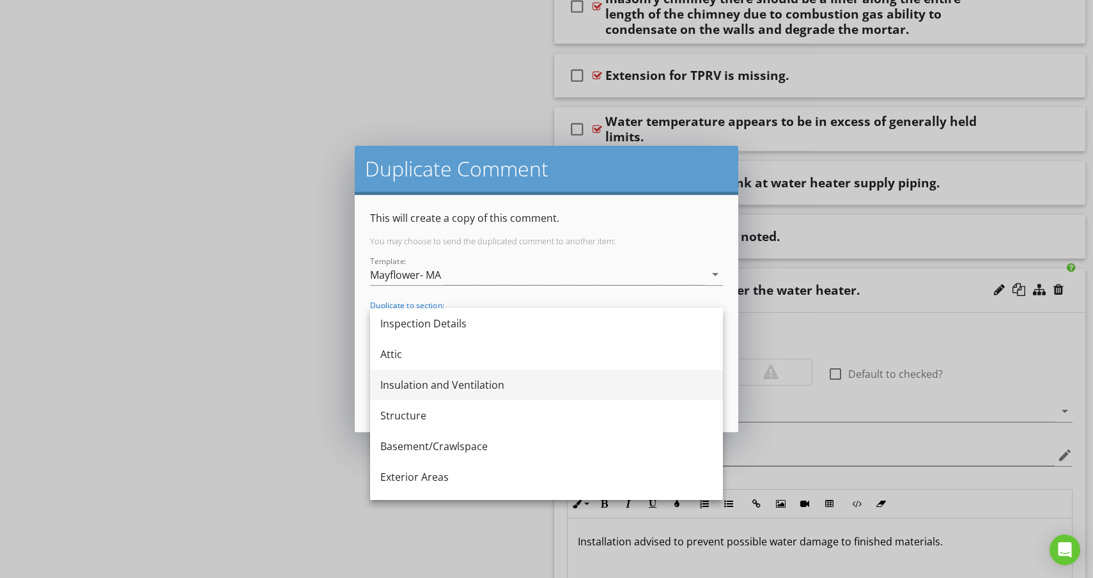
scroll to position [268, 0]
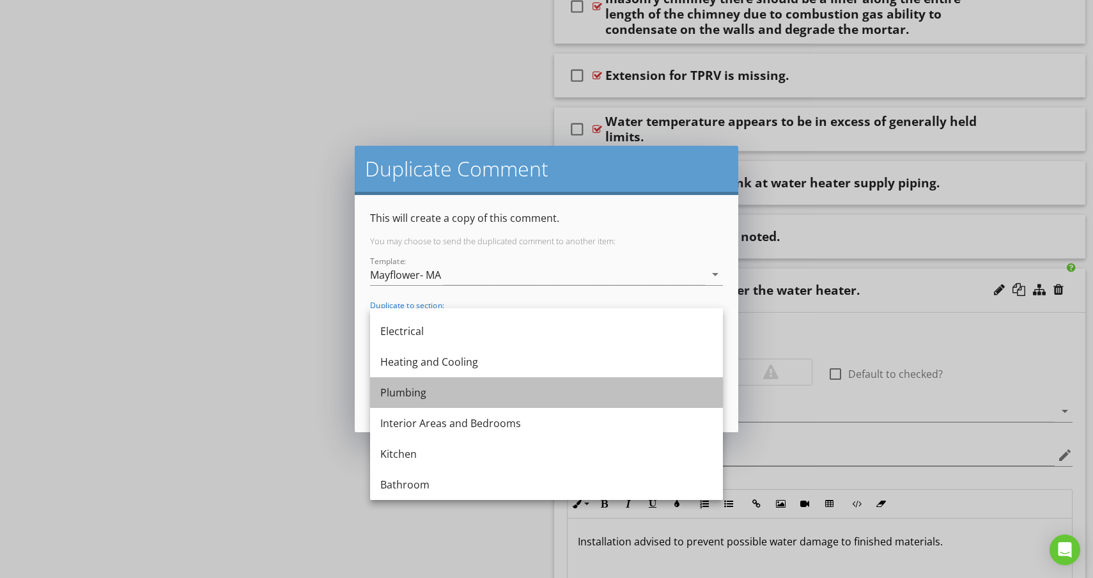
click at [397, 397] on div "Plumbing" at bounding box center [546, 392] width 332 height 15
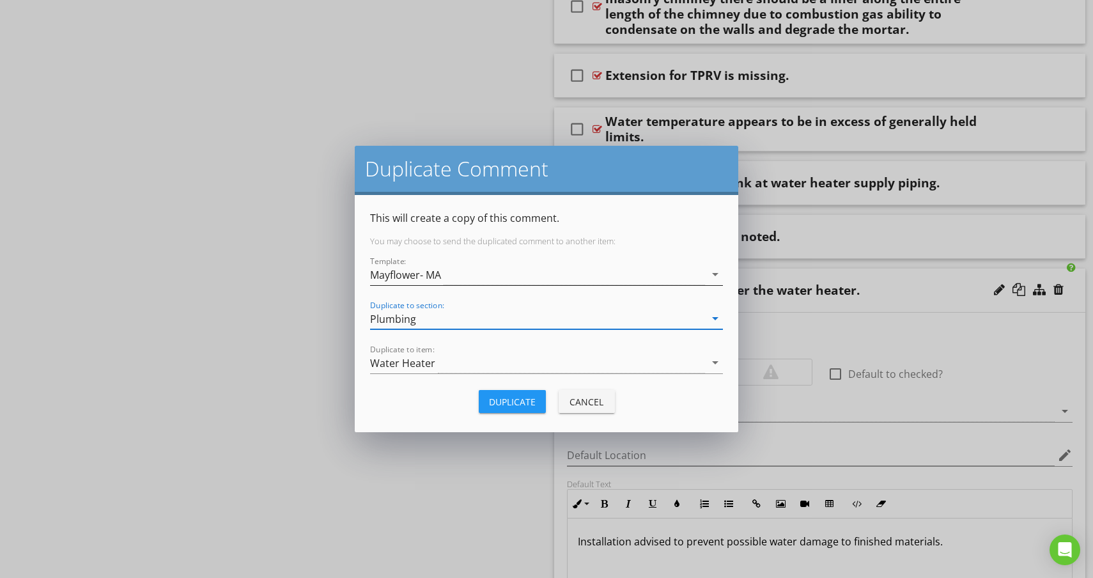
click at [415, 272] on div "Mayflower- MA" at bounding box center [405, 275] width 71 height 12
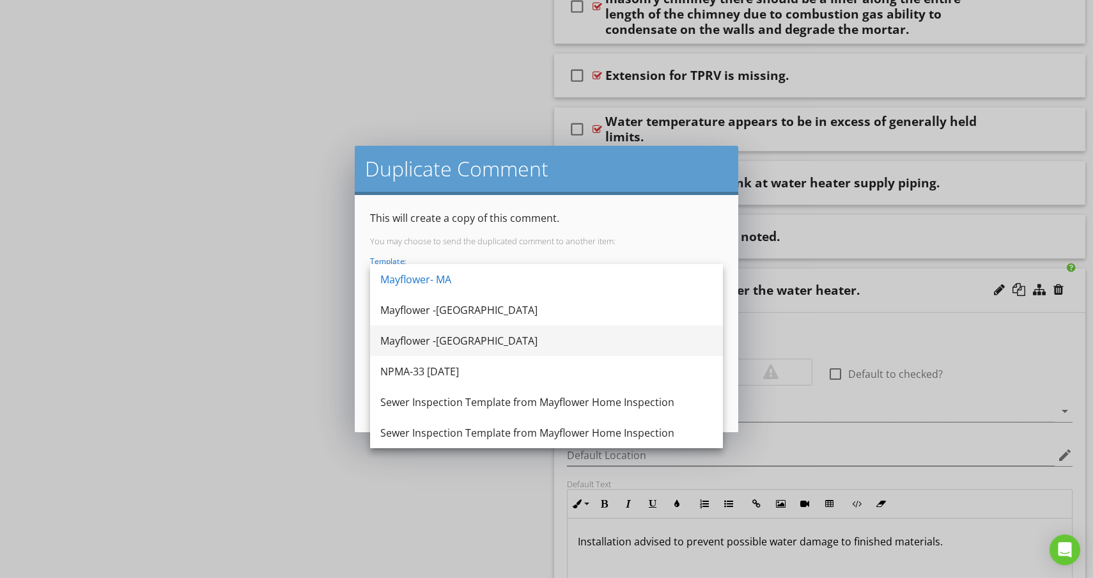
click at [414, 341] on div "Mayflower -[GEOGRAPHIC_DATA]" at bounding box center [546, 340] width 332 height 15
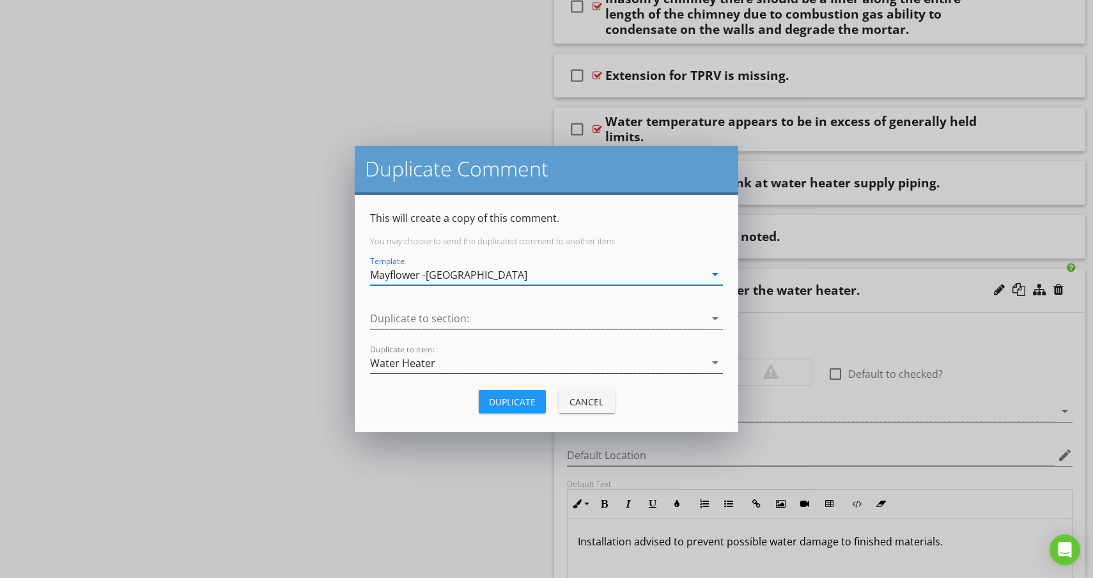
click at [431, 365] on div "Water Heater" at bounding box center [402, 363] width 65 height 12
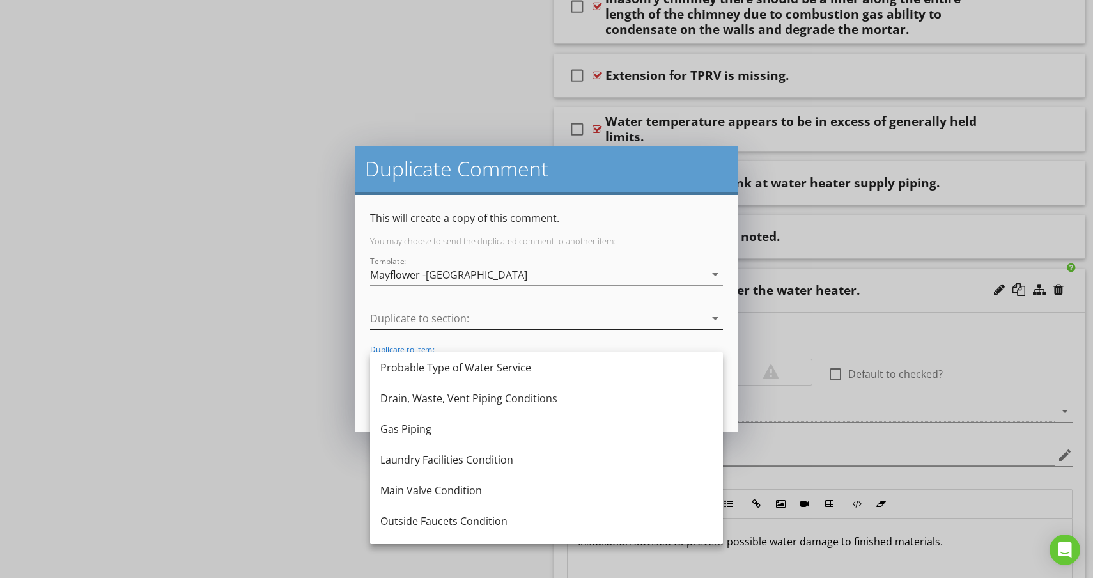
click at [435, 318] on div at bounding box center [537, 318] width 335 height 21
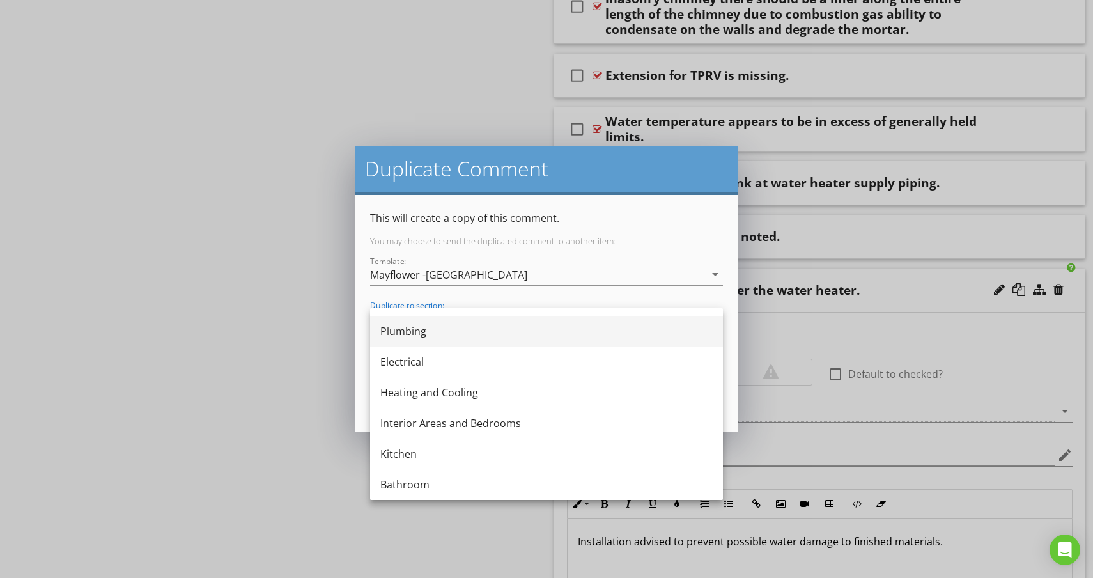
click at [408, 335] on div "Plumbing" at bounding box center [546, 330] width 332 height 15
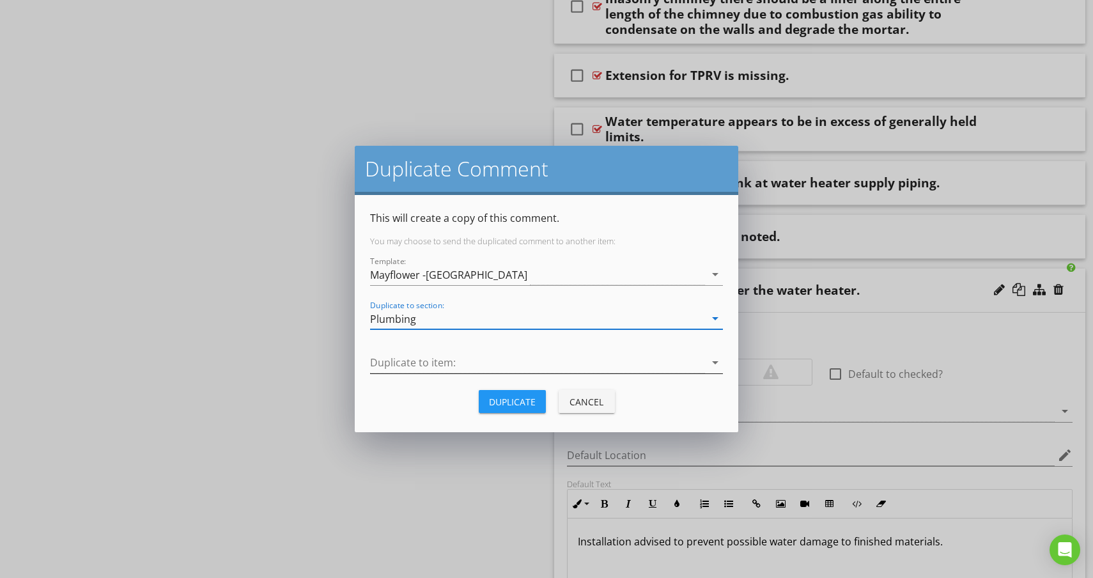
click at [475, 365] on div at bounding box center [537, 362] width 335 height 21
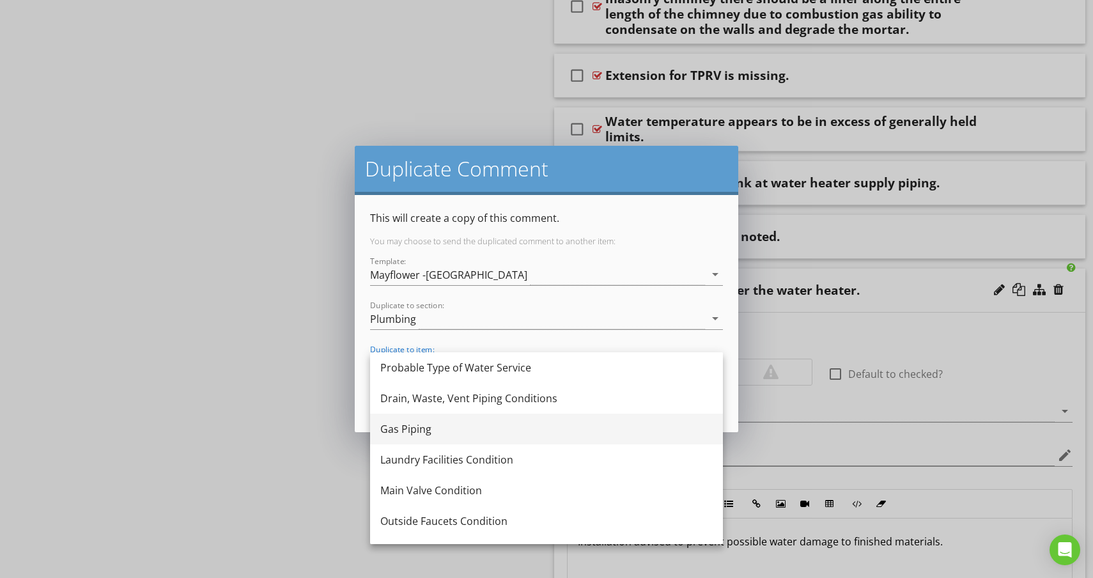
scroll to position [54, 0]
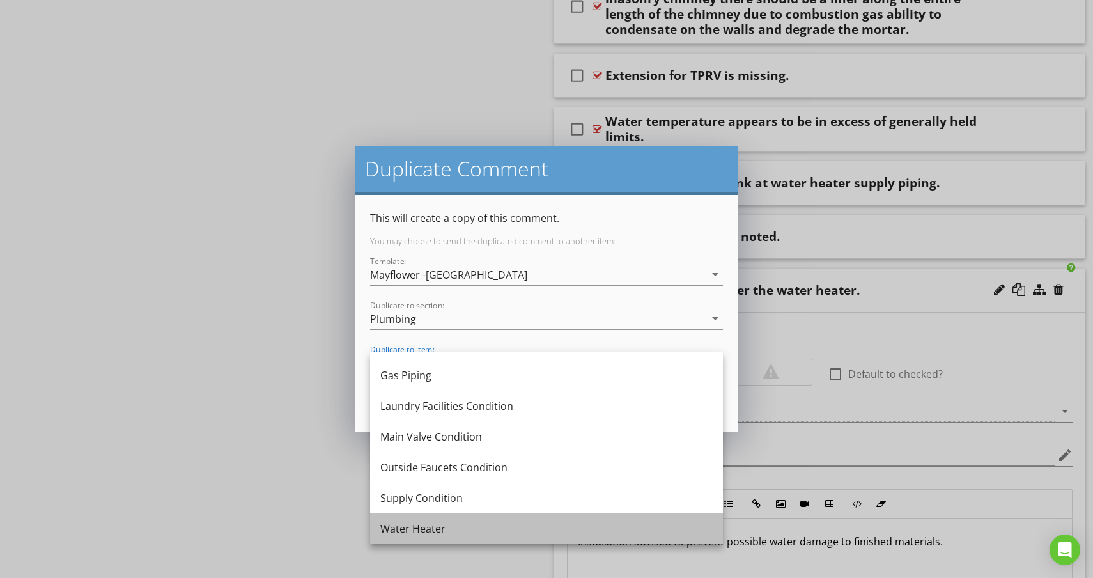
click at [415, 532] on div "Water Heater" at bounding box center [546, 528] width 332 height 15
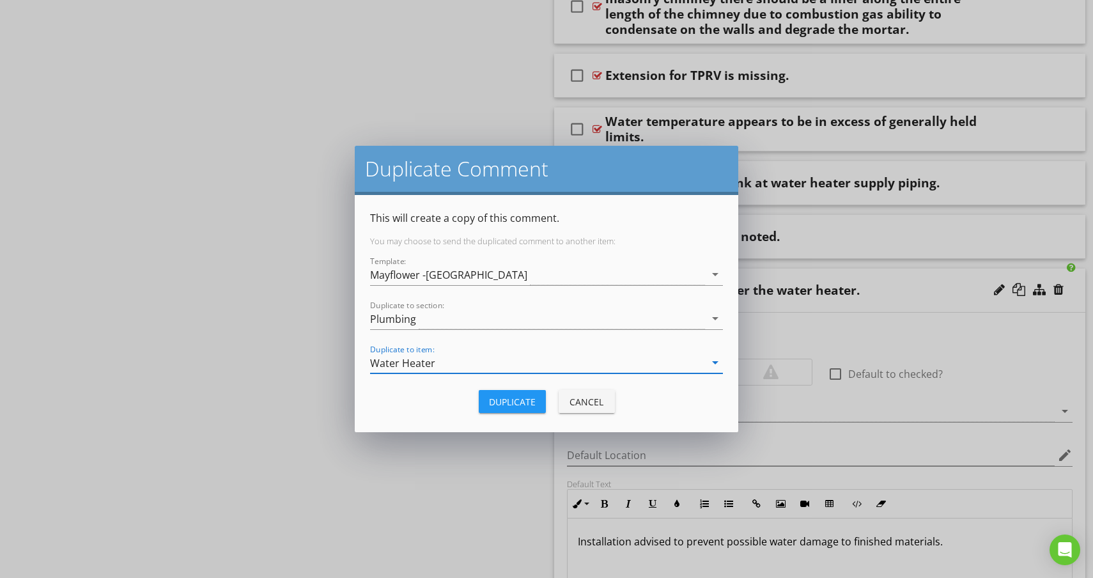
click at [521, 408] on div "Duplicate" at bounding box center [512, 401] width 47 height 13
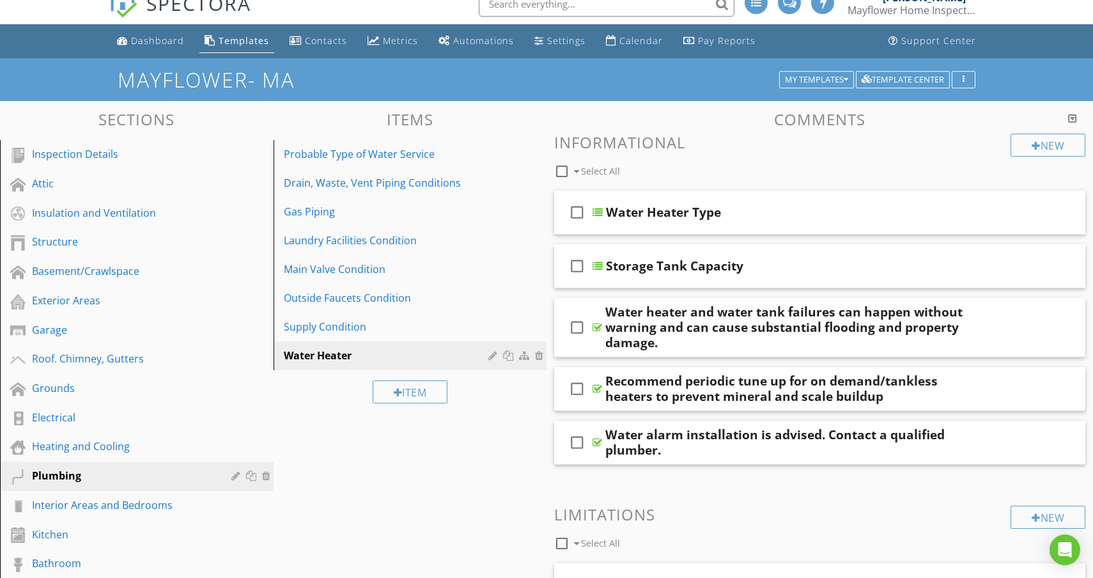
scroll to position [0, 0]
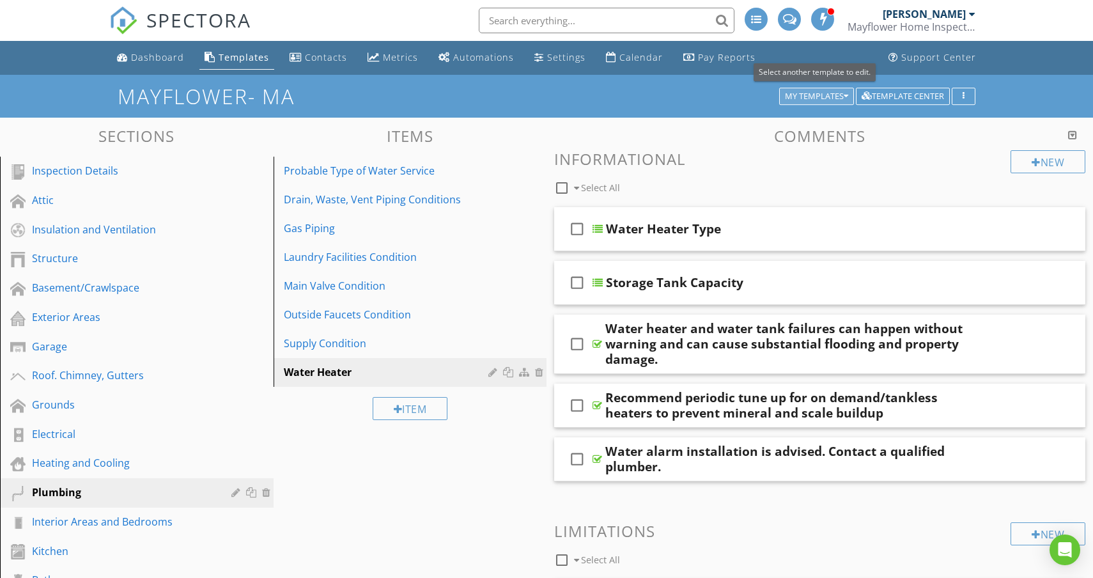
click at [843, 94] on icon "button" at bounding box center [845, 96] width 4 height 9
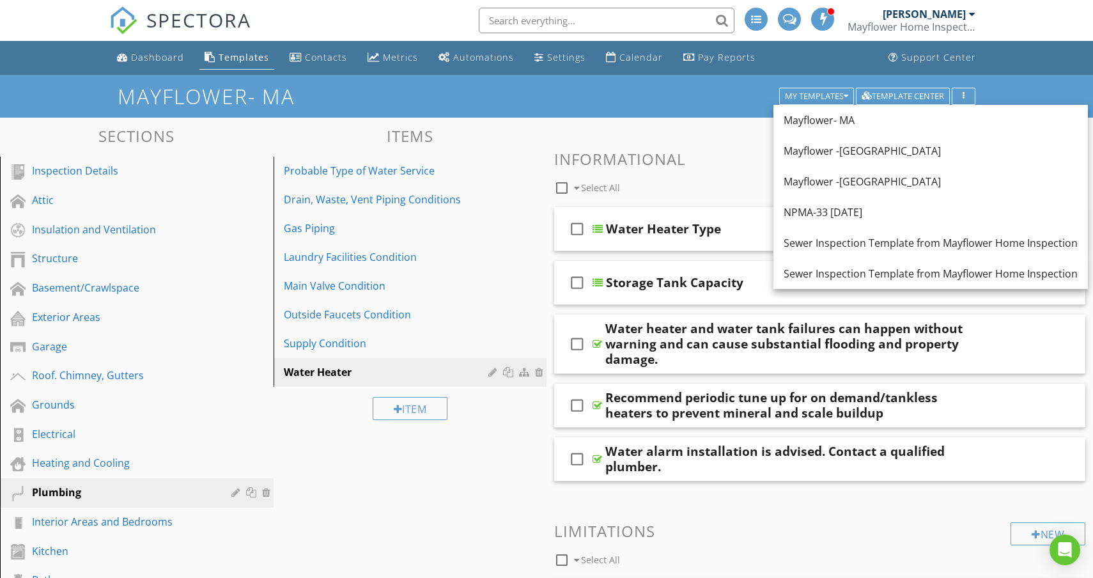
click at [668, 114] on div "Mayflower- MA My Templates Template Center" at bounding box center [546, 96] width 1093 height 43
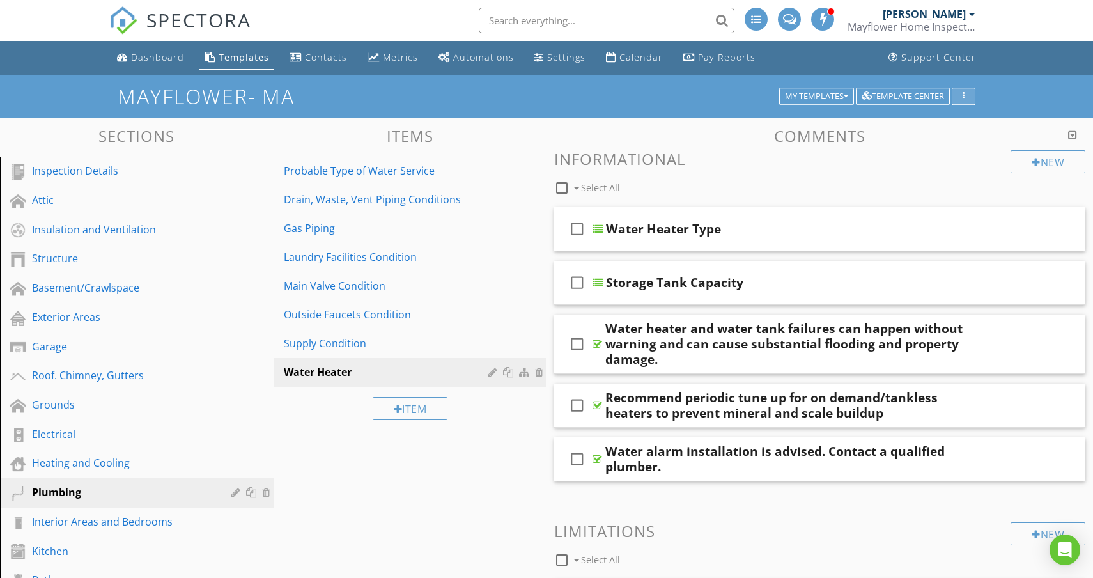
click at [965, 97] on div "button" at bounding box center [963, 96] width 12 height 9
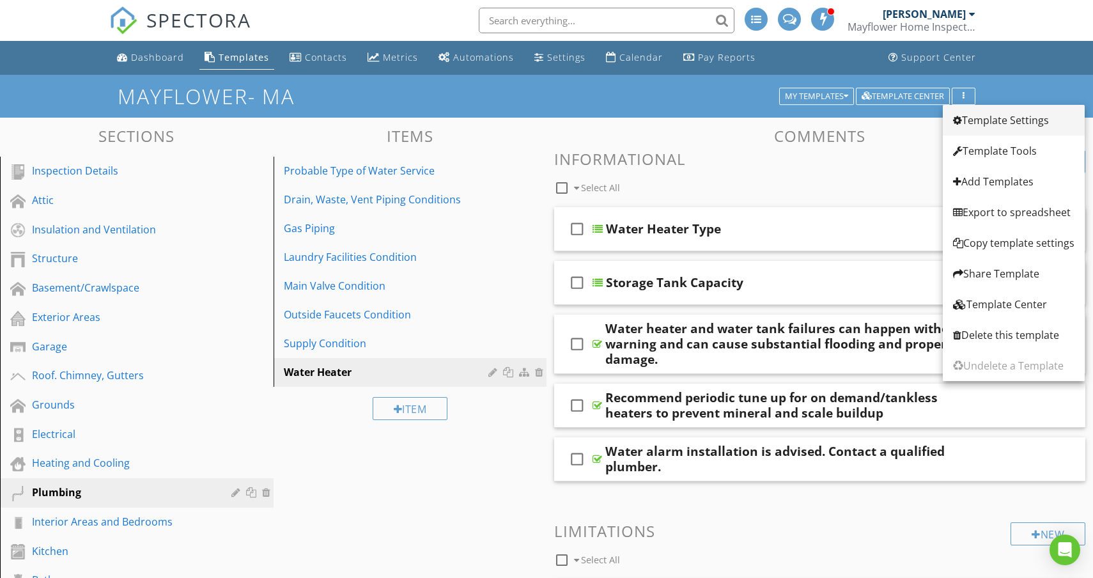
click at [1015, 122] on div "Template Settings" at bounding box center [1013, 119] width 121 height 15
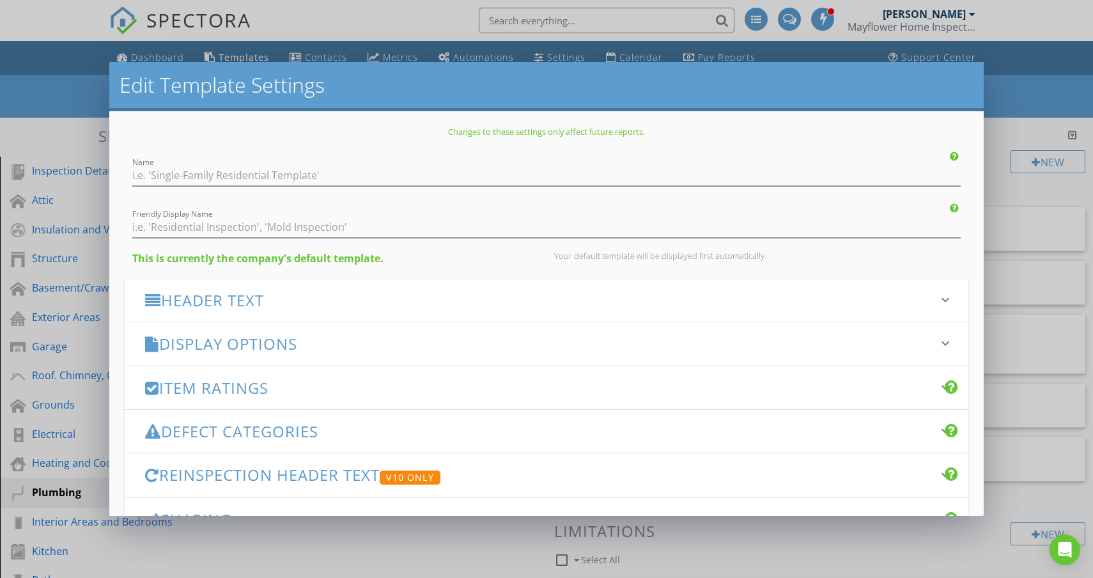
type input "Mayflower- MA"
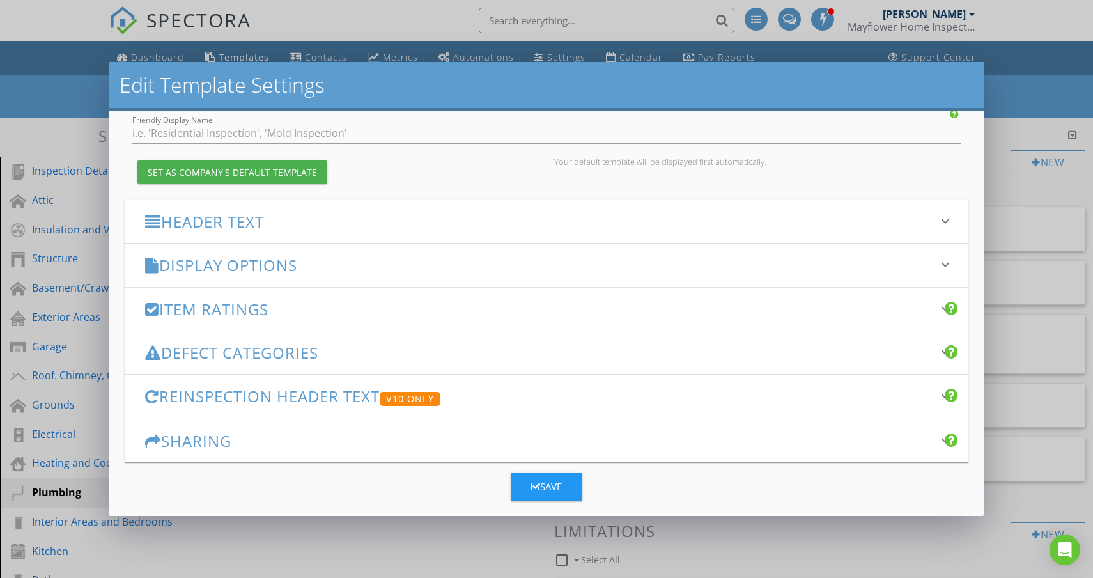
scroll to position [95, 0]
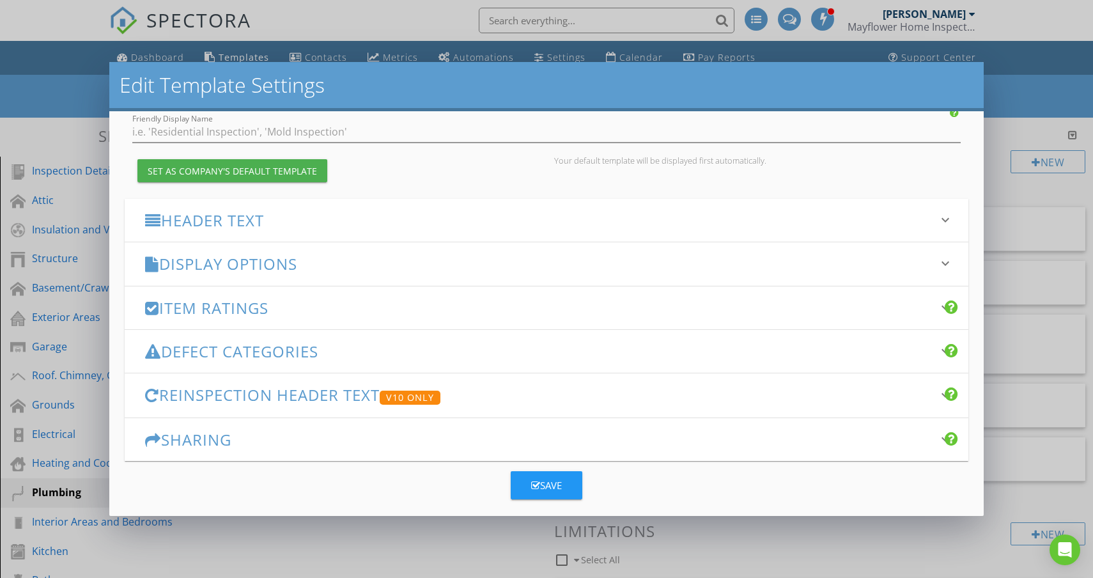
click at [927, 357] on h3 "Defect Categories" at bounding box center [538, 350] width 787 height 17
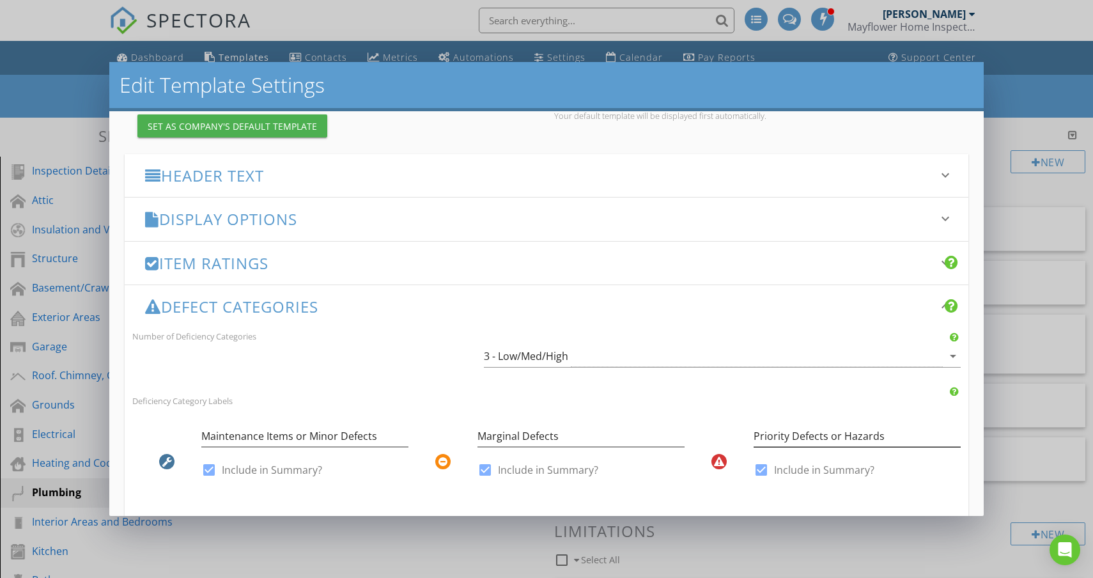
scroll to position [132, 0]
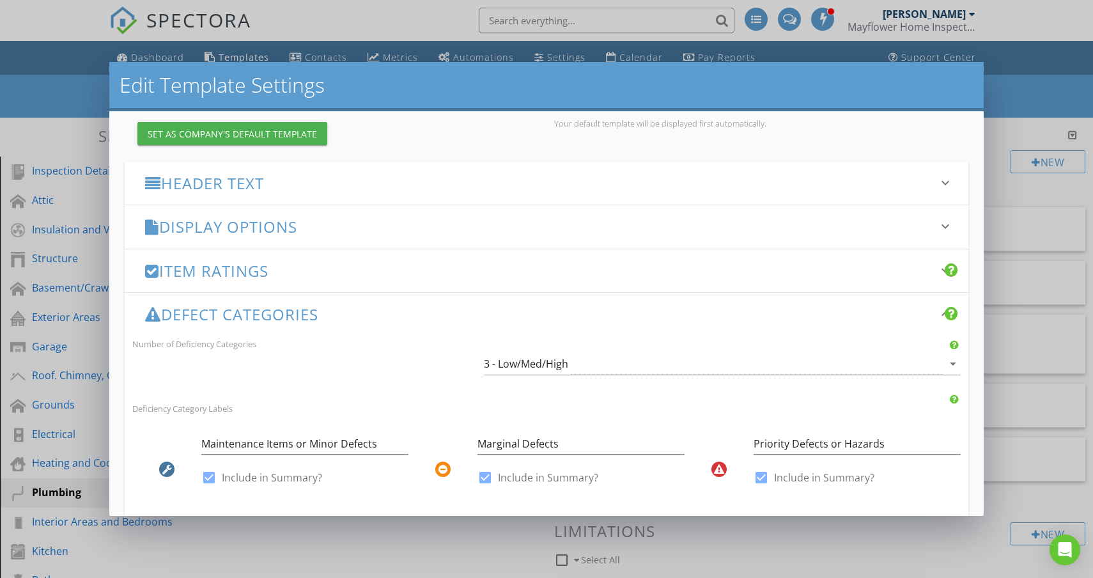
click at [924, 312] on h3 "Defect Categories" at bounding box center [538, 313] width 787 height 17
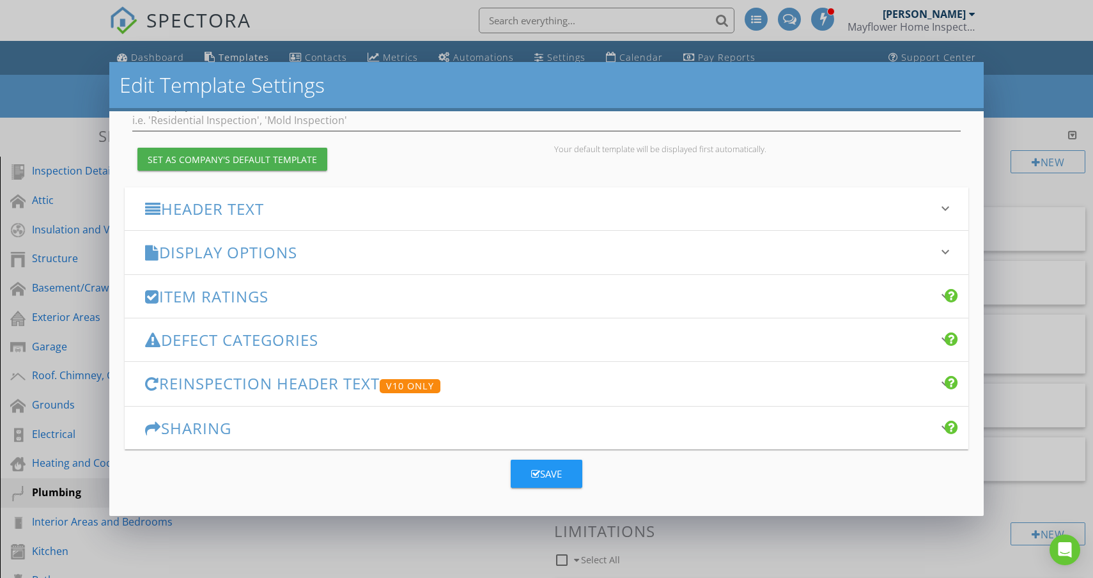
scroll to position [106, 0]
click at [907, 247] on h3 "Display Options" at bounding box center [538, 252] width 787 height 17
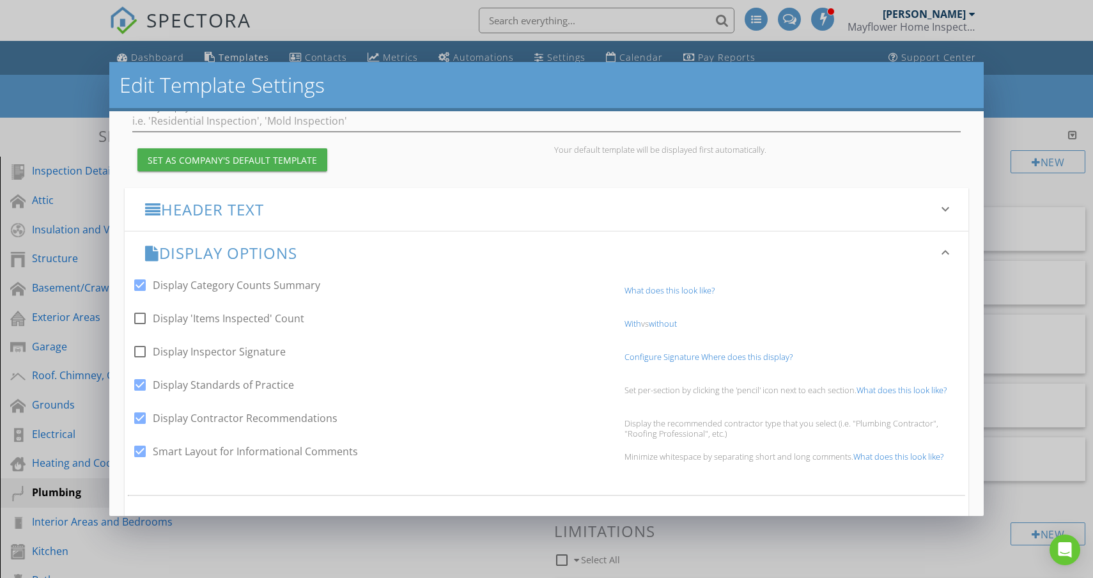
click at [139, 282] on div at bounding box center [140, 285] width 22 height 22
checkbox input "false"
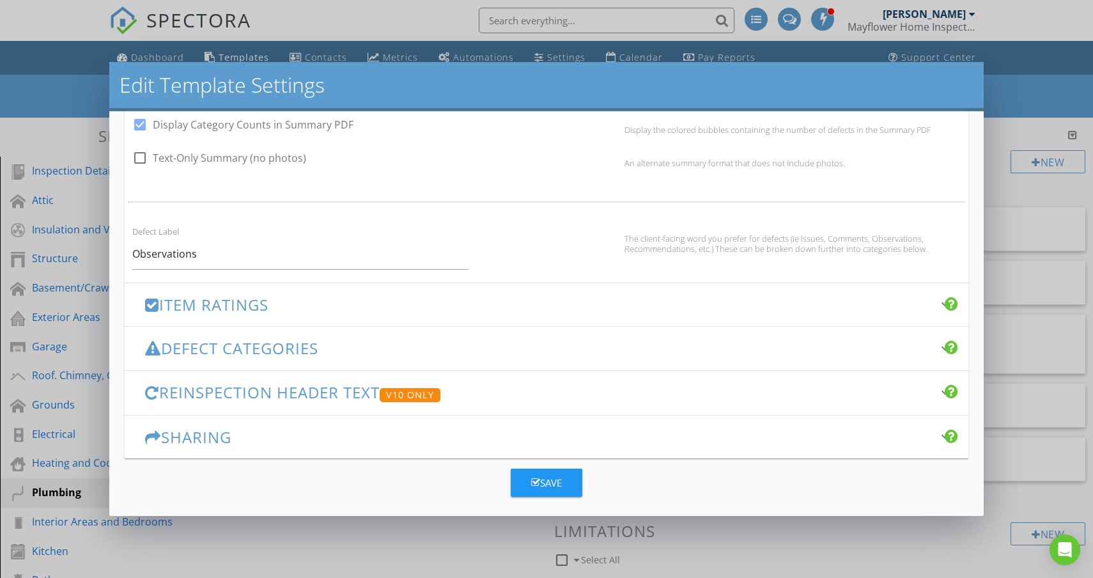
scroll to position [808, 0]
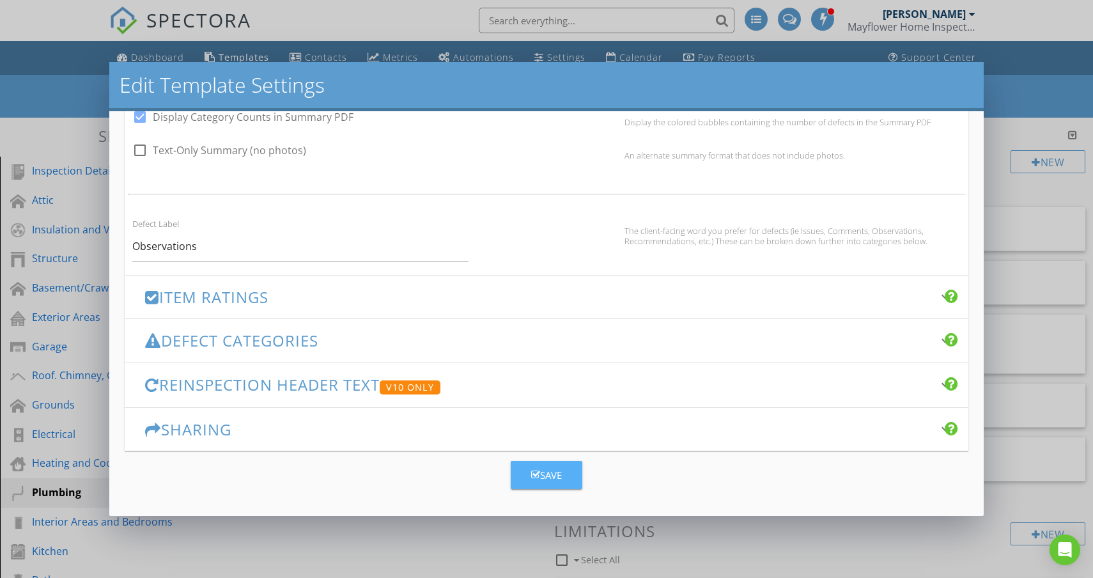
click at [549, 478] on div "Save" at bounding box center [546, 475] width 31 height 15
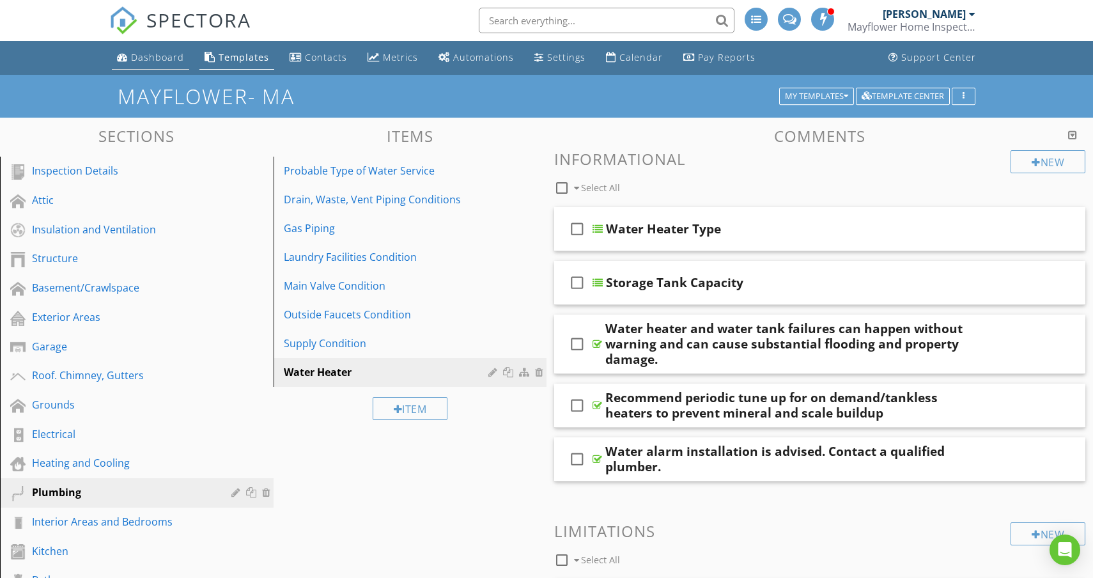
click at [160, 58] on div "Dashboard" at bounding box center [157, 57] width 53 height 12
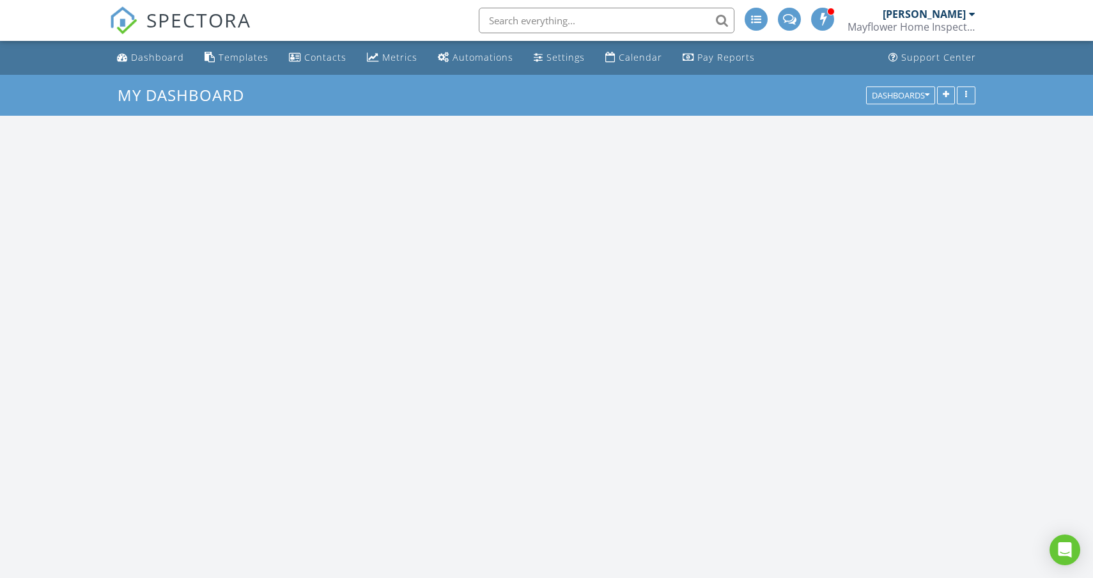
scroll to position [1163, 1093]
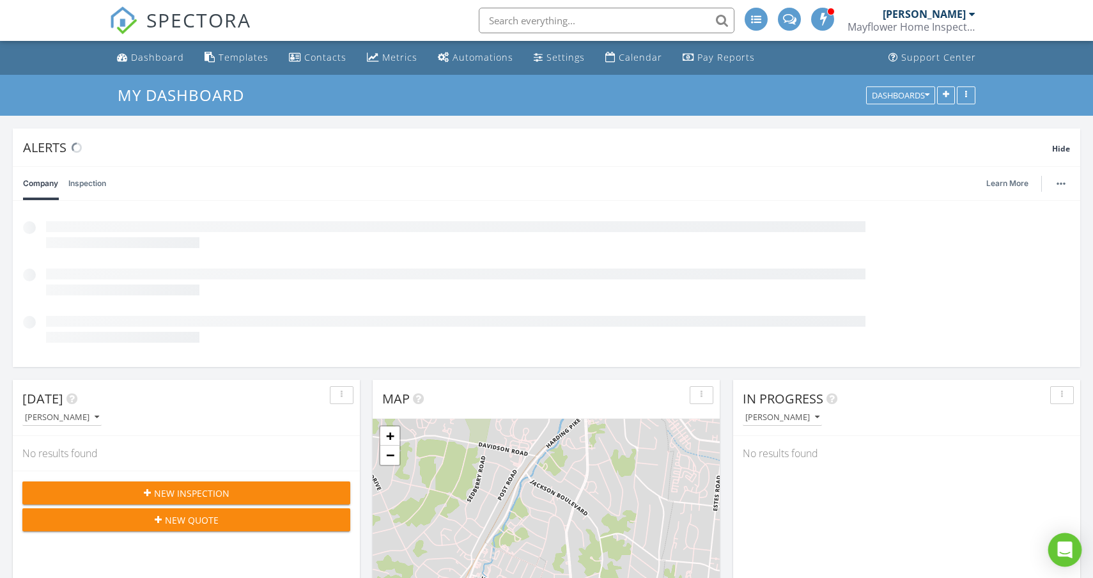
click at [1062, 546] on icon "Open Intercom Messenger" at bounding box center [1064, 549] width 15 height 17
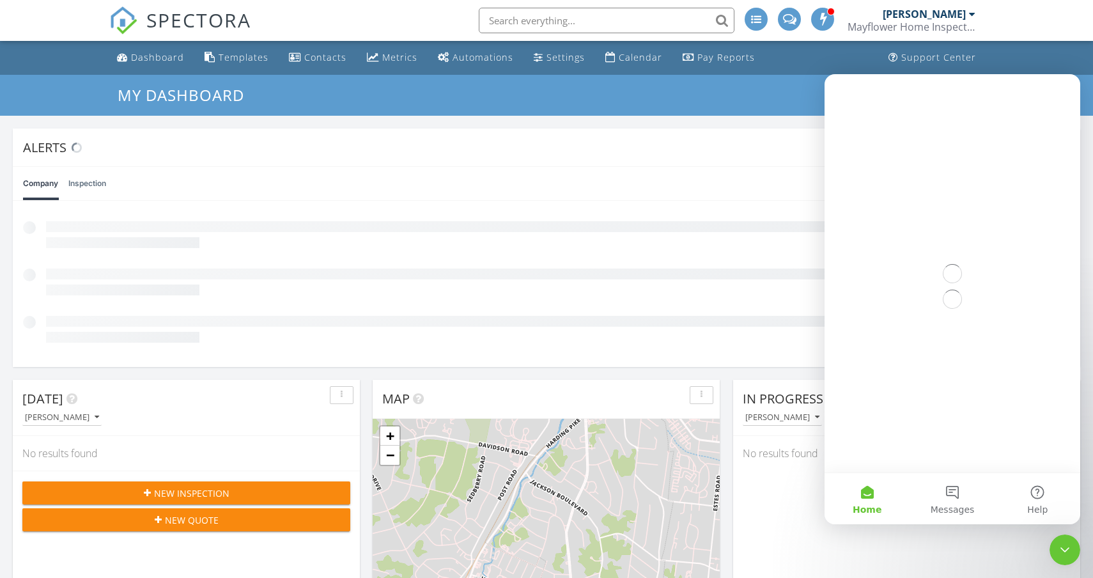
scroll to position [0, 0]
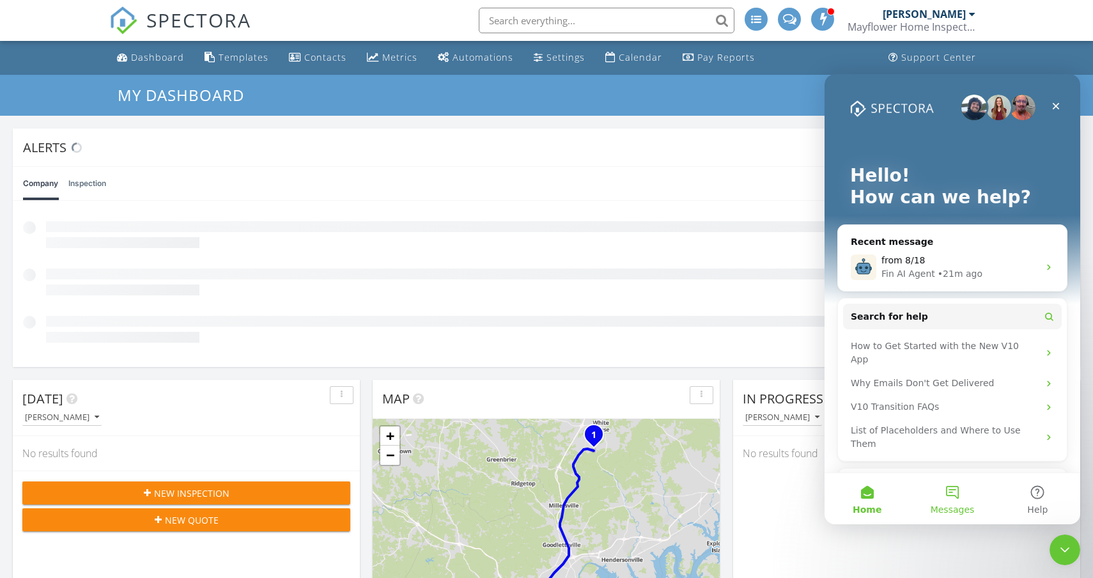
click at [951, 497] on button "Messages" at bounding box center [951, 498] width 85 height 51
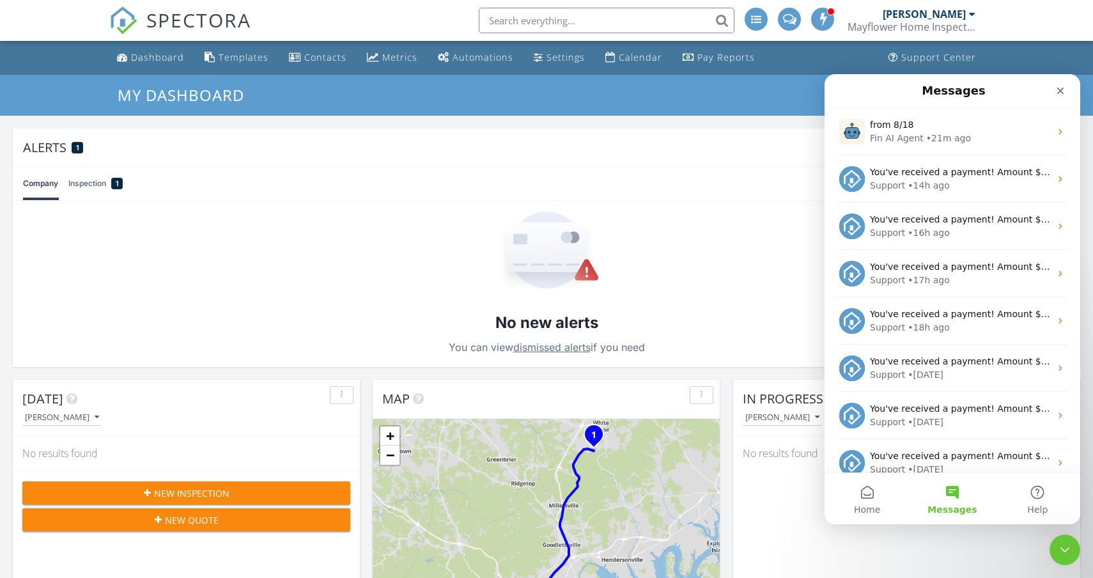
click at [962, 492] on button "Messages" at bounding box center [951, 498] width 85 height 51
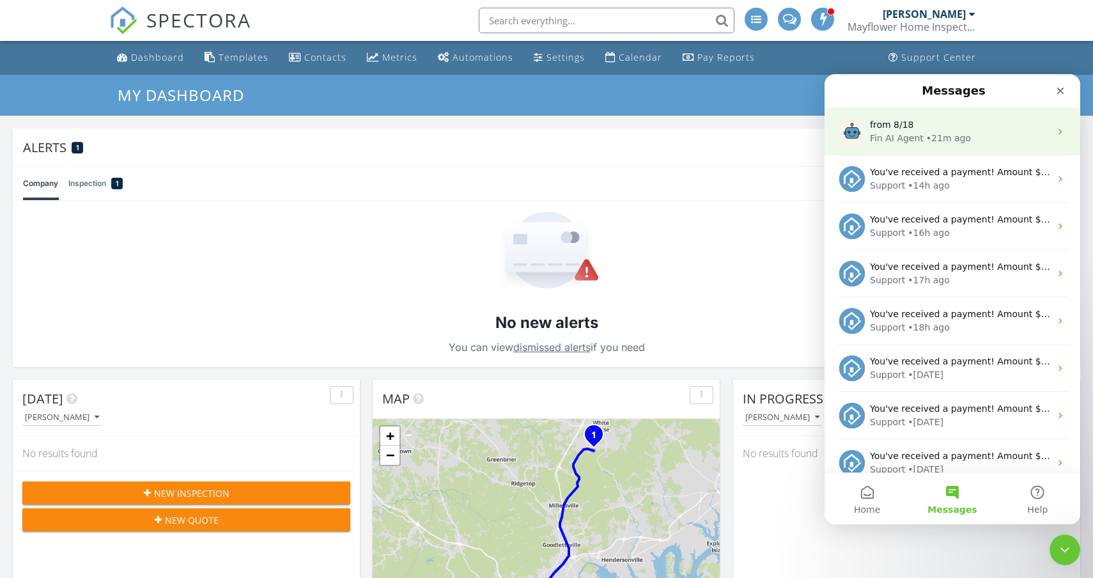
click at [946, 135] on div "• 21m ago" at bounding box center [948, 138] width 45 height 13
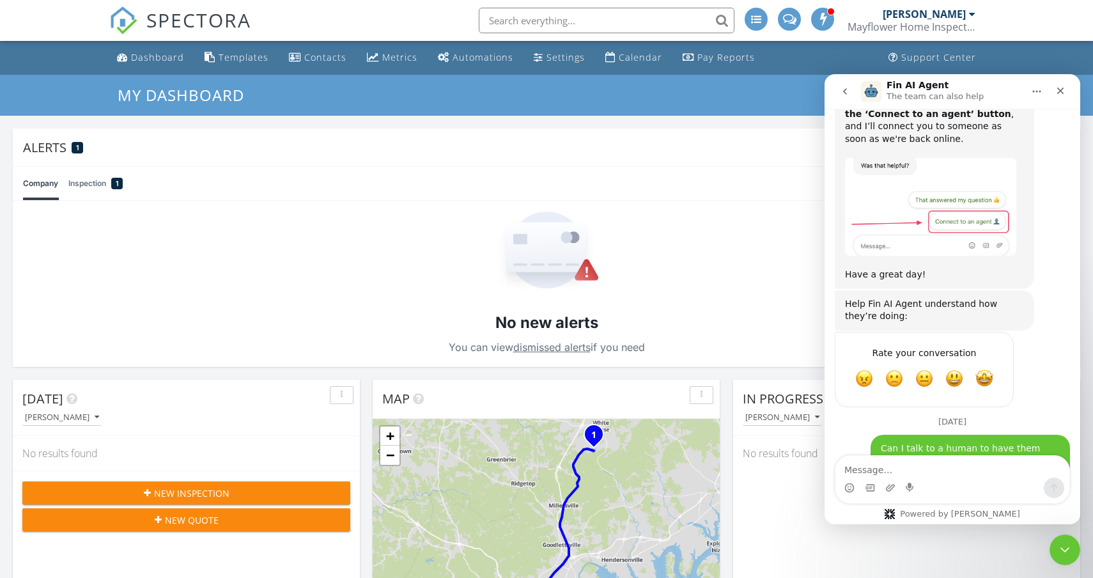
scroll to position [1472, 0]
click at [845, 93] on icon "go back" at bounding box center [845, 91] width 4 height 6
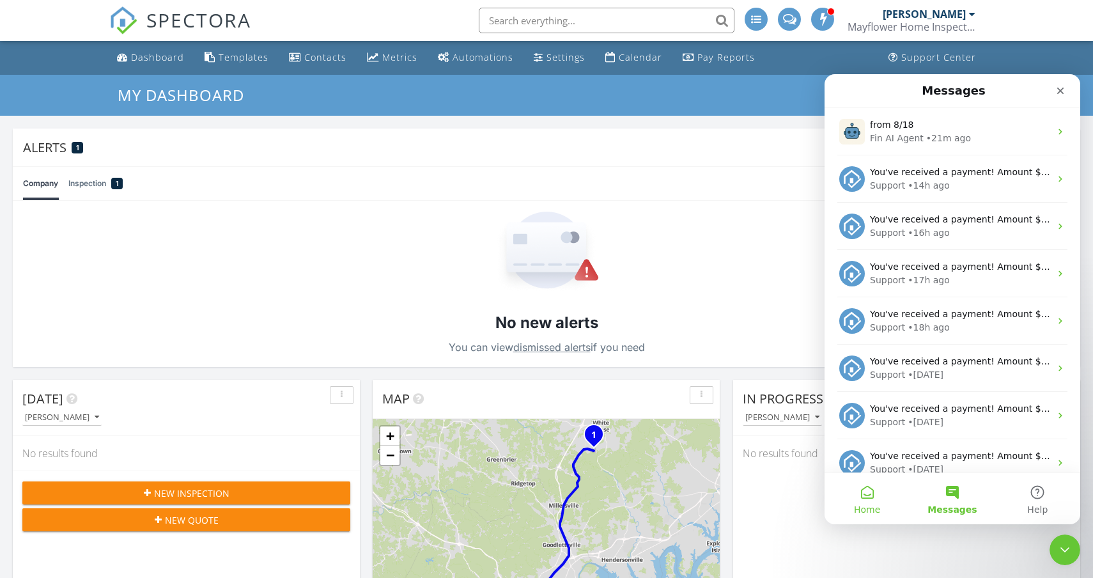
click at [865, 488] on button "Home" at bounding box center [866, 498] width 85 height 51
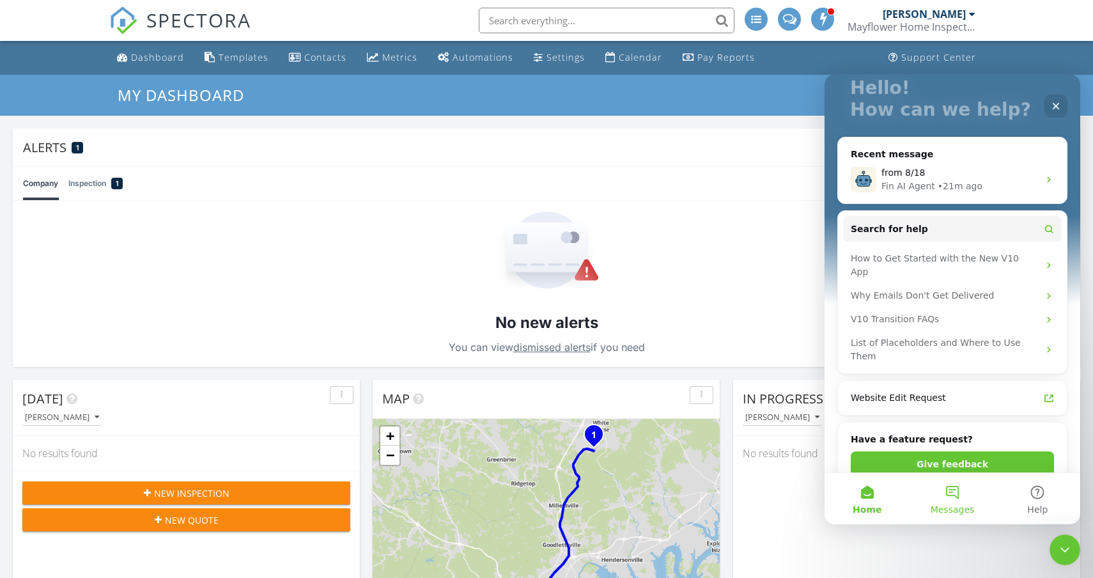
scroll to position [81, 0]
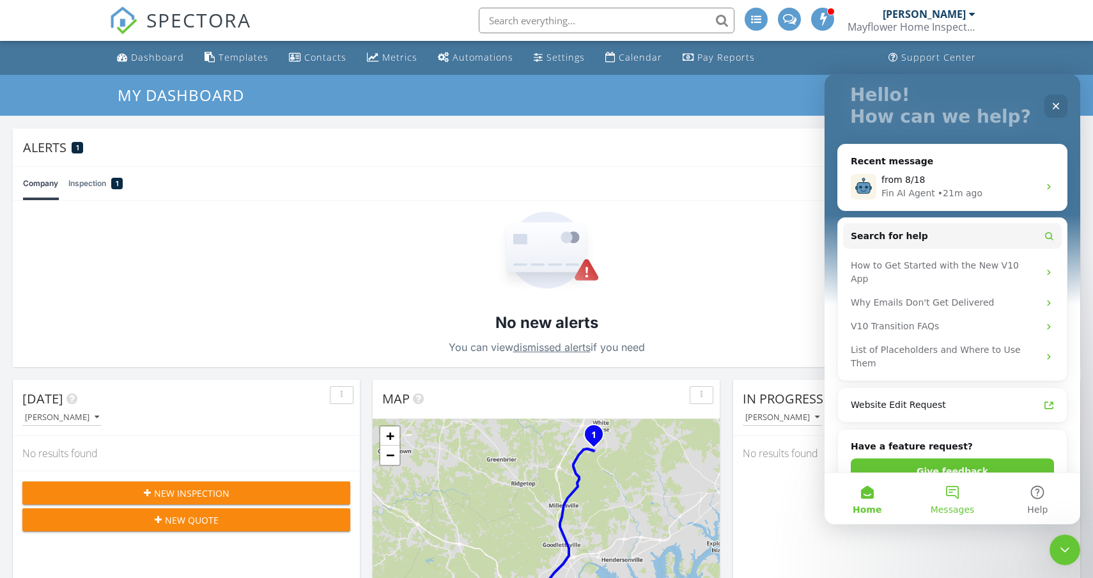
click at [951, 495] on button "Messages" at bounding box center [951, 498] width 85 height 51
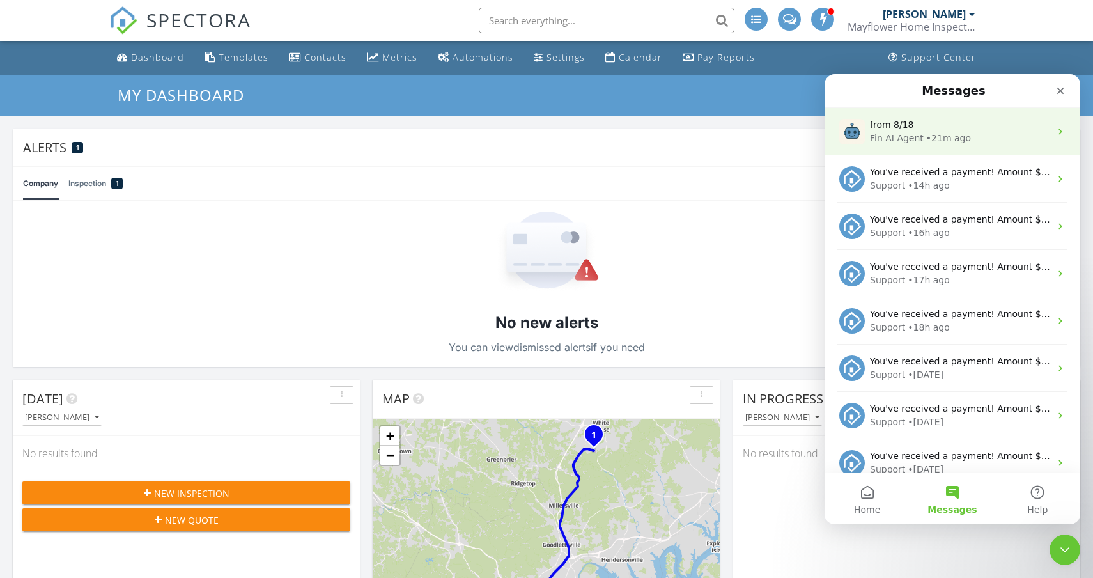
click at [971, 137] on div "Fin AI Agent • 21m ago" at bounding box center [960, 138] width 180 height 13
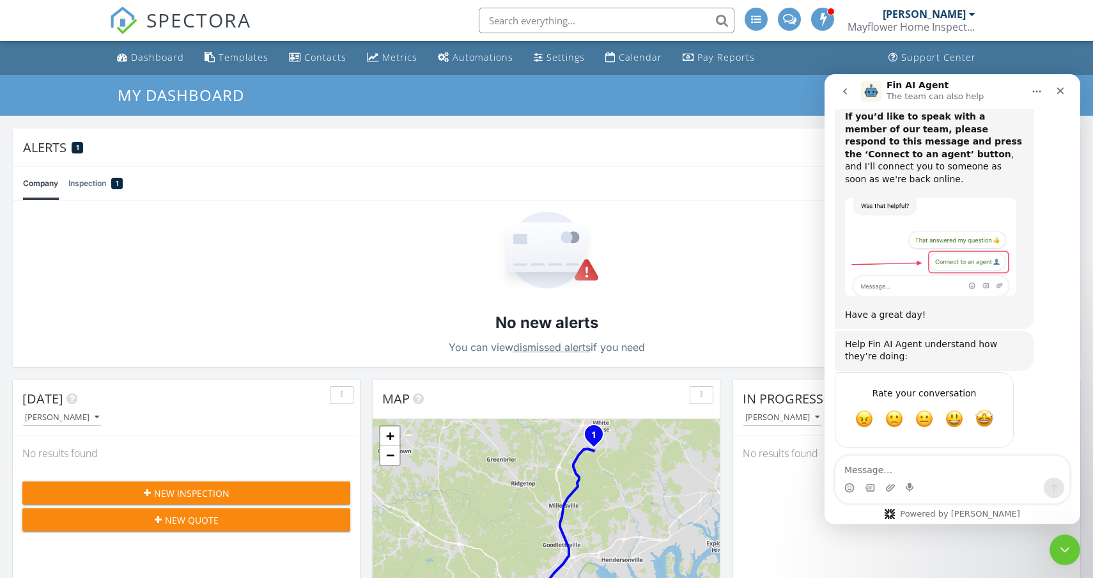
scroll to position [1472, 0]
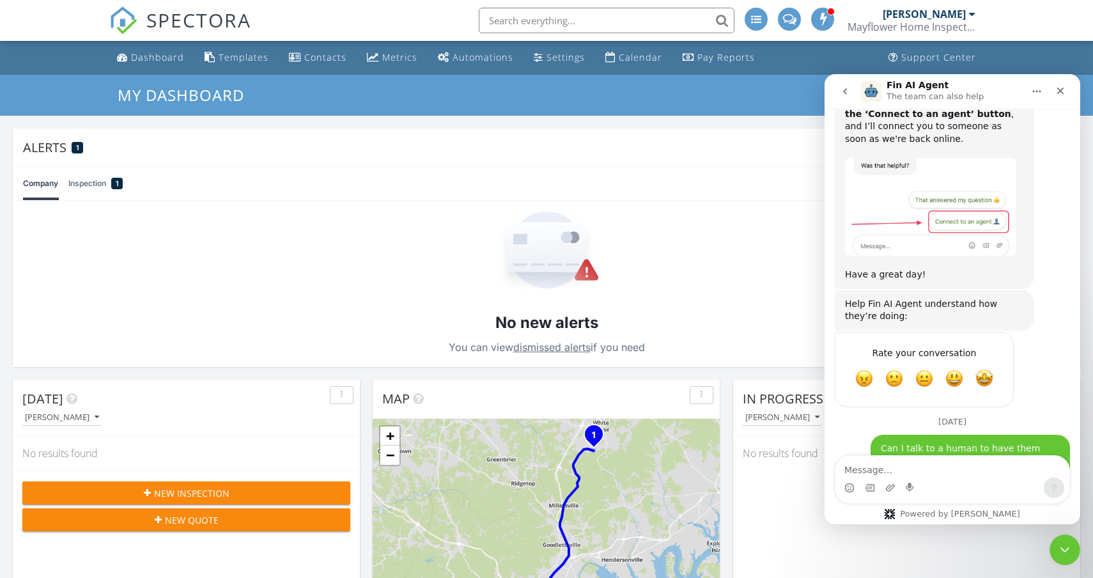
click at [894, 462] on textarea "Message…" at bounding box center [952, 467] width 234 height 22
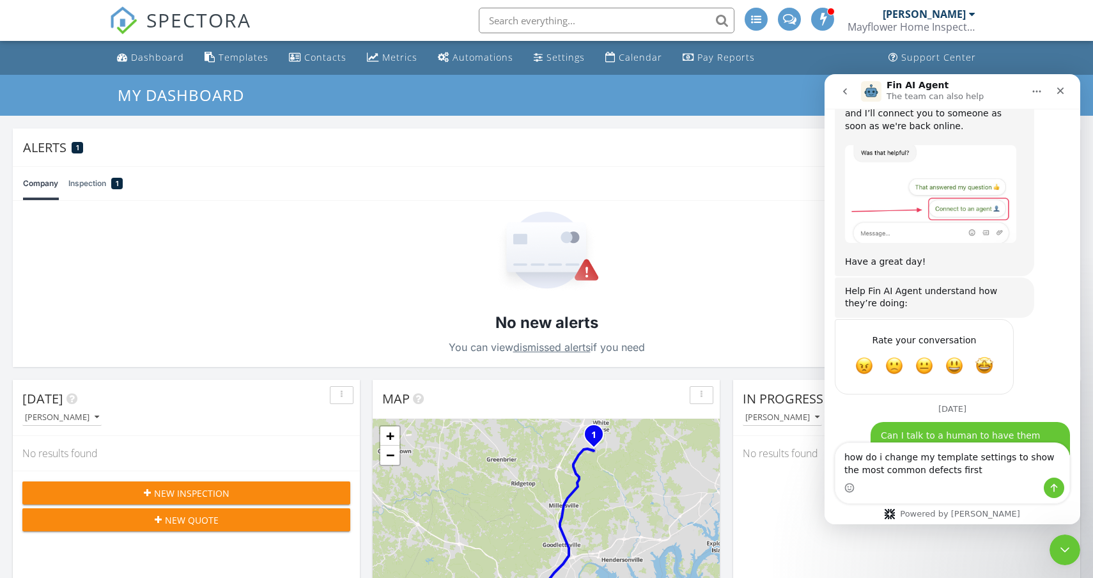
type textarea "how do i change my template settings to show the most common defects first"
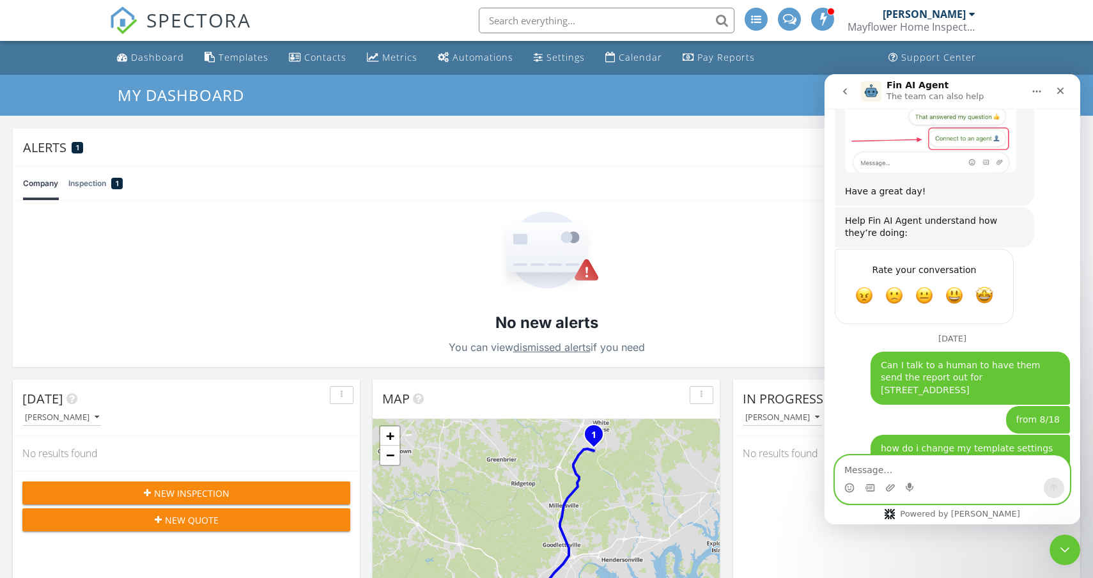
scroll to position [1514, 0]
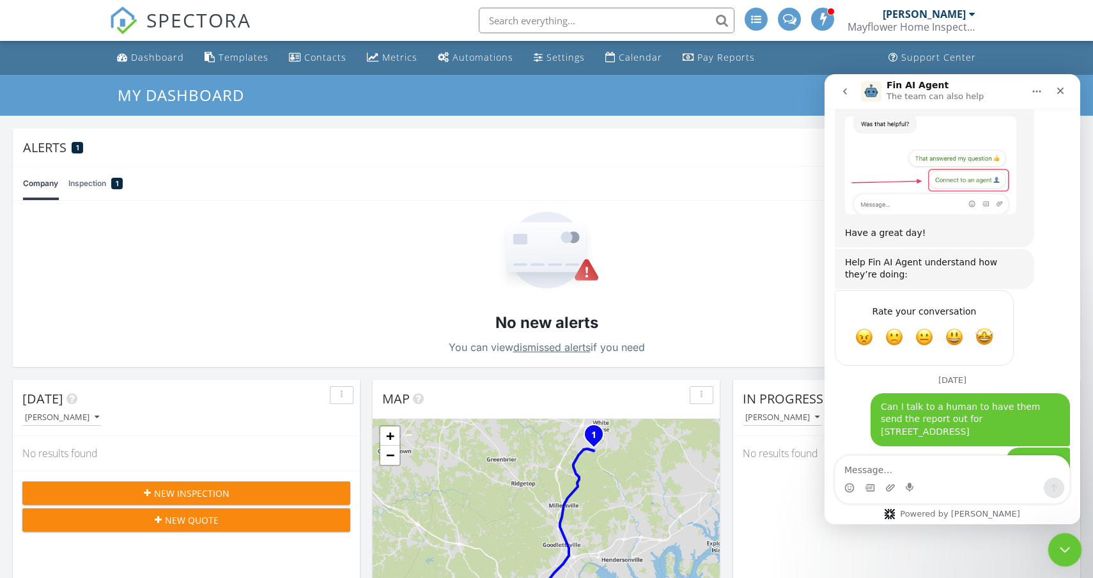
click at [1068, 559] on div "Close Intercom Messenger" at bounding box center [1062, 547] width 31 height 31
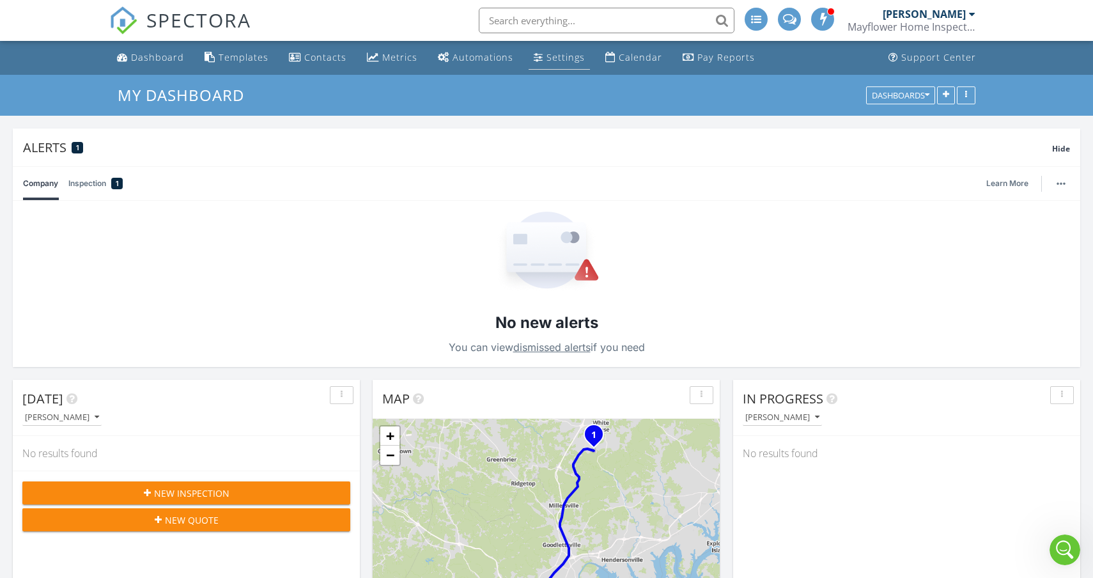
click at [545, 63] on link "Settings" at bounding box center [558, 58] width 61 height 24
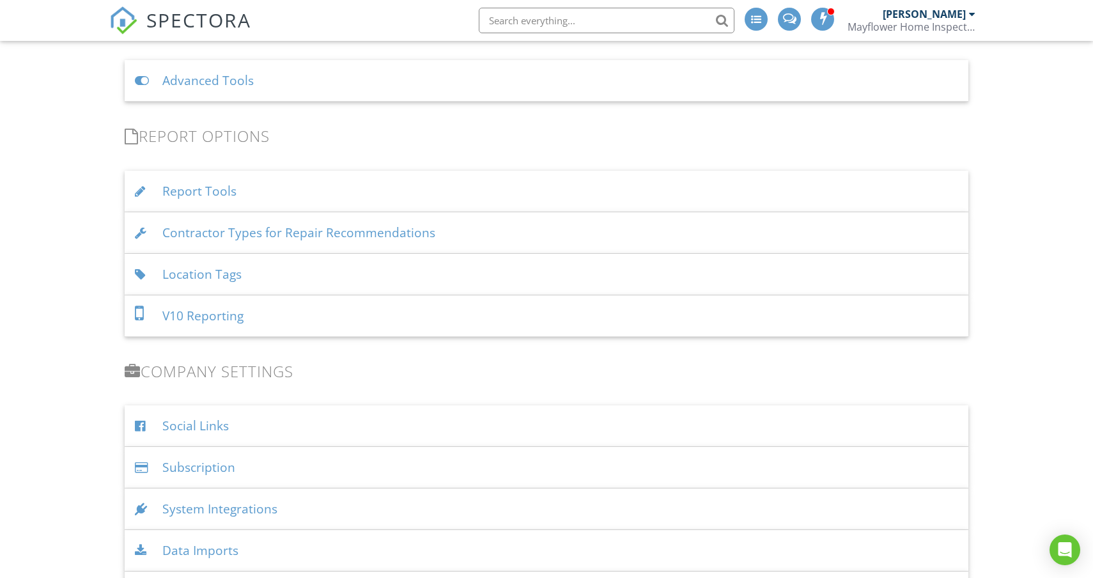
scroll to position [1176, 0]
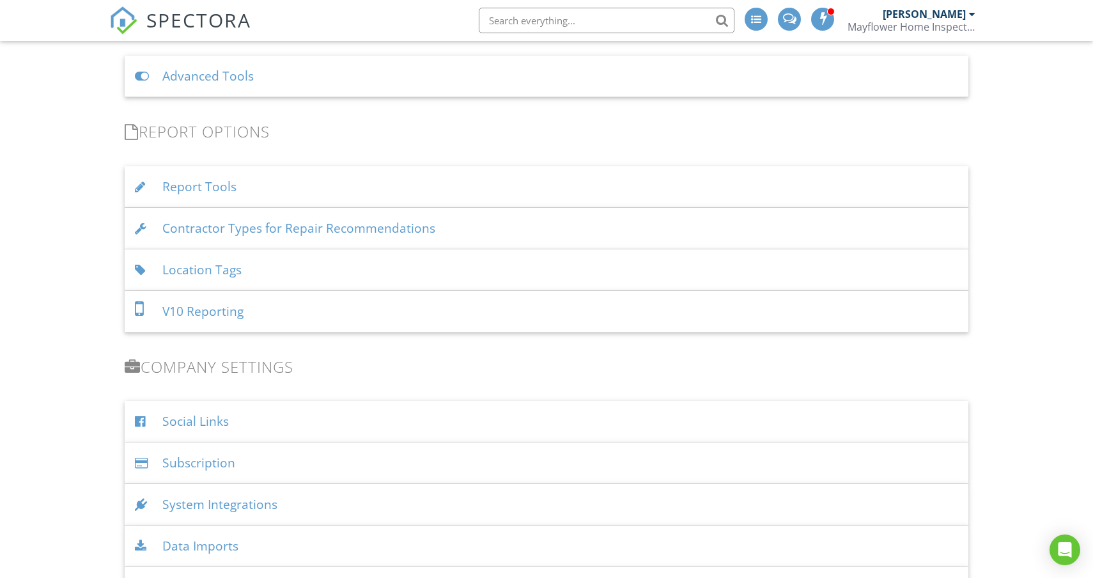
click at [275, 195] on div "Report Tools" at bounding box center [546, 187] width 843 height 42
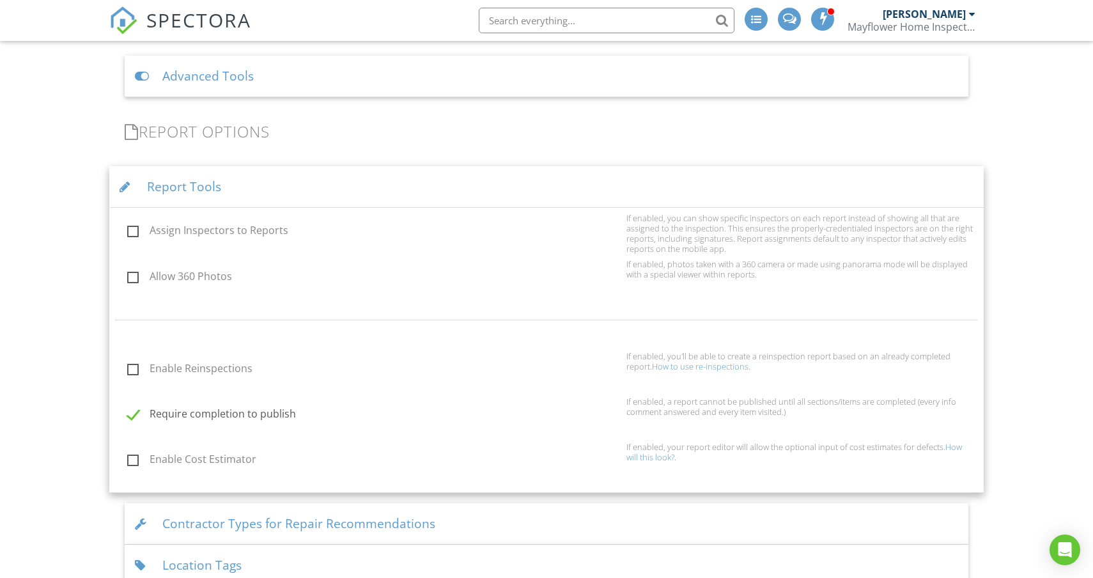
click at [272, 196] on div "Report Tools" at bounding box center [546, 187] width 874 height 42
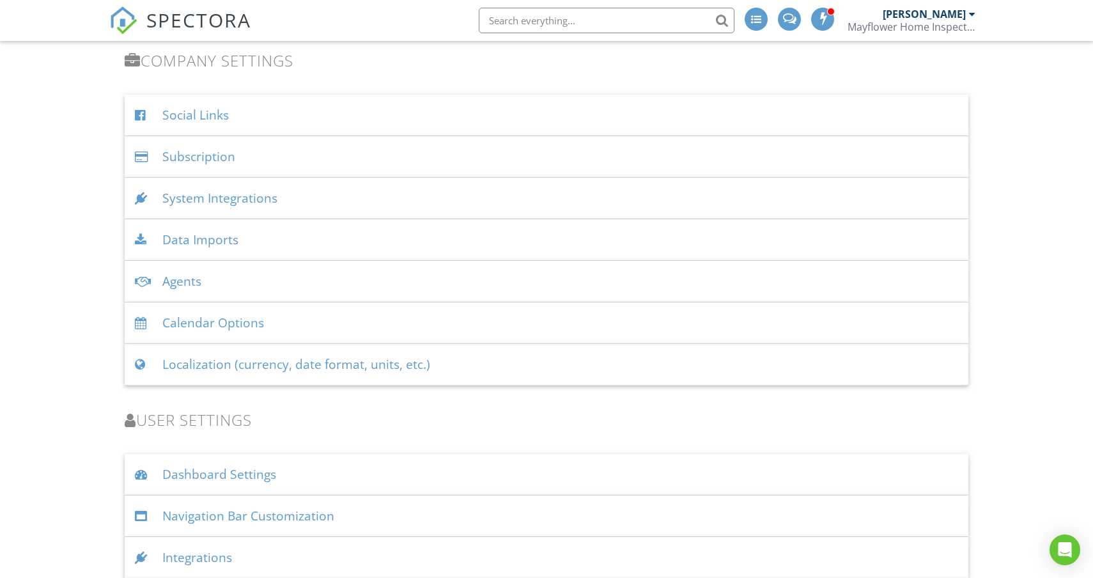
scroll to position [1535, 0]
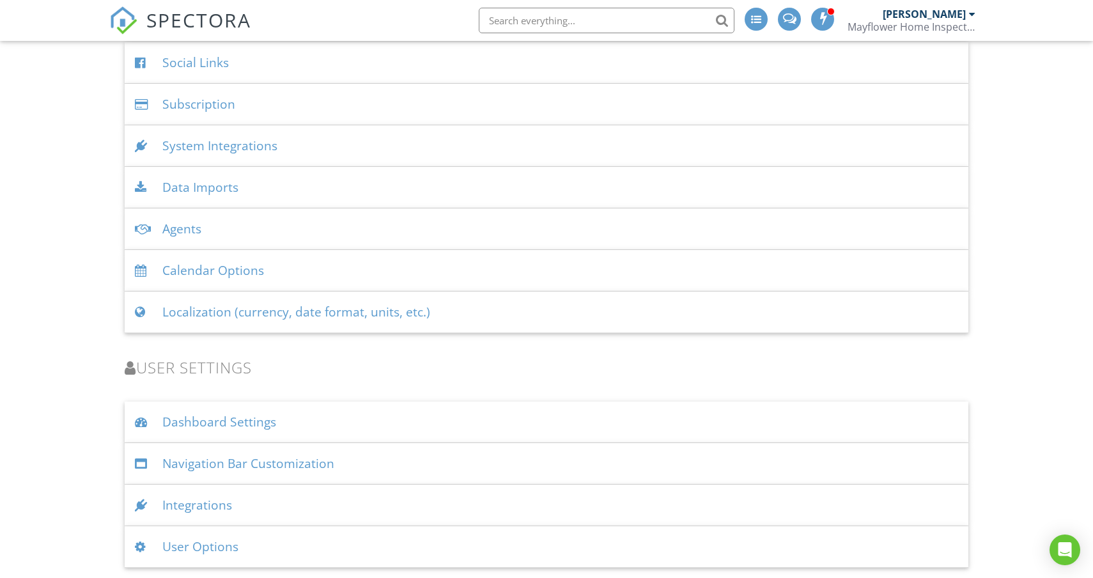
click at [291, 534] on div "User Options" at bounding box center [546, 547] width 843 height 42
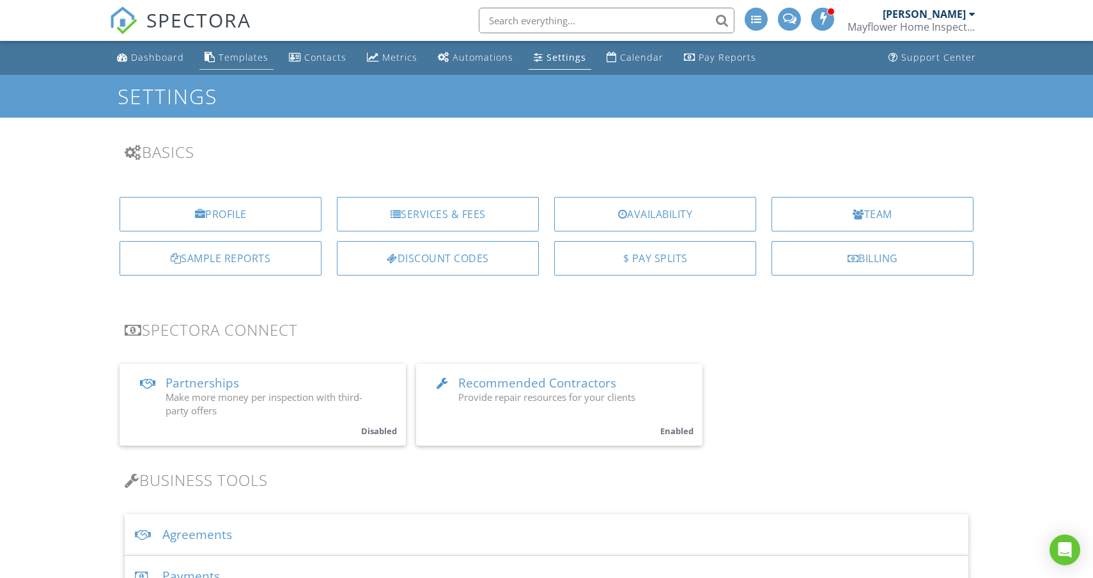
click at [230, 59] on div "Templates" at bounding box center [244, 57] width 50 height 12
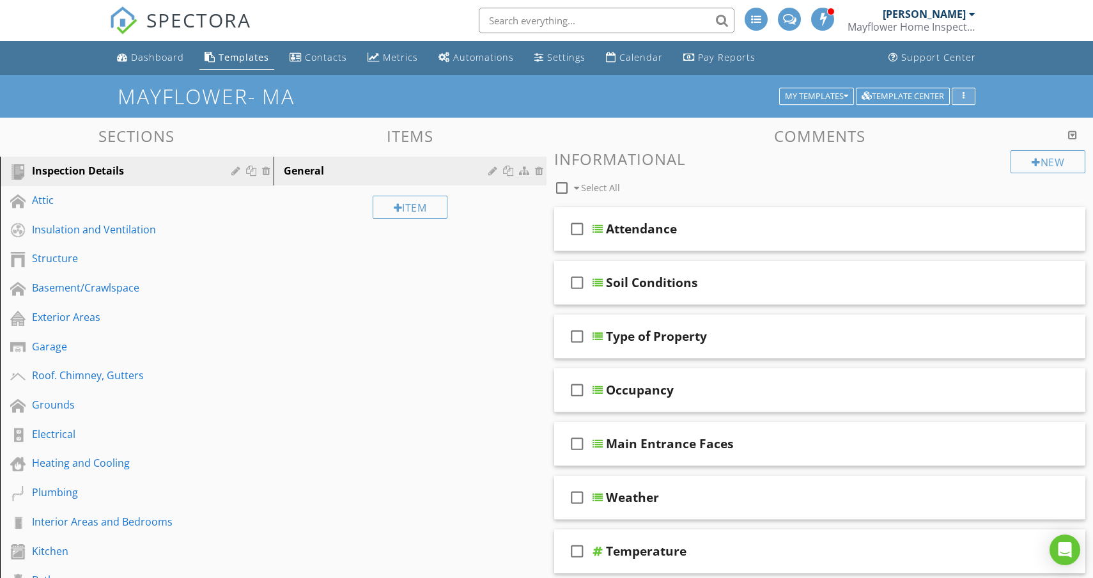
click at [962, 97] on div "button" at bounding box center [963, 96] width 12 height 9
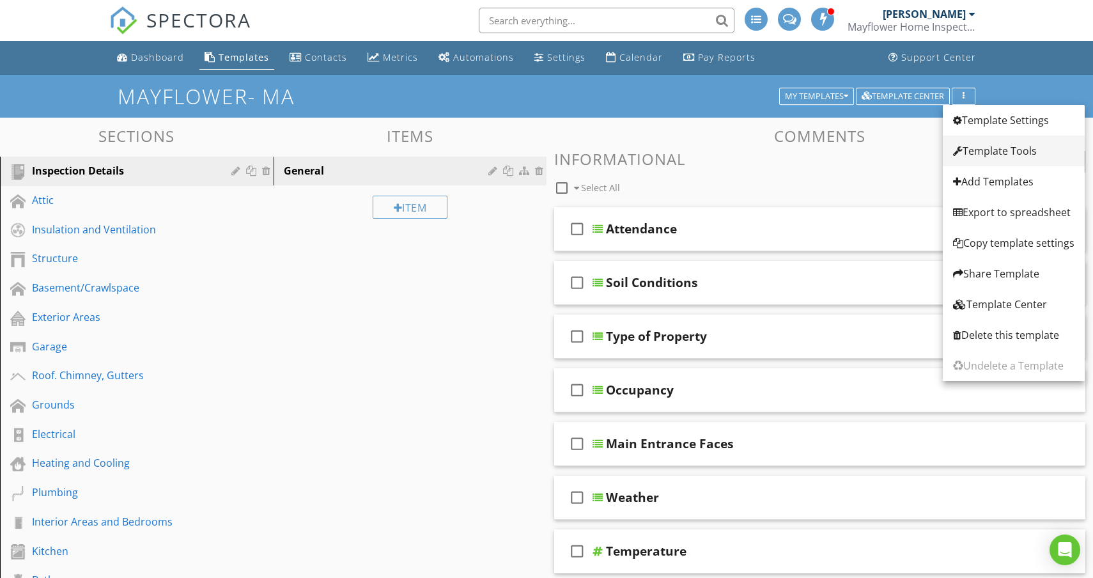
click at [995, 150] on div "Template Tools" at bounding box center [1013, 150] width 121 height 15
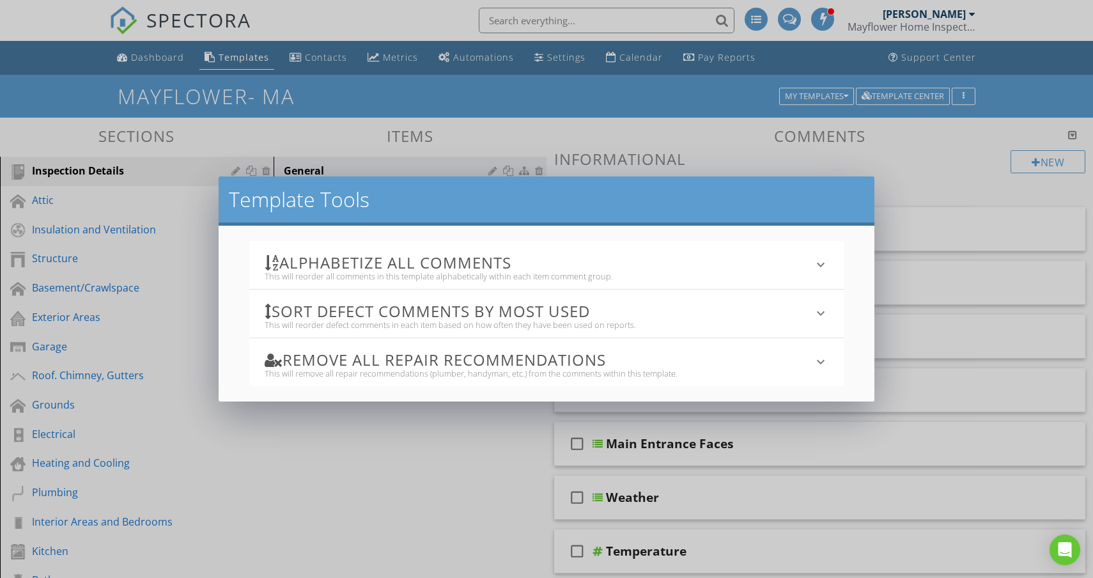
click at [783, 308] on h3 "Sort defect comments by most used" at bounding box center [539, 310] width 548 height 17
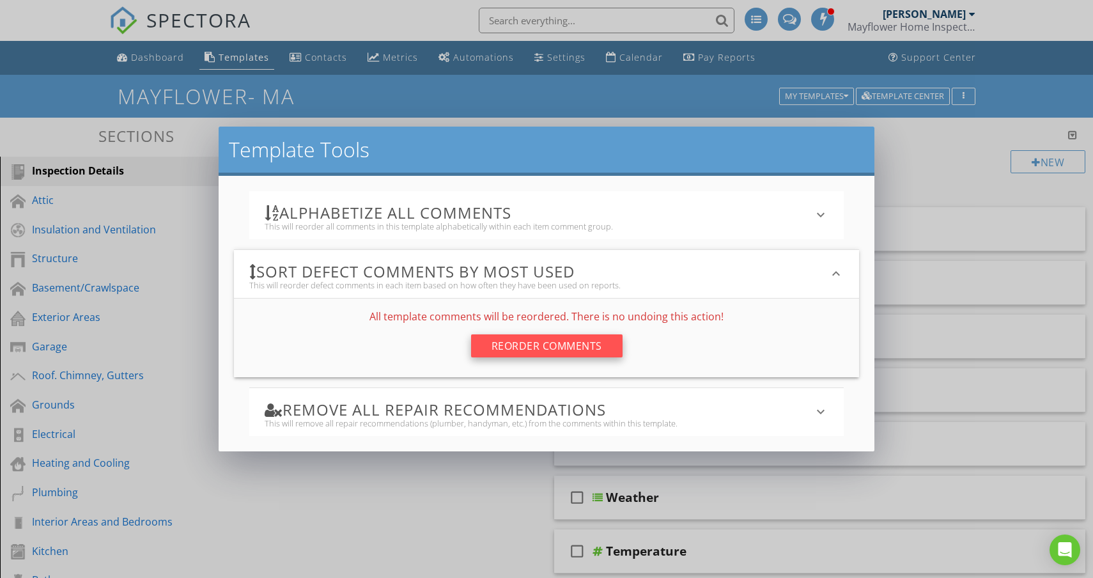
click at [553, 342] on div "Reorder Comments" at bounding box center [546, 345] width 151 height 23
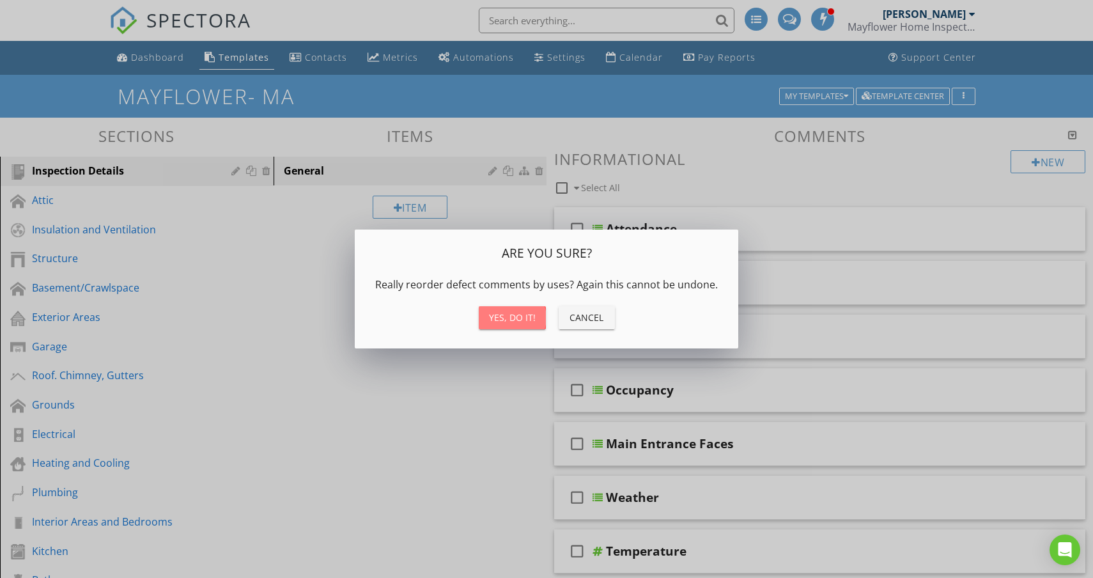
click at [523, 318] on div "Yes, do it!" at bounding box center [512, 317] width 47 height 13
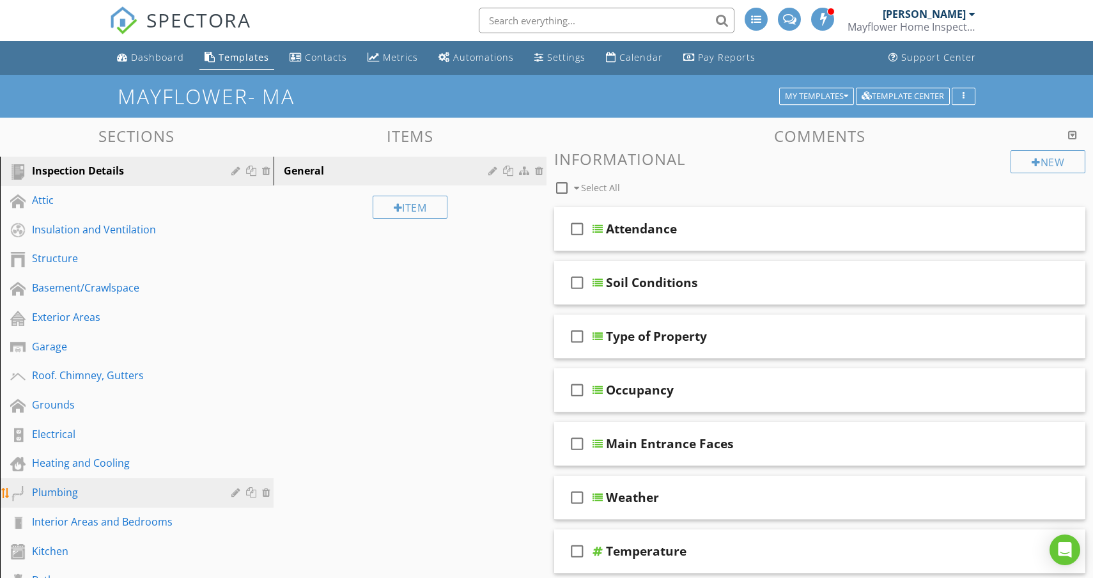
click at [58, 496] on div "Plumbing" at bounding box center [122, 491] width 181 height 15
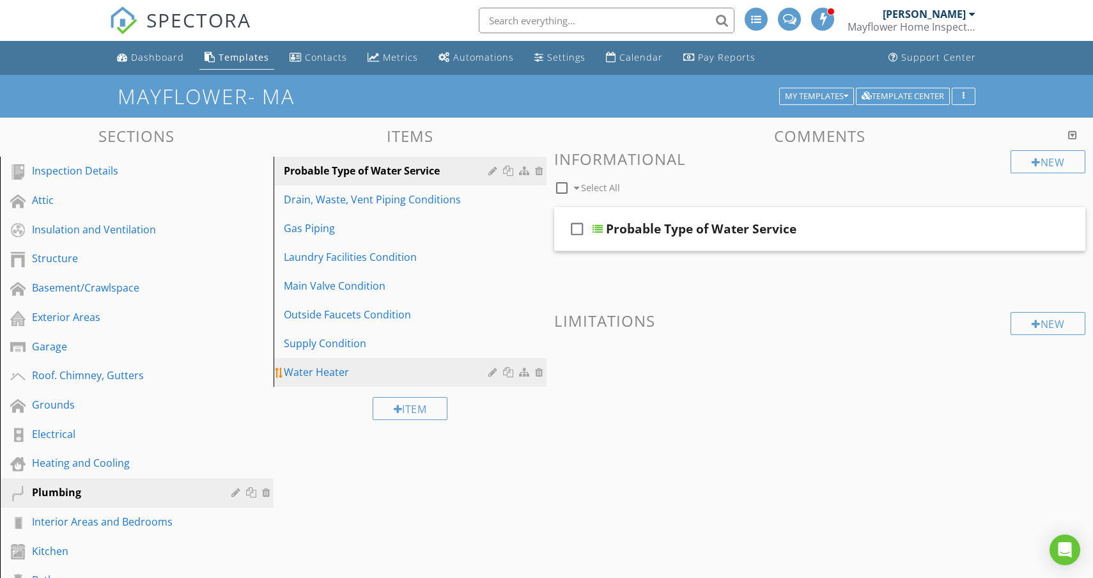
click at [343, 373] on div "Water Heater" at bounding box center [388, 371] width 209 height 15
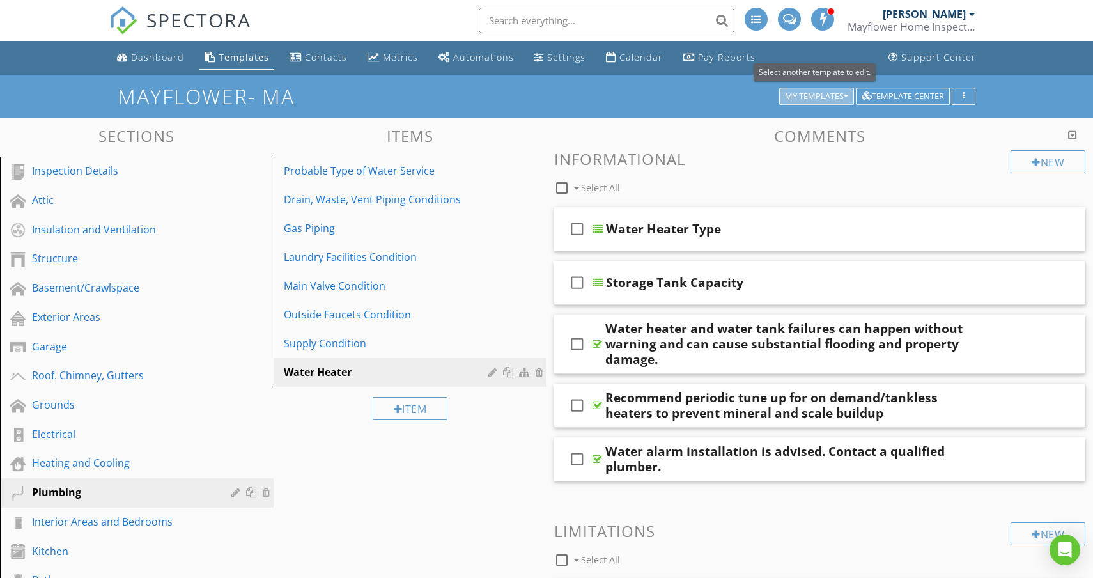
click at [843, 98] on icon "button" at bounding box center [845, 96] width 4 height 9
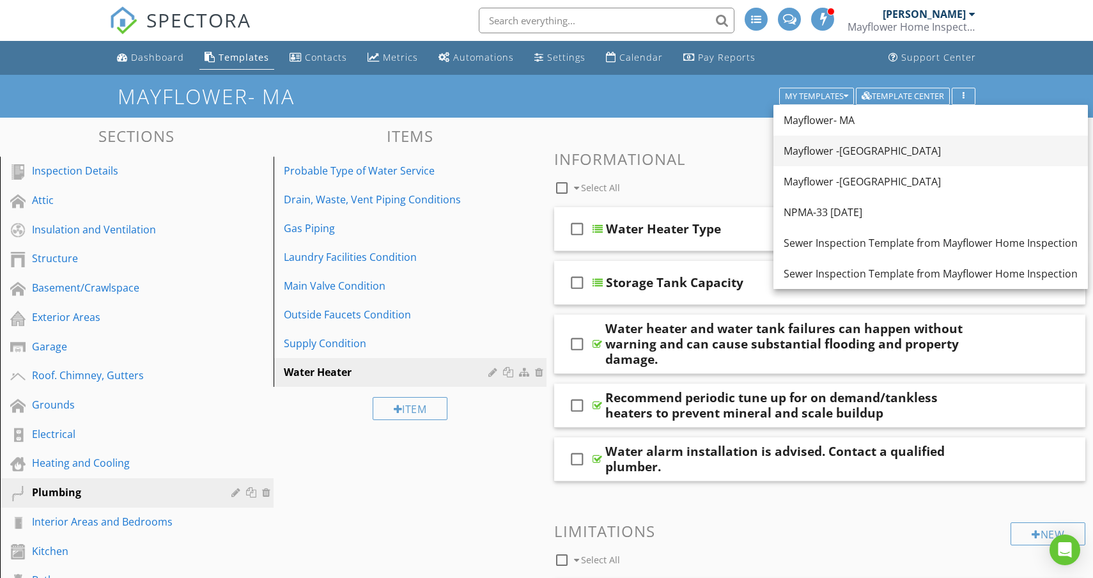
click at [840, 144] on div "Mayflower -[GEOGRAPHIC_DATA]" at bounding box center [930, 150] width 294 height 15
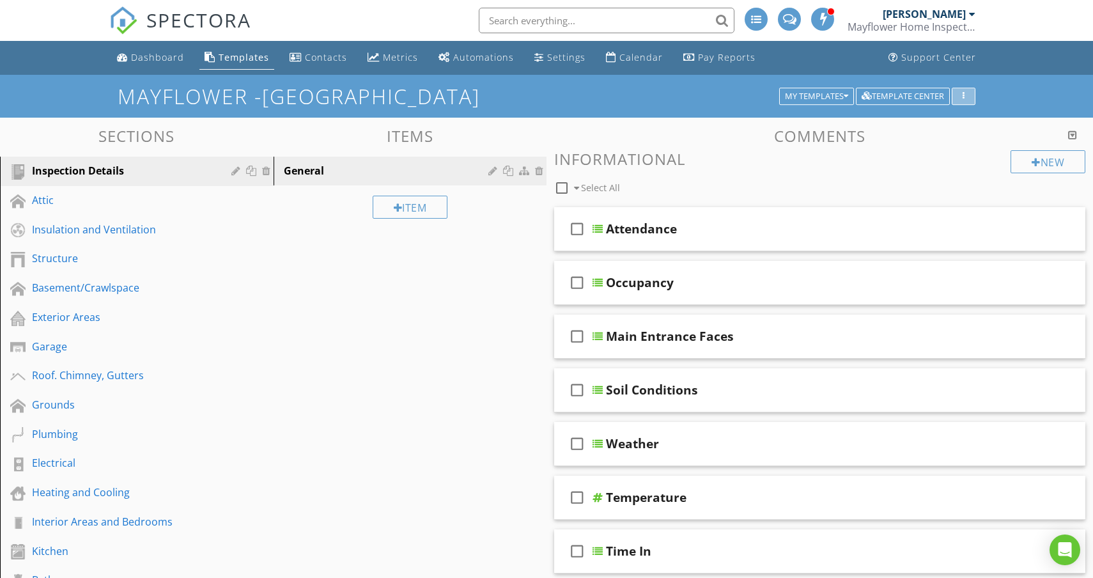
click at [959, 95] on div "button" at bounding box center [963, 96] width 12 height 9
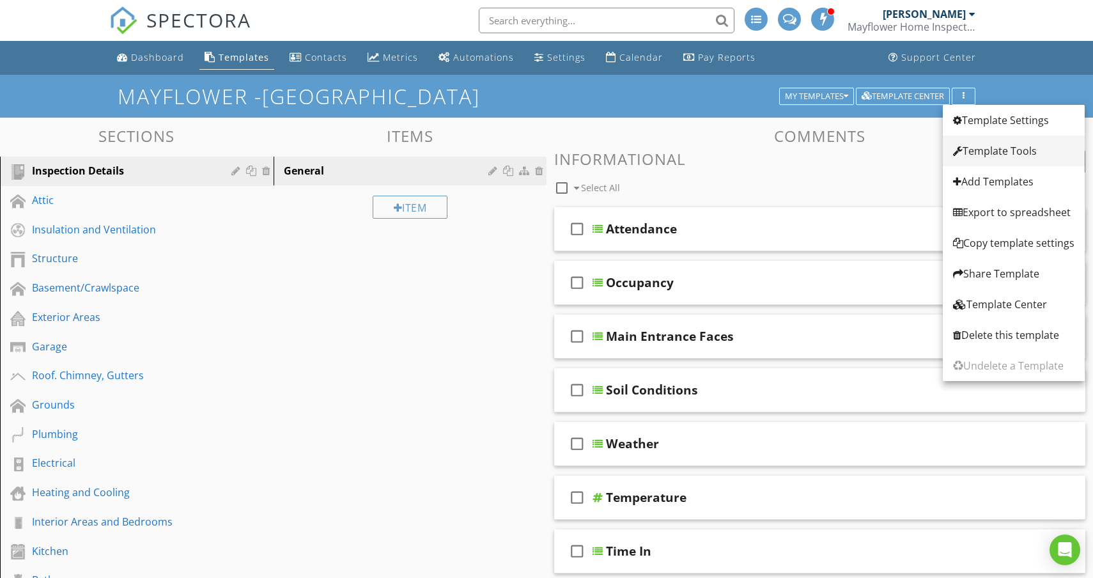
click at [988, 144] on div "Template Tools" at bounding box center [1013, 150] width 121 height 15
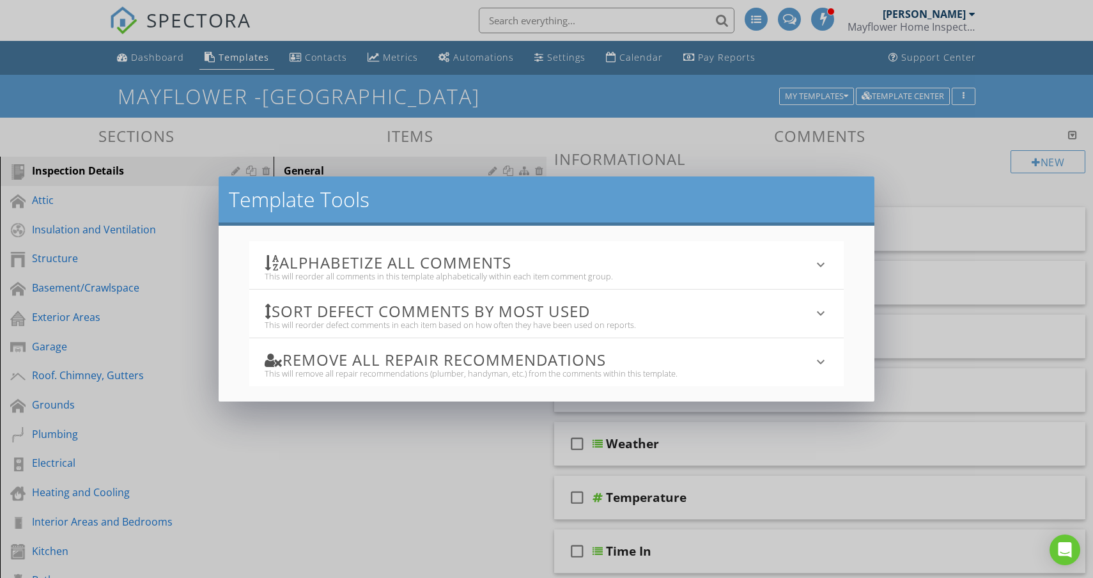
click at [808, 308] on h3 "Sort defect comments by most used" at bounding box center [539, 310] width 548 height 17
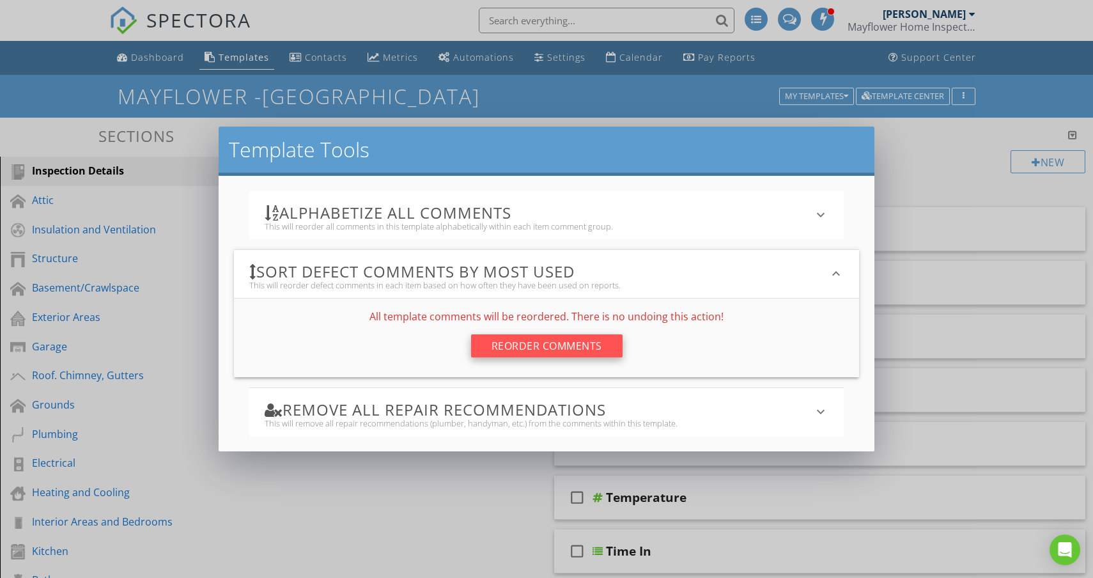
click at [526, 349] on div "Reorder Comments" at bounding box center [546, 345] width 151 height 23
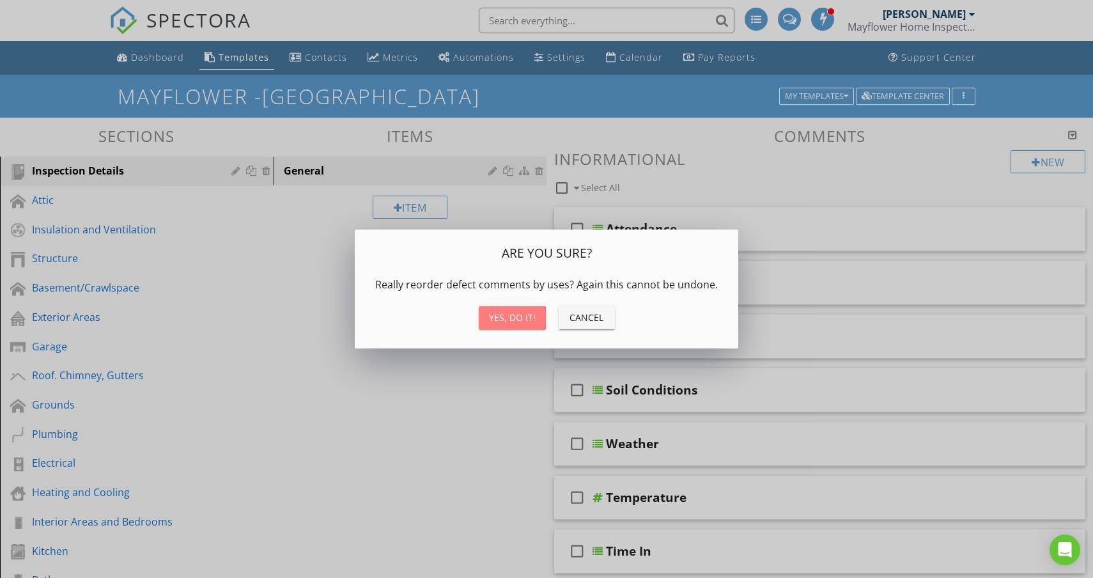
click at [518, 317] on div "Yes, do it!" at bounding box center [512, 317] width 47 height 13
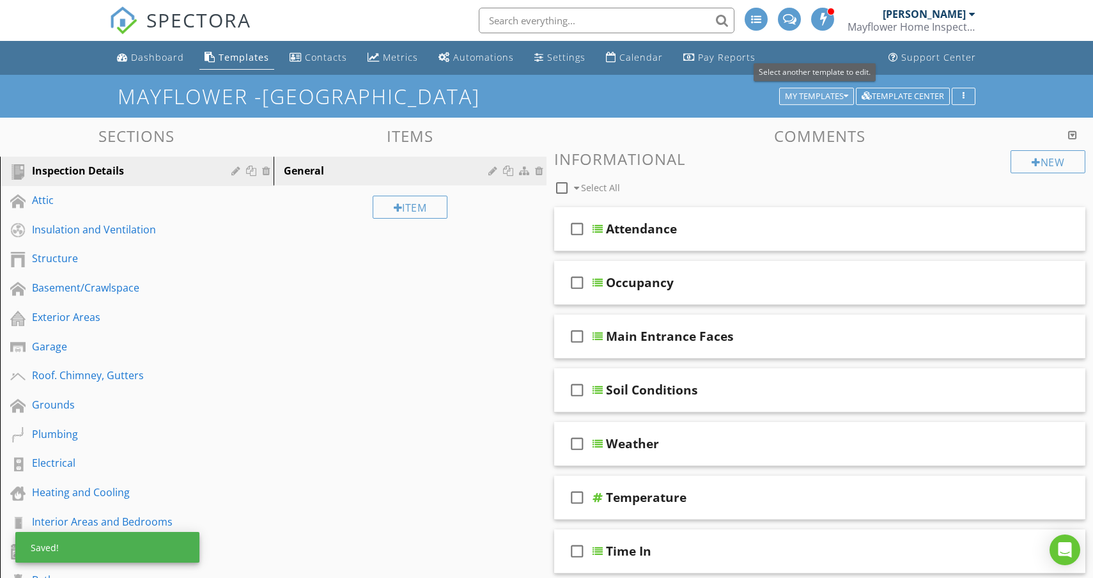
click at [838, 96] on div "My Templates" at bounding box center [816, 96] width 63 height 9
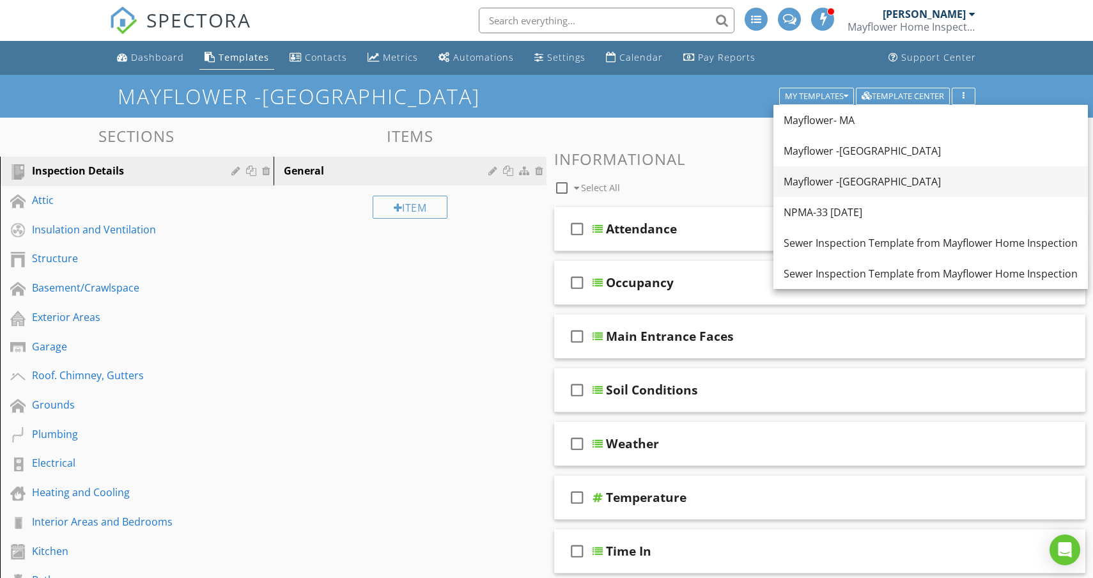
click at [815, 181] on div "Mayflower -[GEOGRAPHIC_DATA]" at bounding box center [930, 181] width 294 height 15
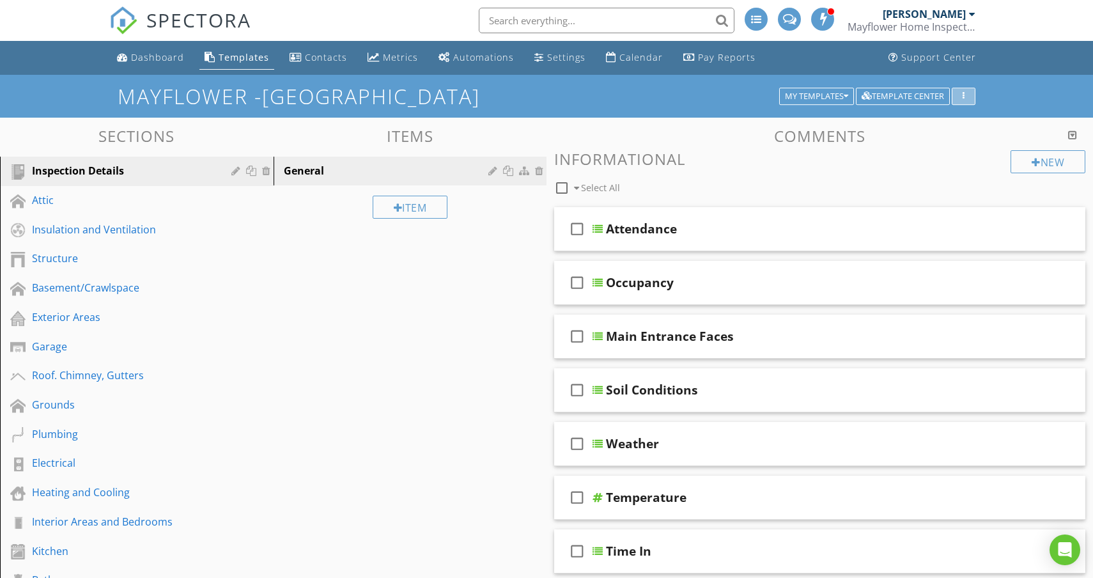
click at [955, 98] on button "button" at bounding box center [963, 97] width 24 height 18
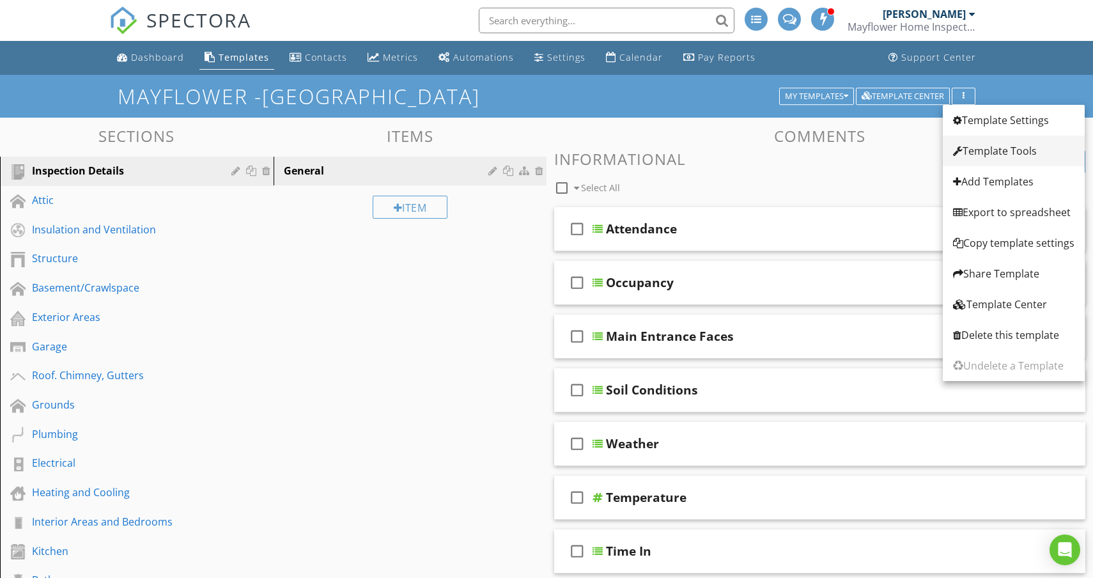
click at [977, 150] on div "Template Tools" at bounding box center [1013, 150] width 121 height 15
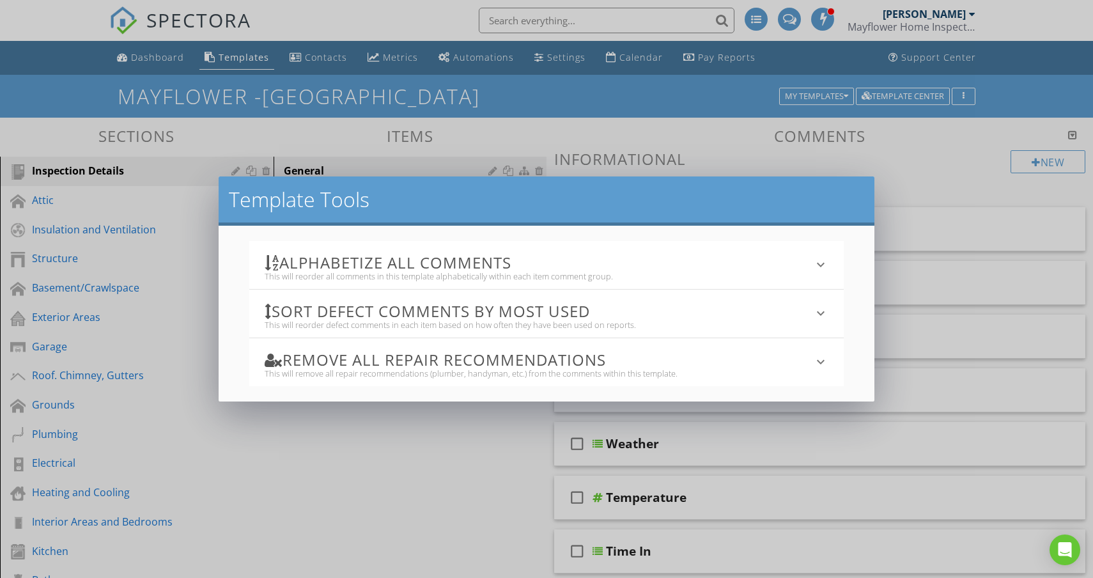
click at [625, 311] on h3 "Sort defect comments by most used" at bounding box center [539, 310] width 548 height 17
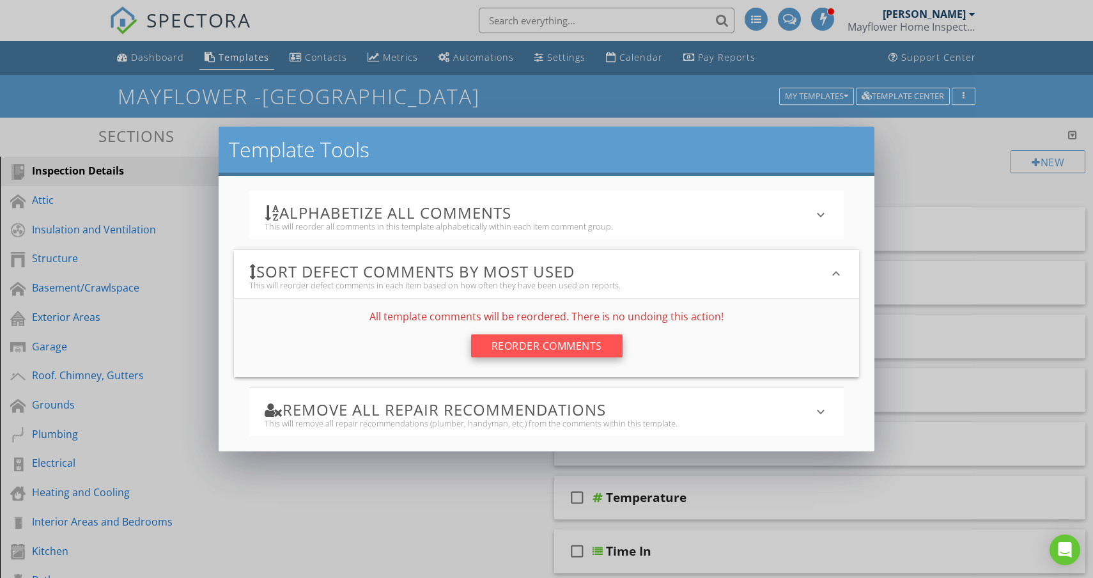
click at [545, 344] on div "Reorder Comments" at bounding box center [546, 345] width 151 height 23
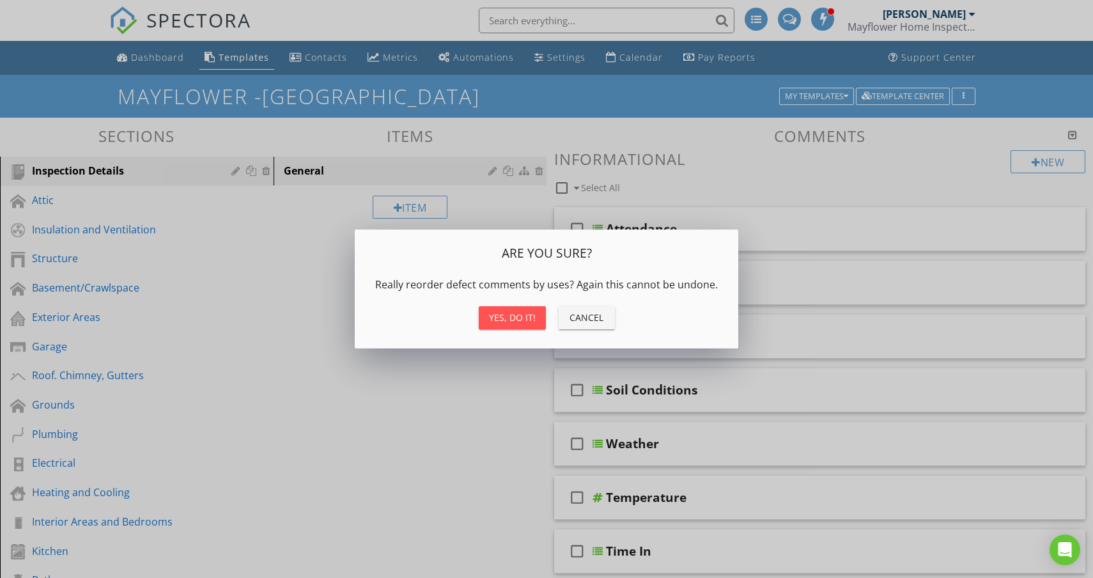
click at [519, 318] on div "Yes, do it!" at bounding box center [512, 317] width 47 height 13
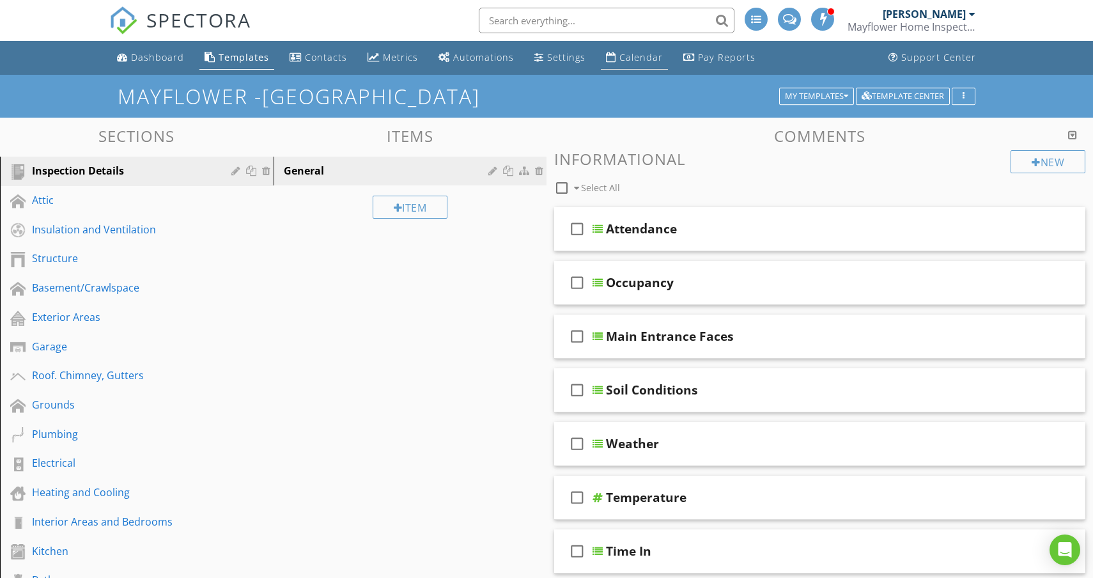
click at [624, 55] on div "Calendar" at bounding box center [640, 57] width 43 height 12
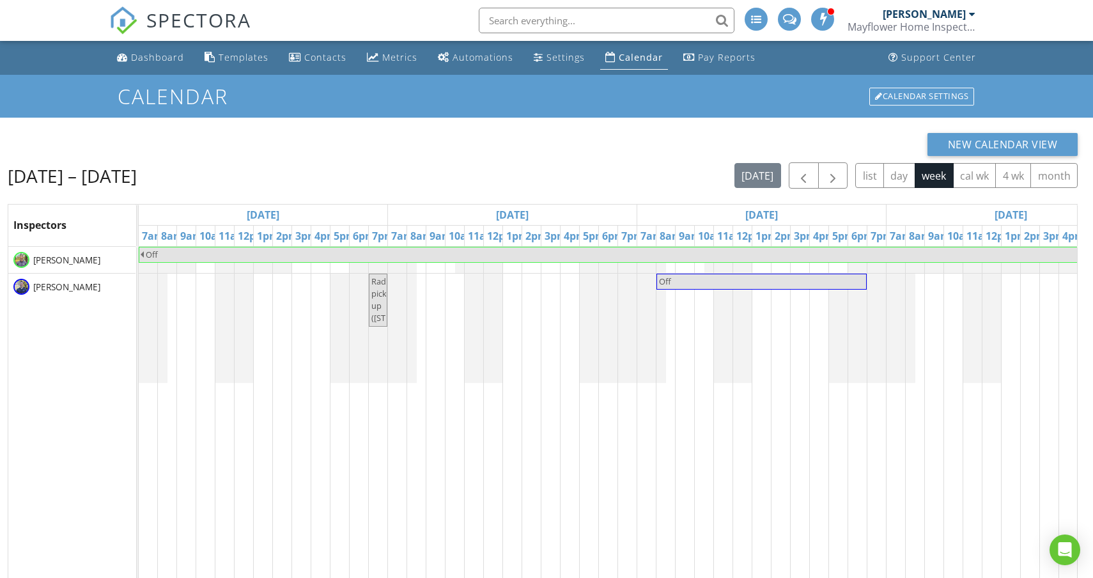
click at [424, 295] on div "Off Radon pick up ([STREET_ADDRESS]) Off" at bounding box center [1011, 493] width 1744 height 493
click at [418, 260] on link "Event" at bounding box center [415, 262] width 66 height 20
select select "7"
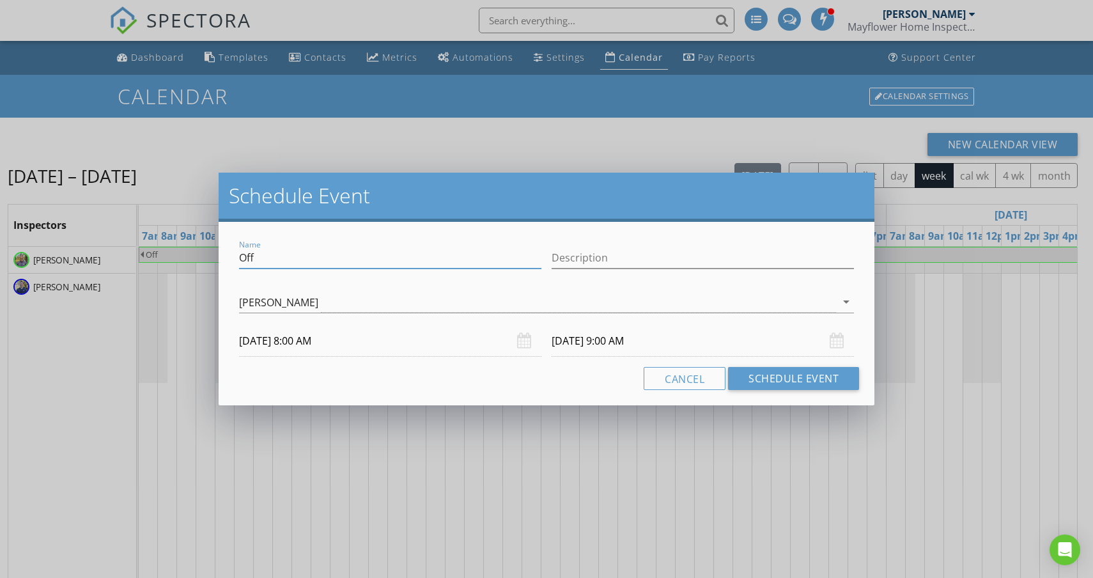
click at [316, 263] on input "Off" at bounding box center [390, 257] width 302 height 21
type input "O"
type input "Allyson"
click at [597, 347] on input "08/29/2025 9:00 AM" at bounding box center [702, 340] width 302 height 31
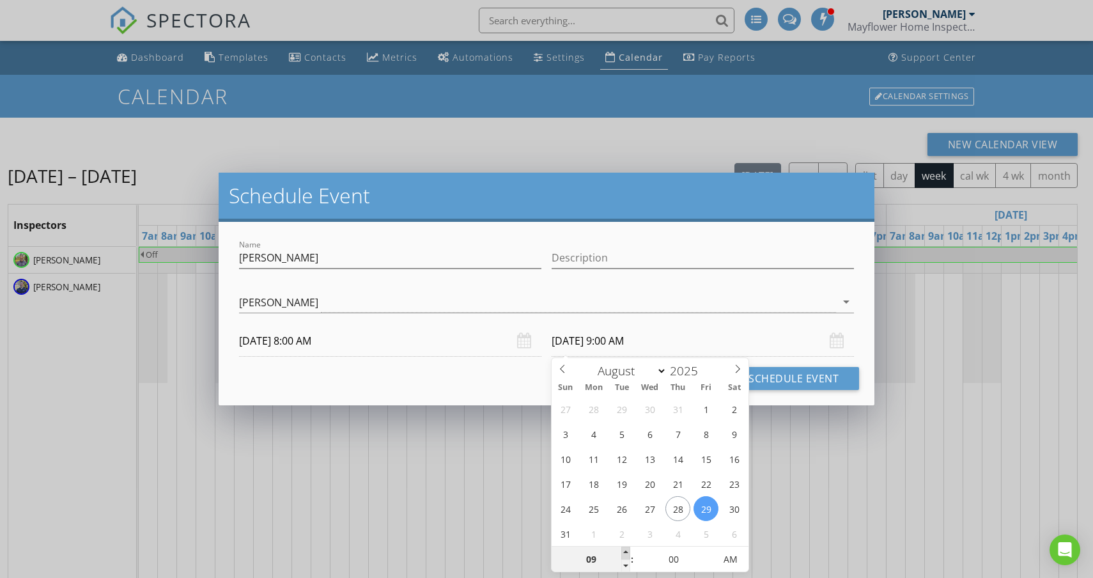
type input "10"
type input "08/29/2025 10:00 AM"
click at [626, 549] on span at bounding box center [625, 552] width 9 height 13
type input "11"
type input "08/29/2025 11:00 AM"
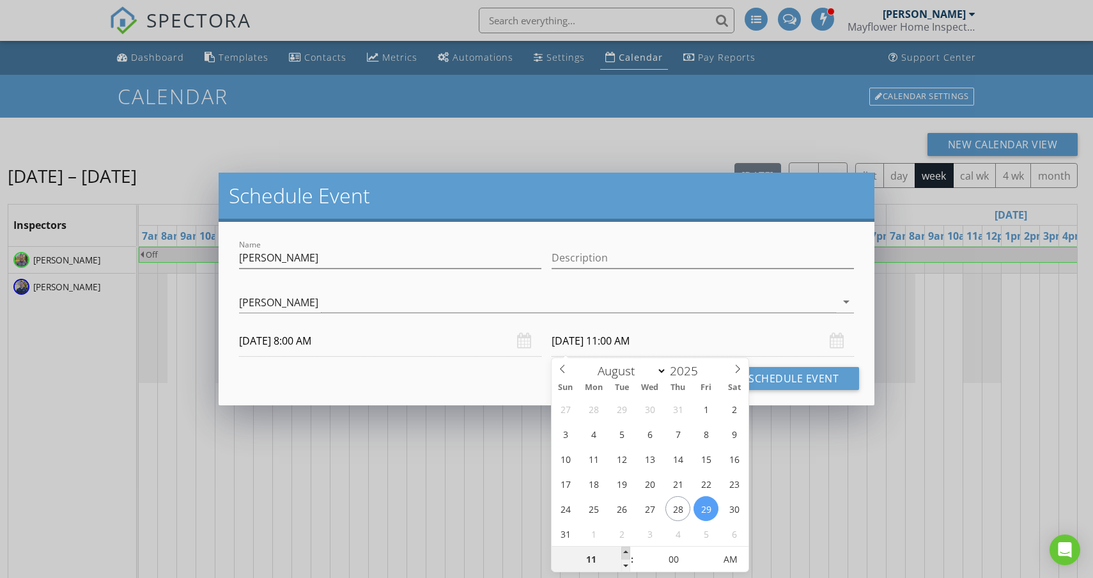
click at [626, 549] on span at bounding box center [625, 552] width 9 height 13
type input "12"
type input "08/29/2025 12:00 PM"
click at [626, 549] on span at bounding box center [625, 552] width 9 height 13
type input "01"
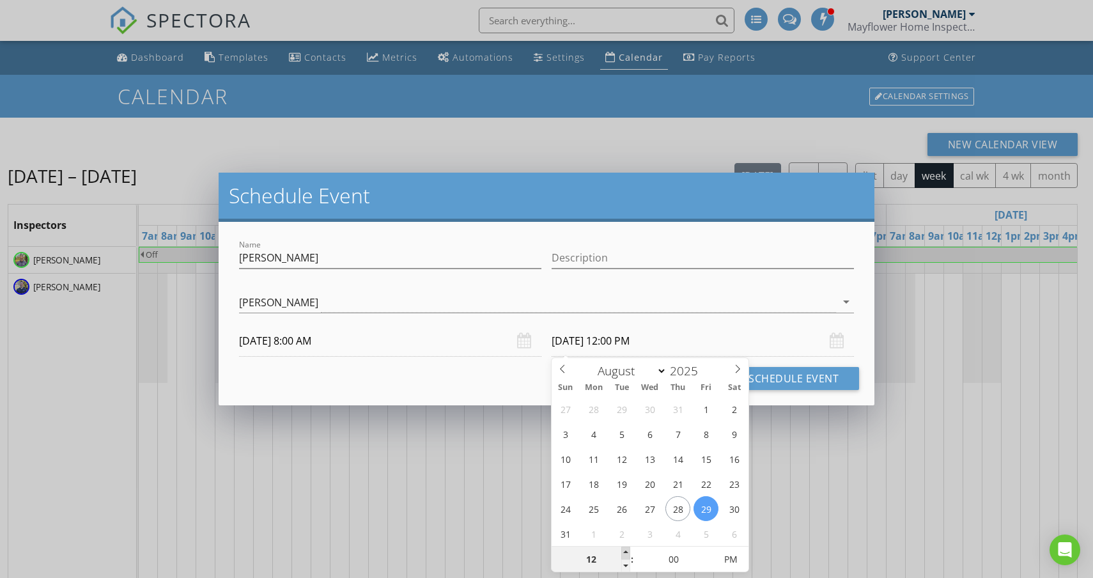
type input "08/29/2025 1:00 PM"
click at [627, 550] on span at bounding box center [625, 552] width 9 height 13
type input "02"
type input "08/29/2025 2:00 PM"
click at [627, 550] on span at bounding box center [625, 552] width 9 height 13
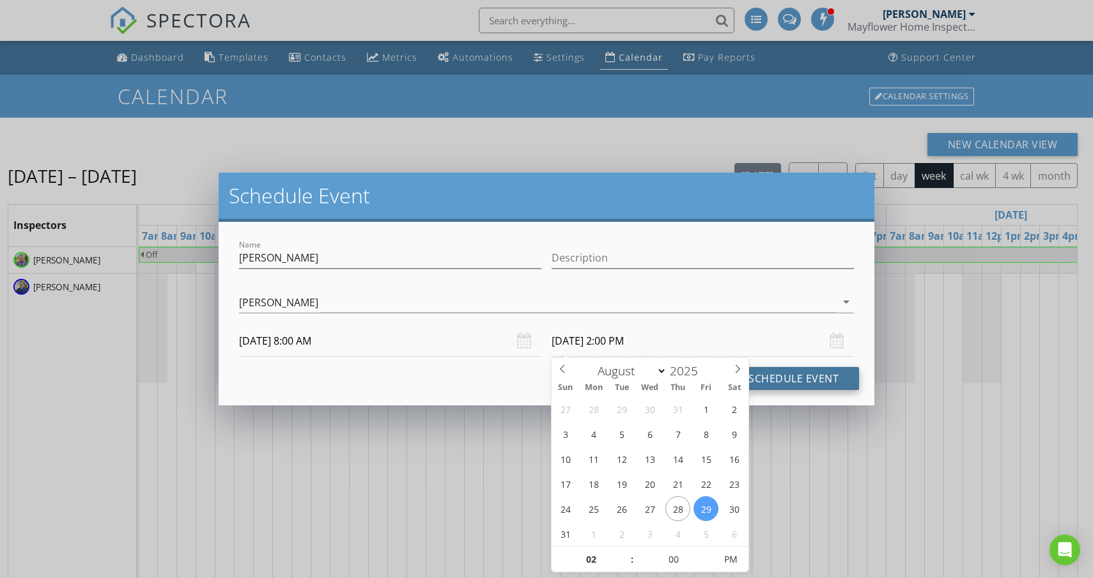
click at [800, 374] on button "Schedule Event" at bounding box center [793, 378] width 131 height 23
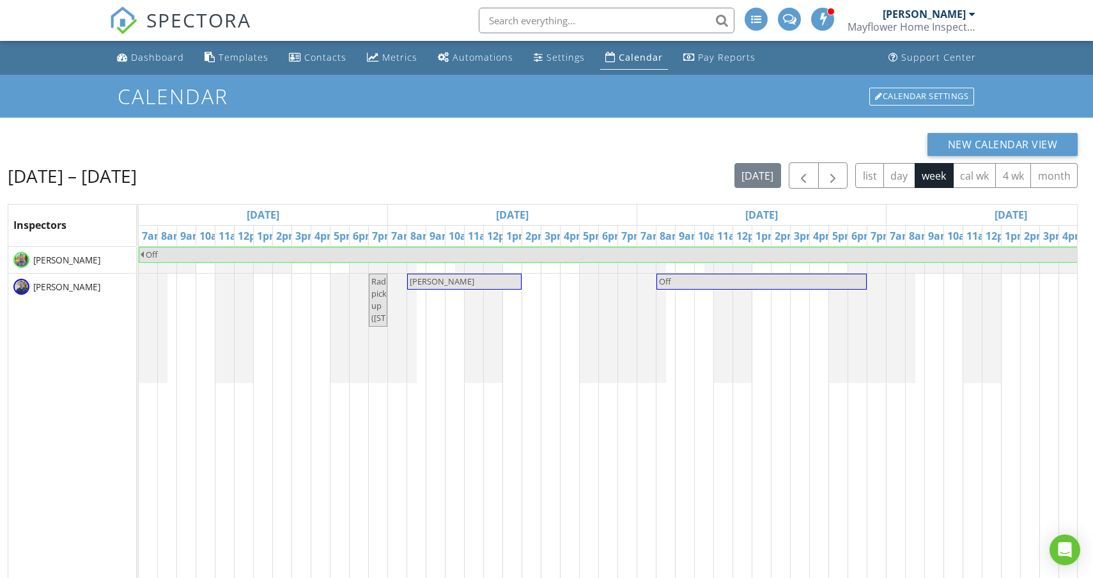
click at [935, 24] on div "Mayflower Home Inspection" at bounding box center [911, 26] width 128 height 13
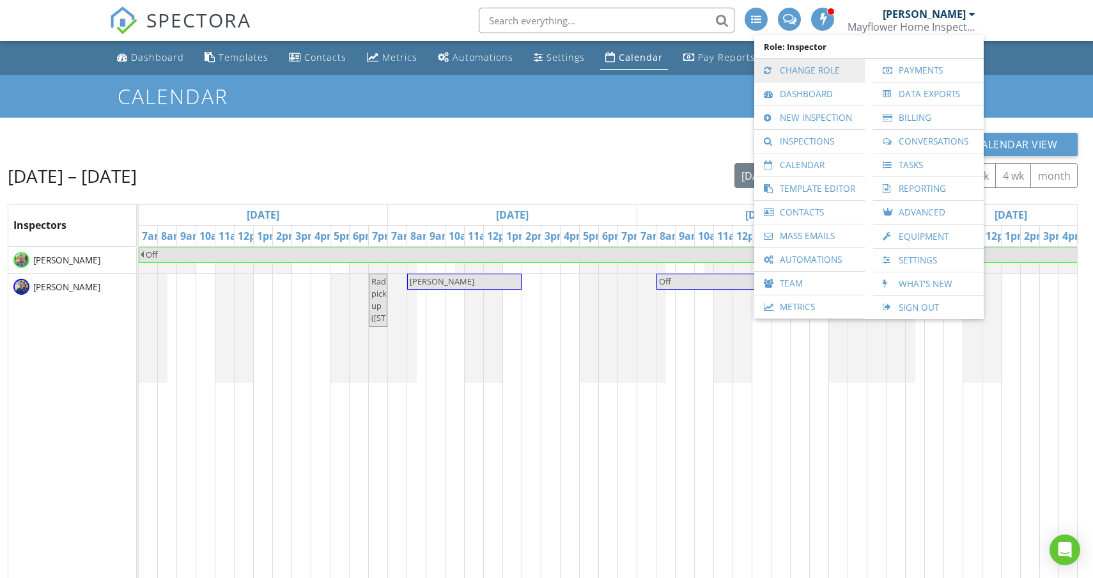
click at [817, 71] on link "Change Role" at bounding box center [809, 70] width 98 height 23
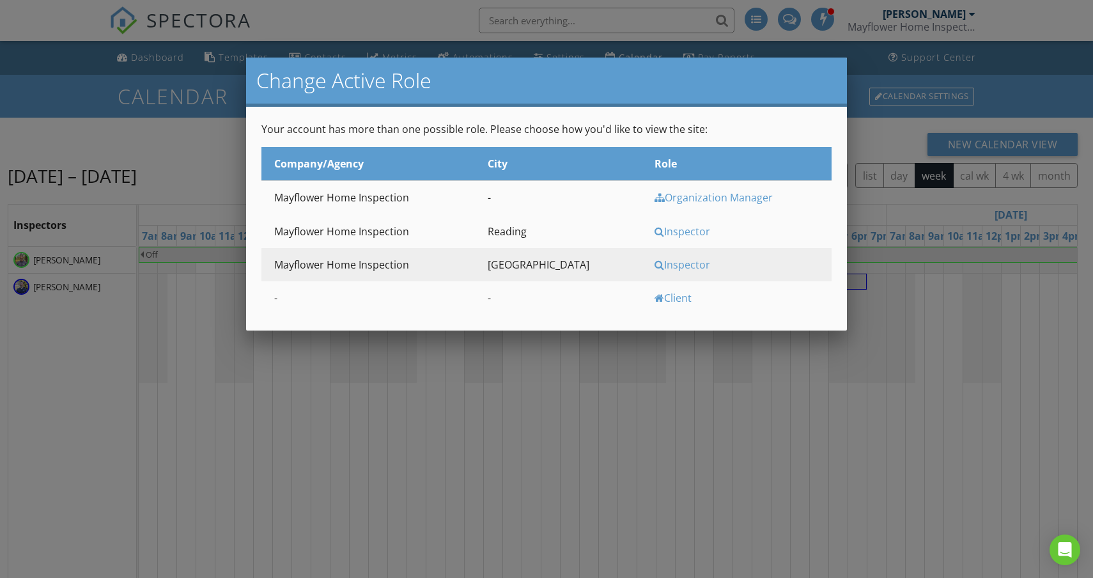
click at [654, 230] on div "Inspector" at bounding box center [741, 231] width 174 height 14
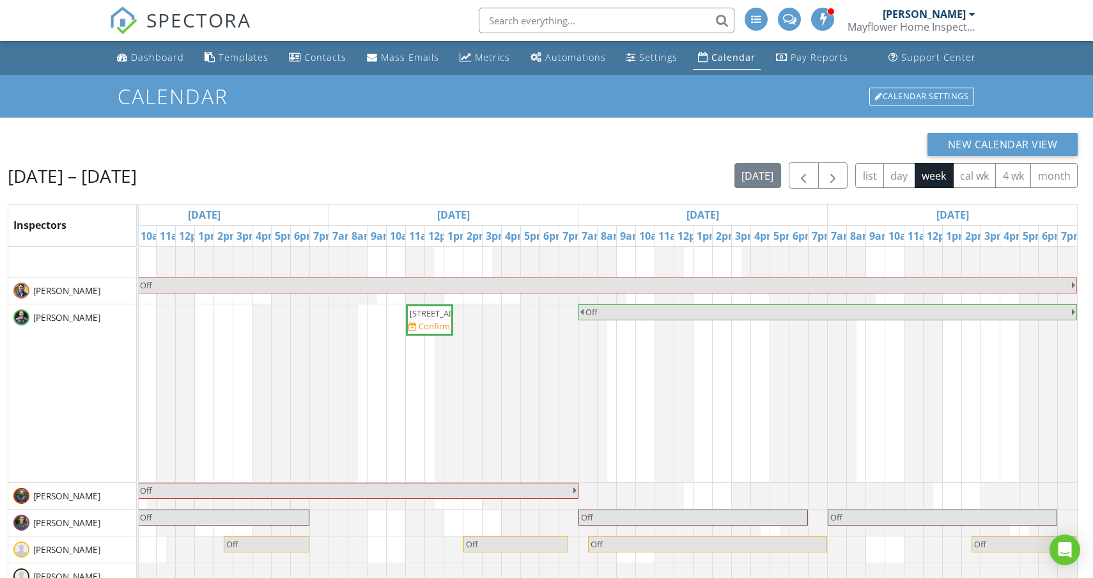
scroll to position [164, 0]
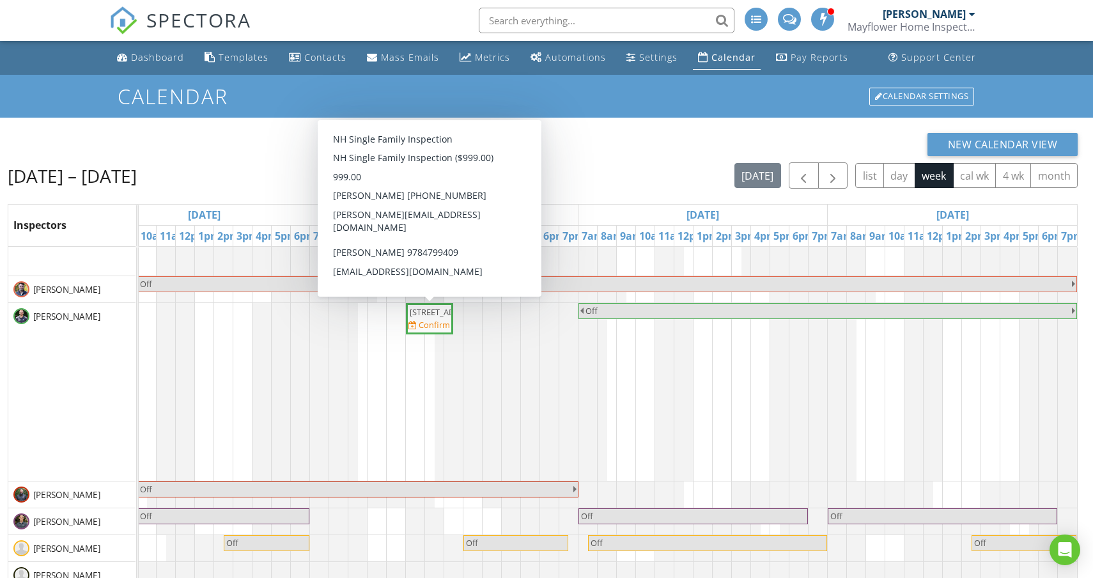
click at [425, 318] on span "182 Main St, Plaistow 03865" at bounding box center [446, 312] width 72 height 12
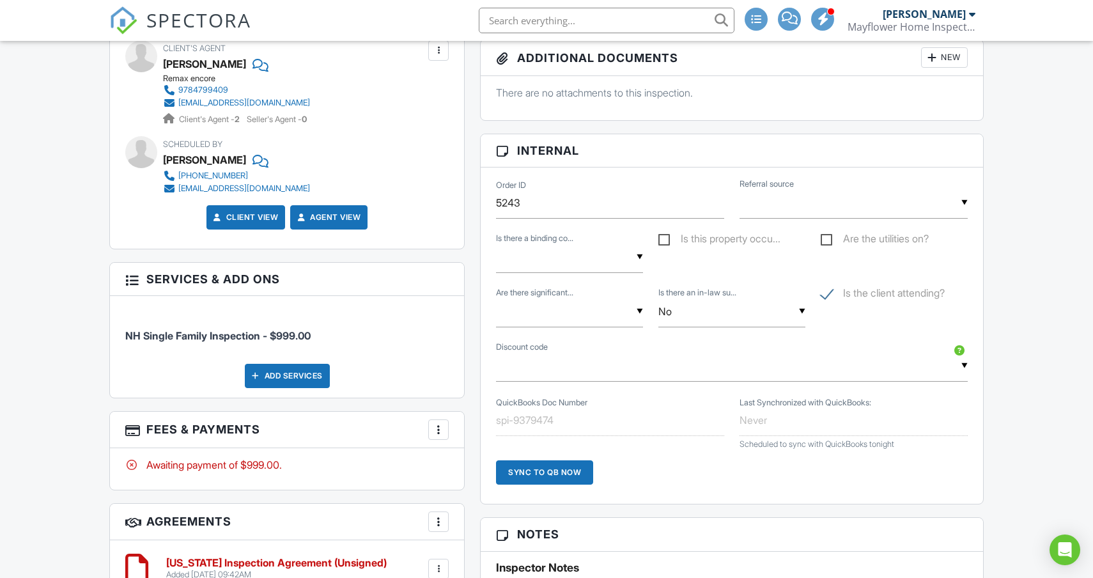
scroll to position [664, 0]
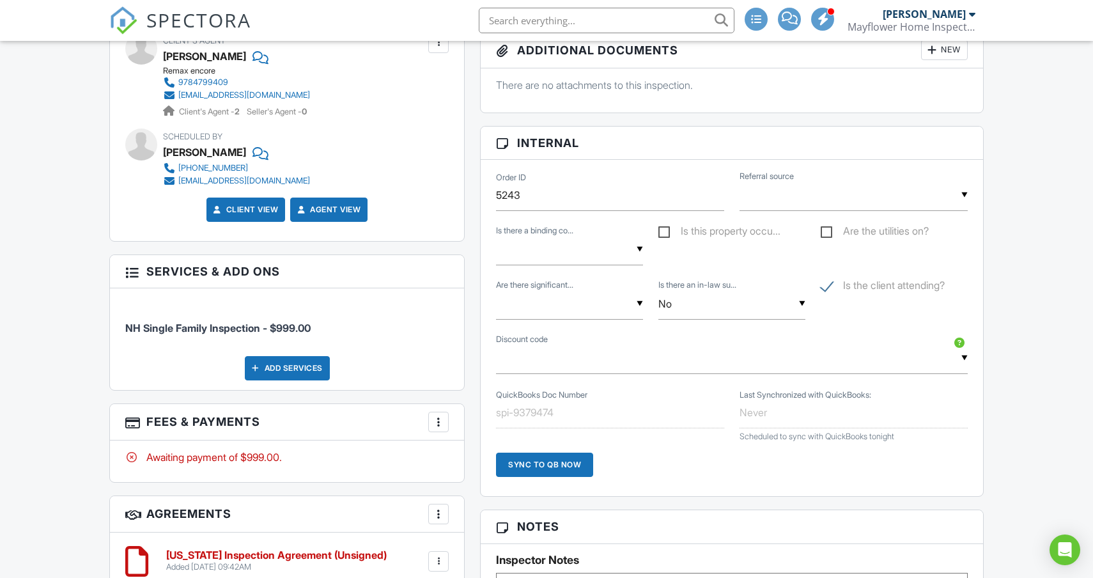
click at [439, 421] on div at bounding box center [438, 421] width 13 height 13
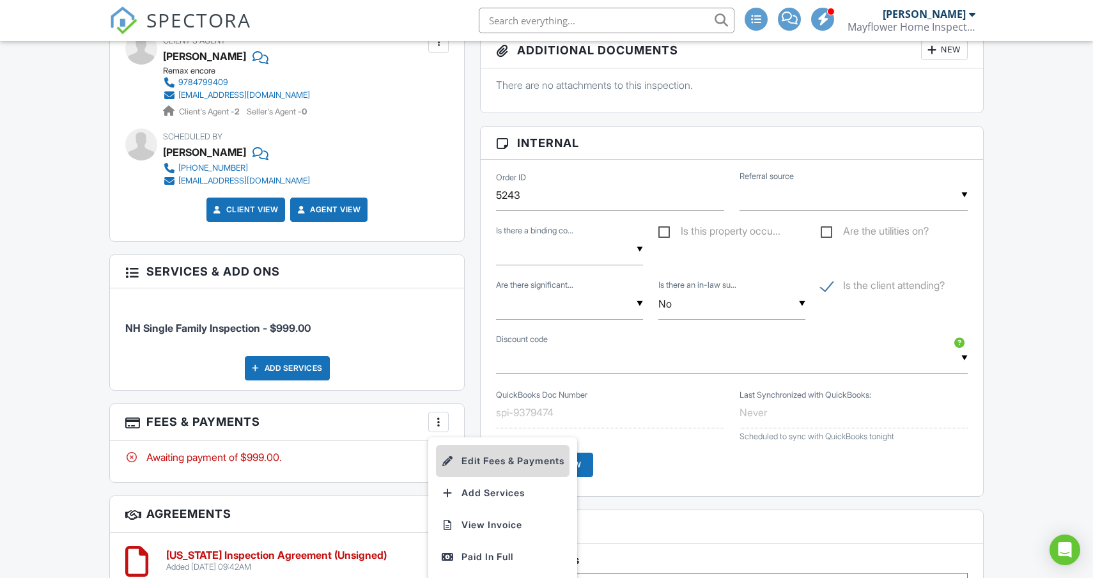
click at [507, 461] on li "Edit Fees & Payments" at bounding box center [503, 461] width 134 height 32
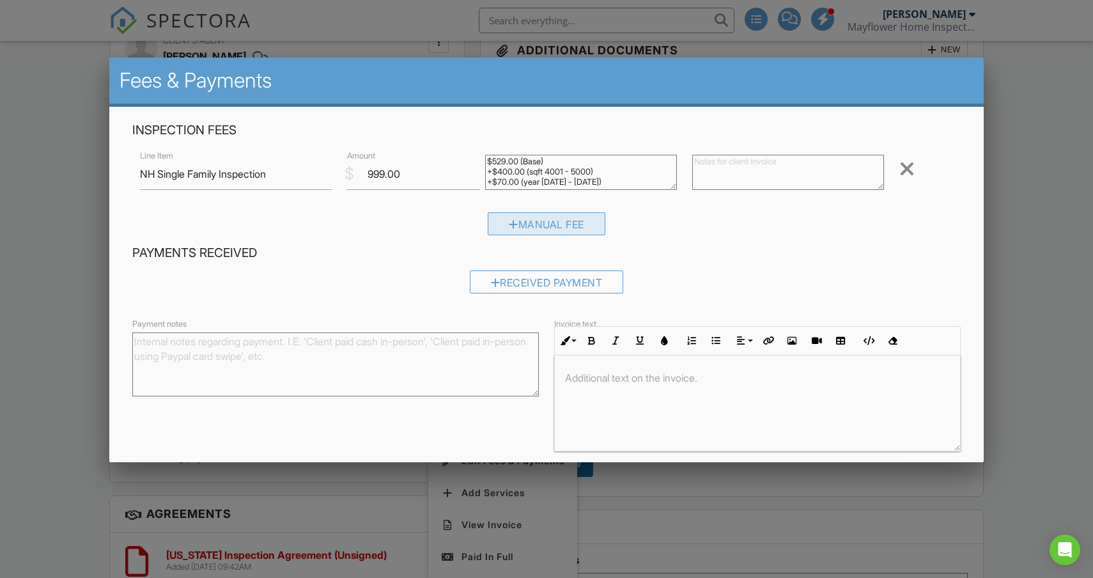
click at [563, 222] on div "Manual Fee" at bounding box center [546, 223] width 118 height 23
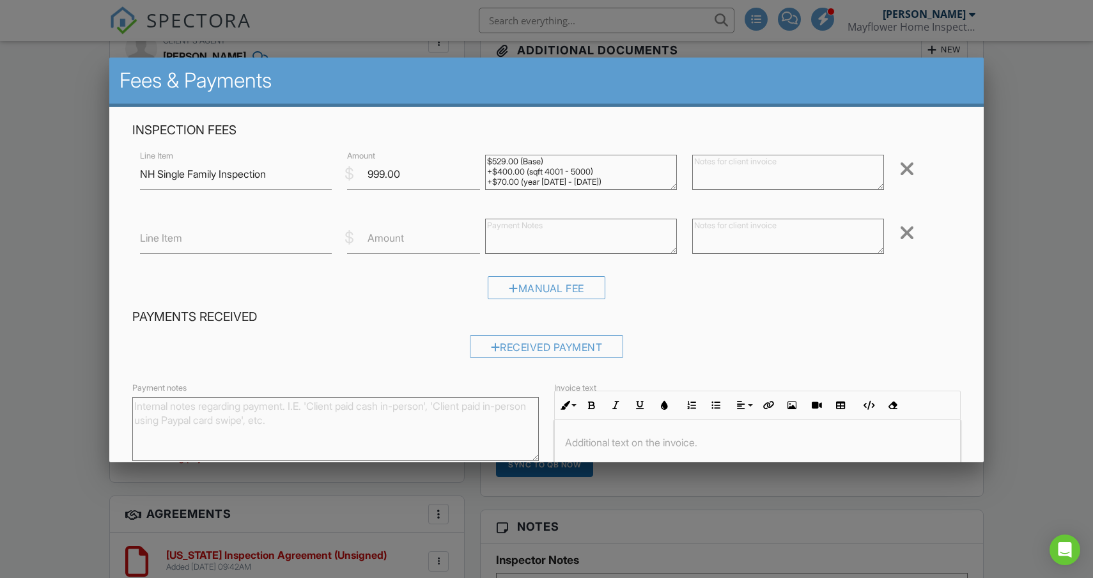
click at [182, 244] on label "Line Item" at bounding box center [161, 238] width 42 height 14
click at [183, 244] on input "Line Item" at bounding box center [236, 237] width 192 height 31
type input "Barn"
click at [390, 244] on label "Amount" at bounding box center [385, 238] width 36 height 14
click at [390, 244] on input "Amount" at bounding box center [413, 237] width 133 height 31
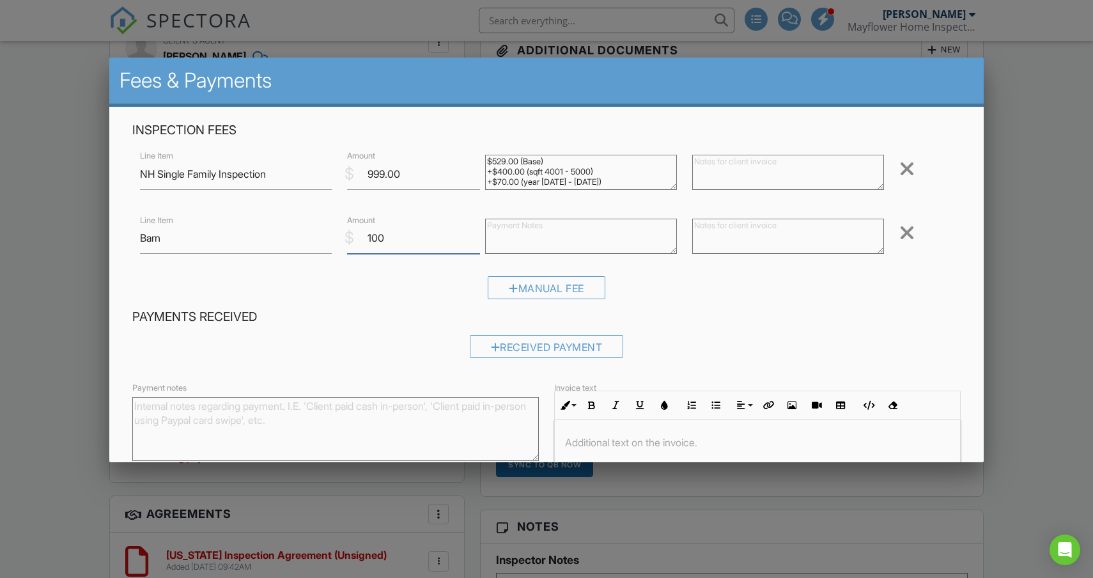
scroll to position [114, 0]
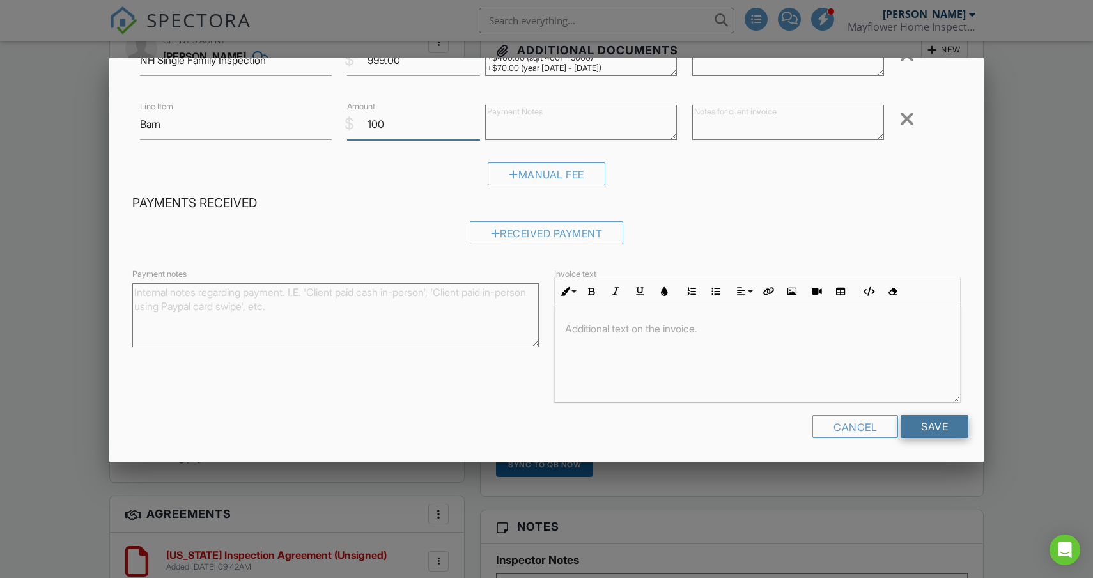
type input "100"
click at [941, 430] on input "Save" at bounding box center [934, 426] width 68 height 23
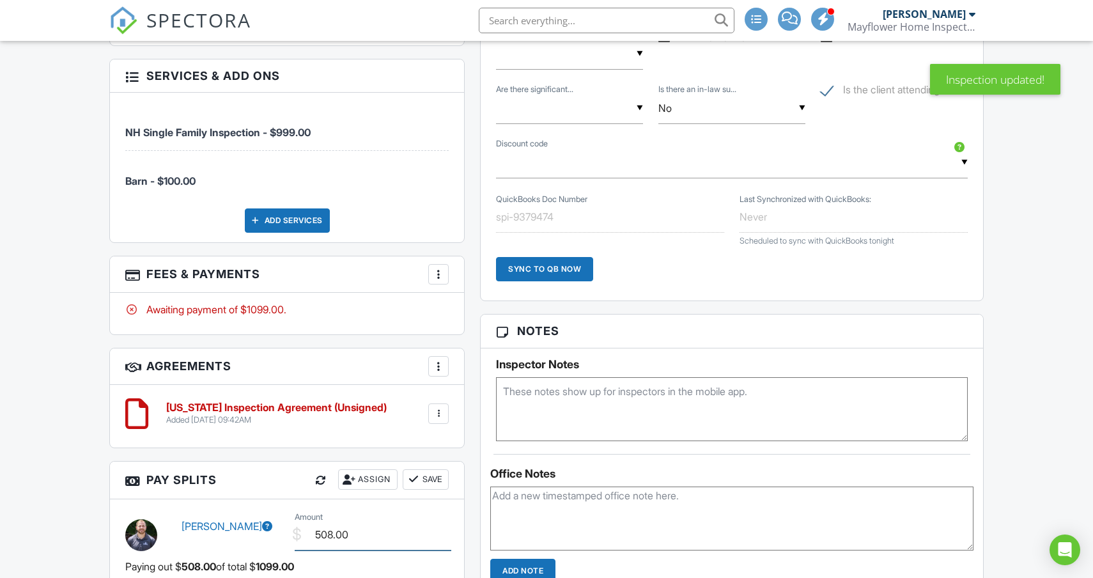
click at [334, 533] on input "508.00" at bounding box center [373, 534] width 157 height 31
type input "266.00"
click at [434, 479] on button "Save" at bounding box center [426, 479] width 46 height 20
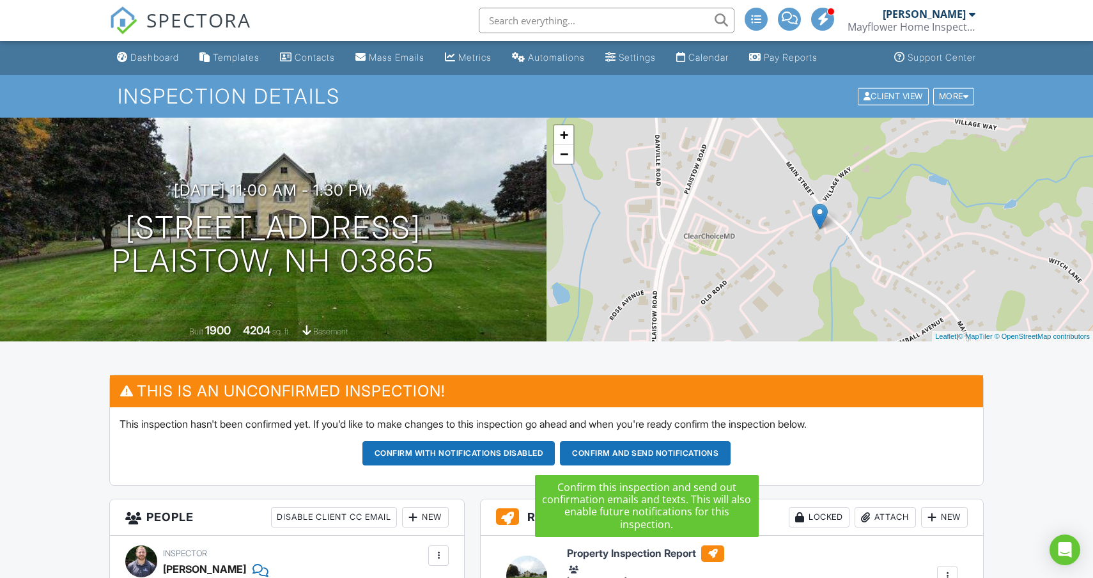
click at [555, 457] on button "Confirm and send notifications" at bounding box center [458, 453] width 193 height 24
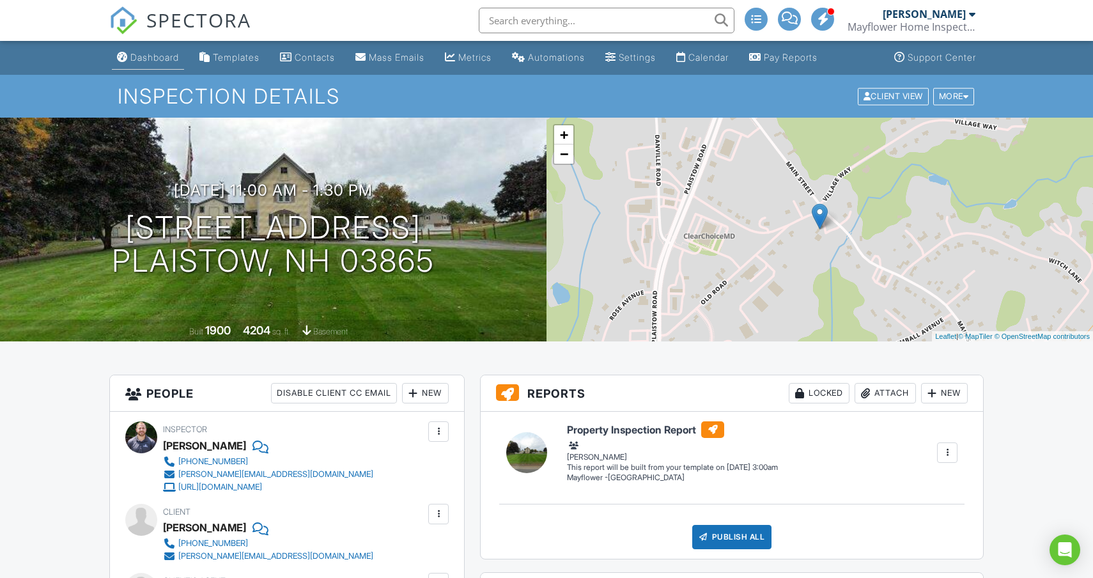
click at [162, 58] on div "Dashboard" at bounding box center [154, 57] width 49 height 11
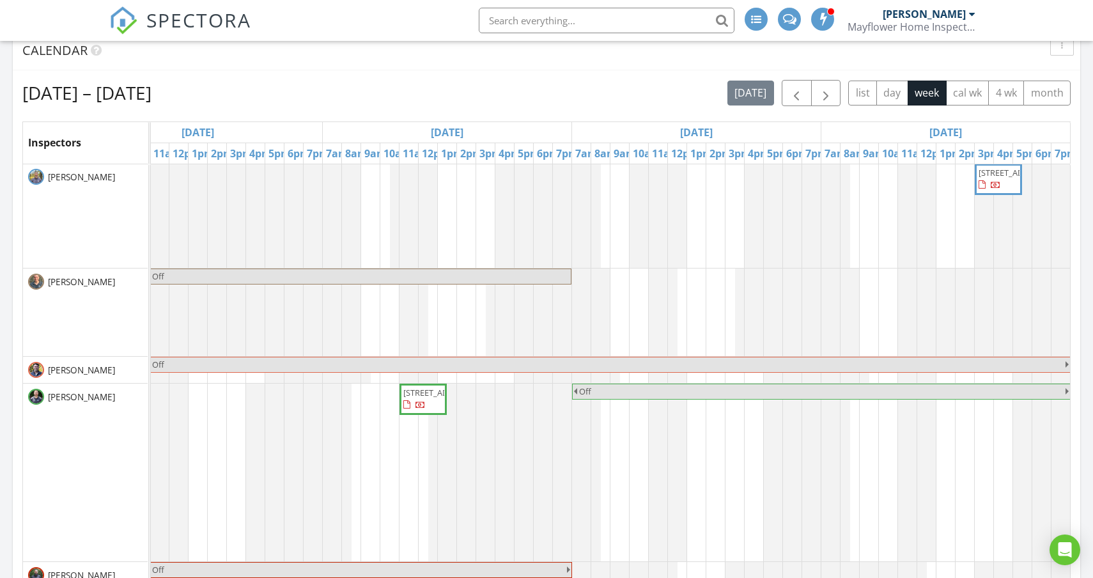
scroll to position [130, 0]
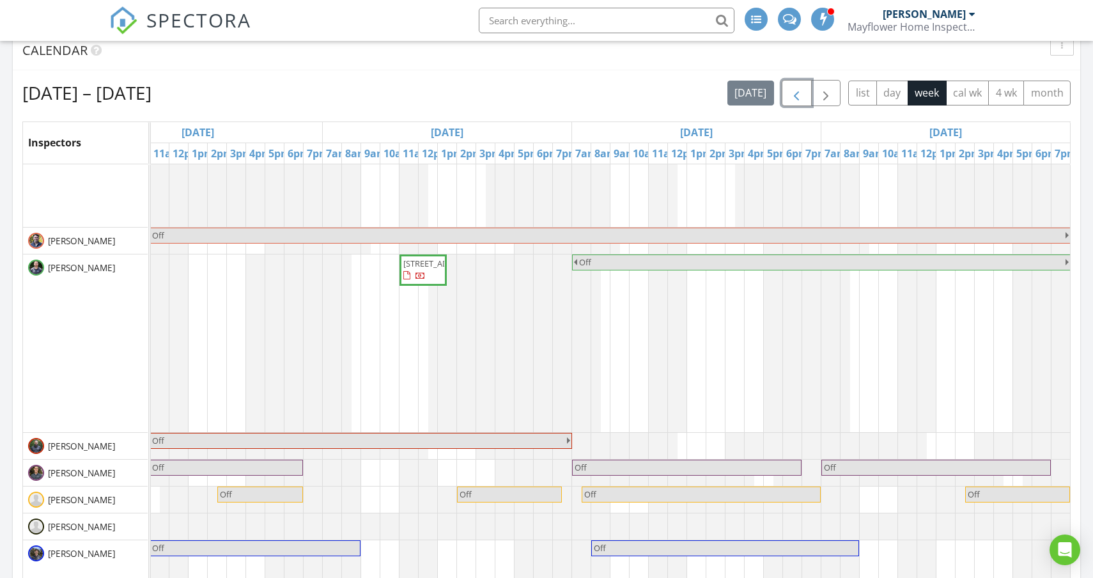
click at [801, 96] on span "button" at bounding box center [795, 93] width 15 height 15
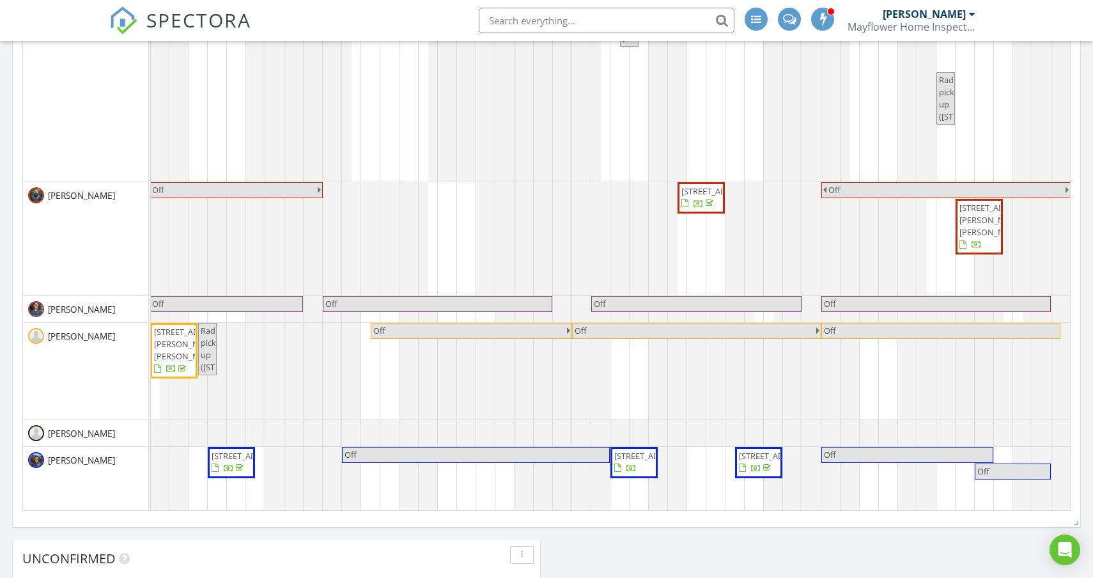
scroll to position [0, 0]
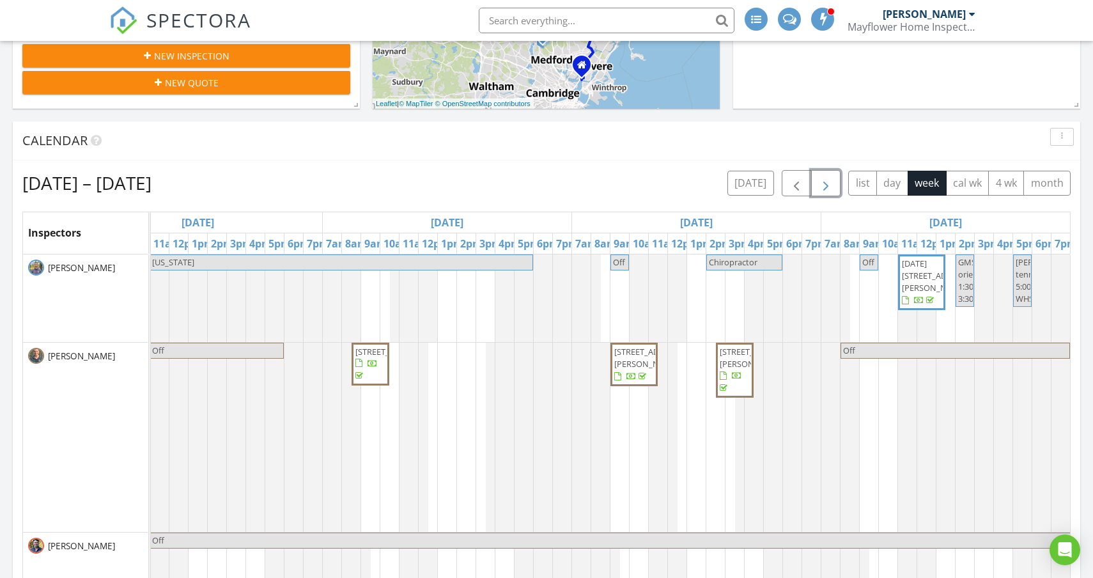
click at [826, 177] on span "button" at bounding box center [825, 183] width 15 height 15
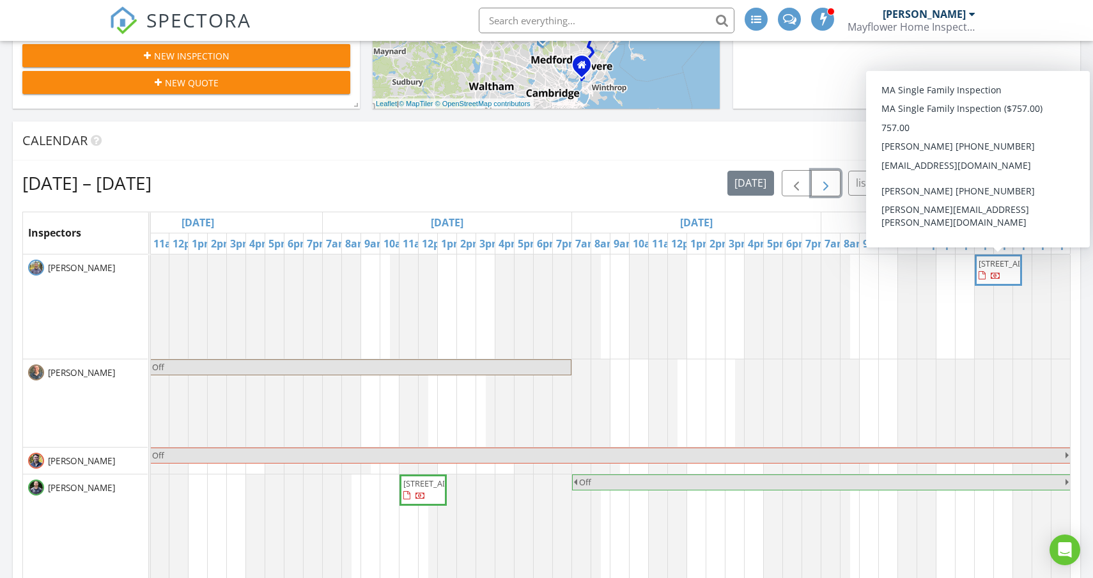
click at [997, 269] on span "2 Hickory Ln, Ipswich 01938" at bounding box center [1014, 263] width 72 height 12
